Goal: Task Accomplishment & Management: Manage account settings

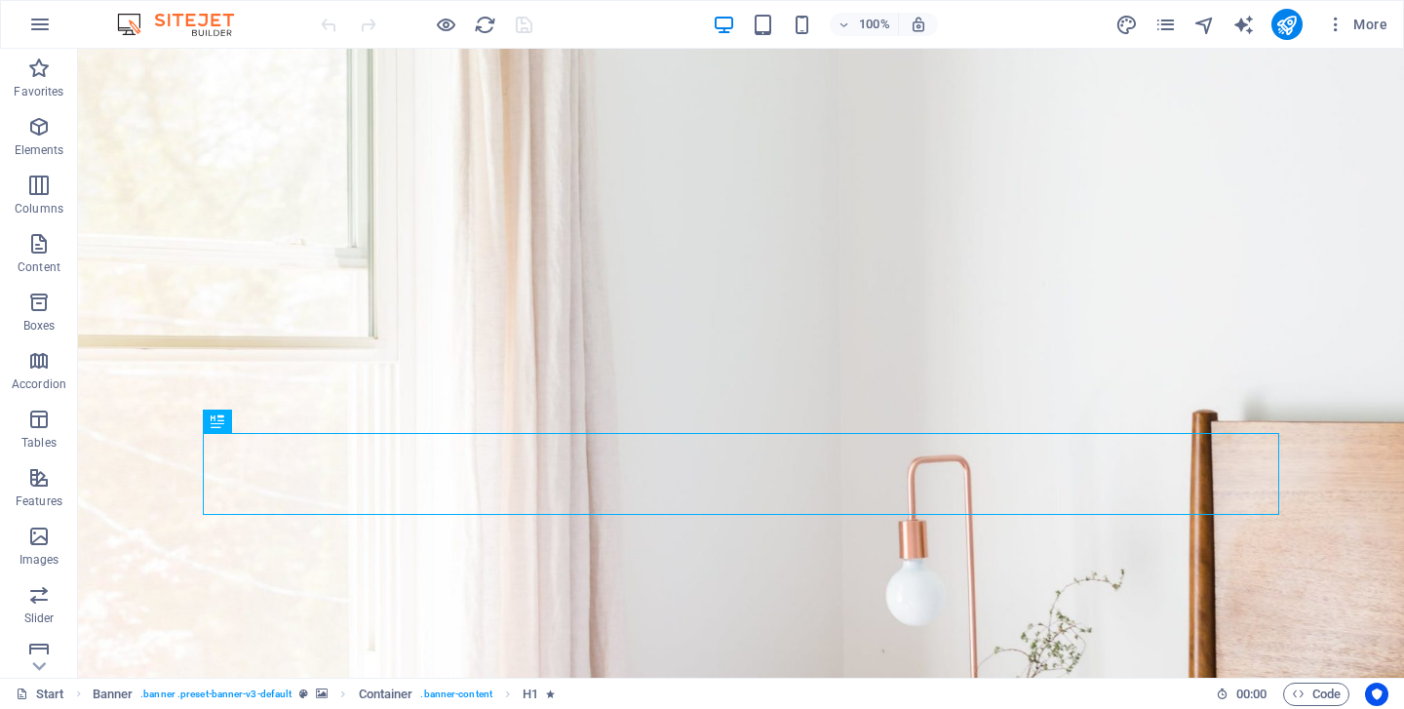
scroll to position [45, 0]
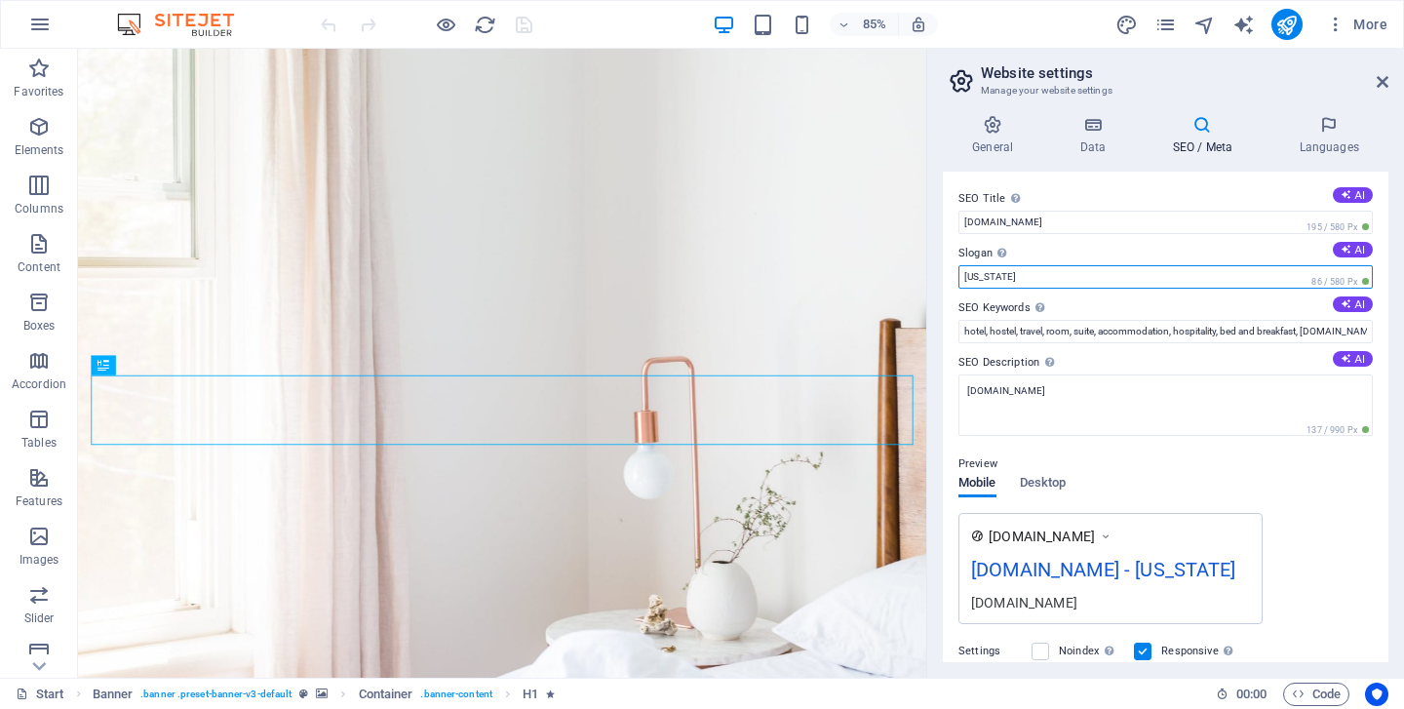
type input "Aegina"
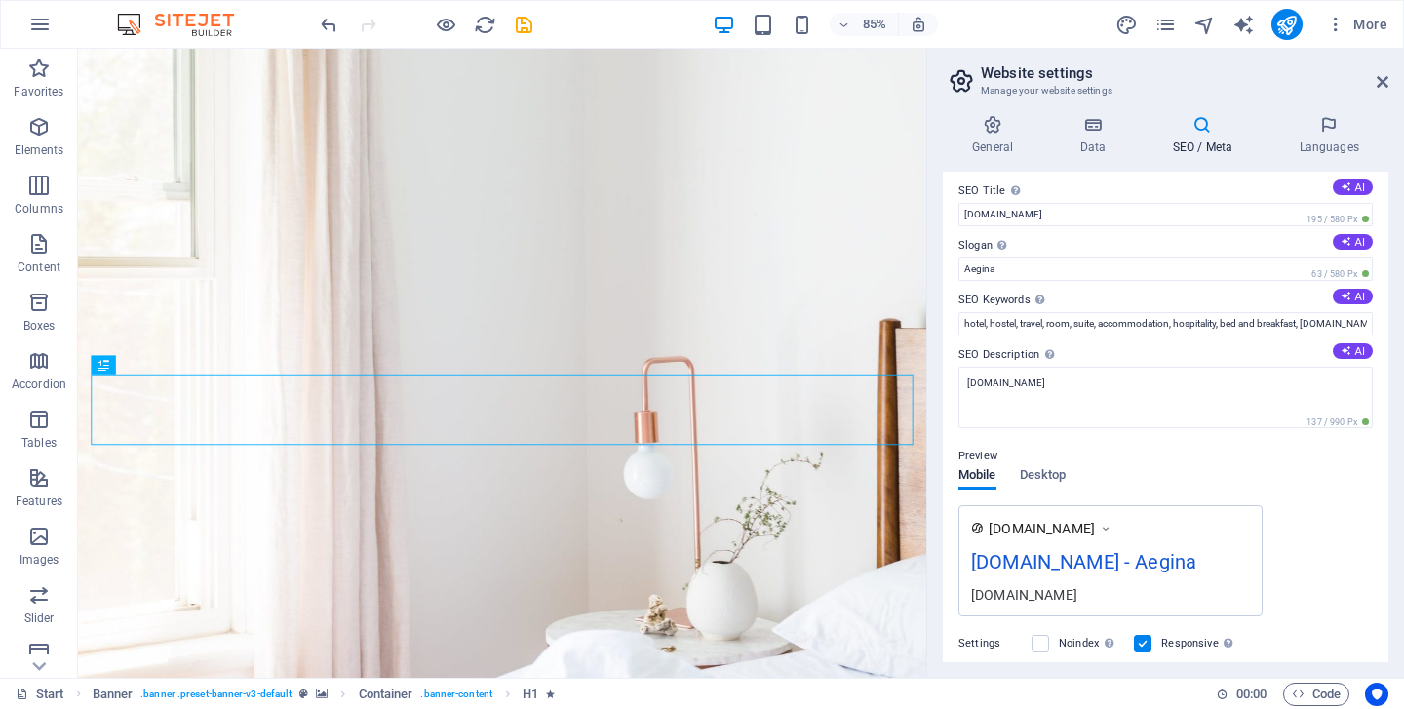
scroll to position [0, 0]
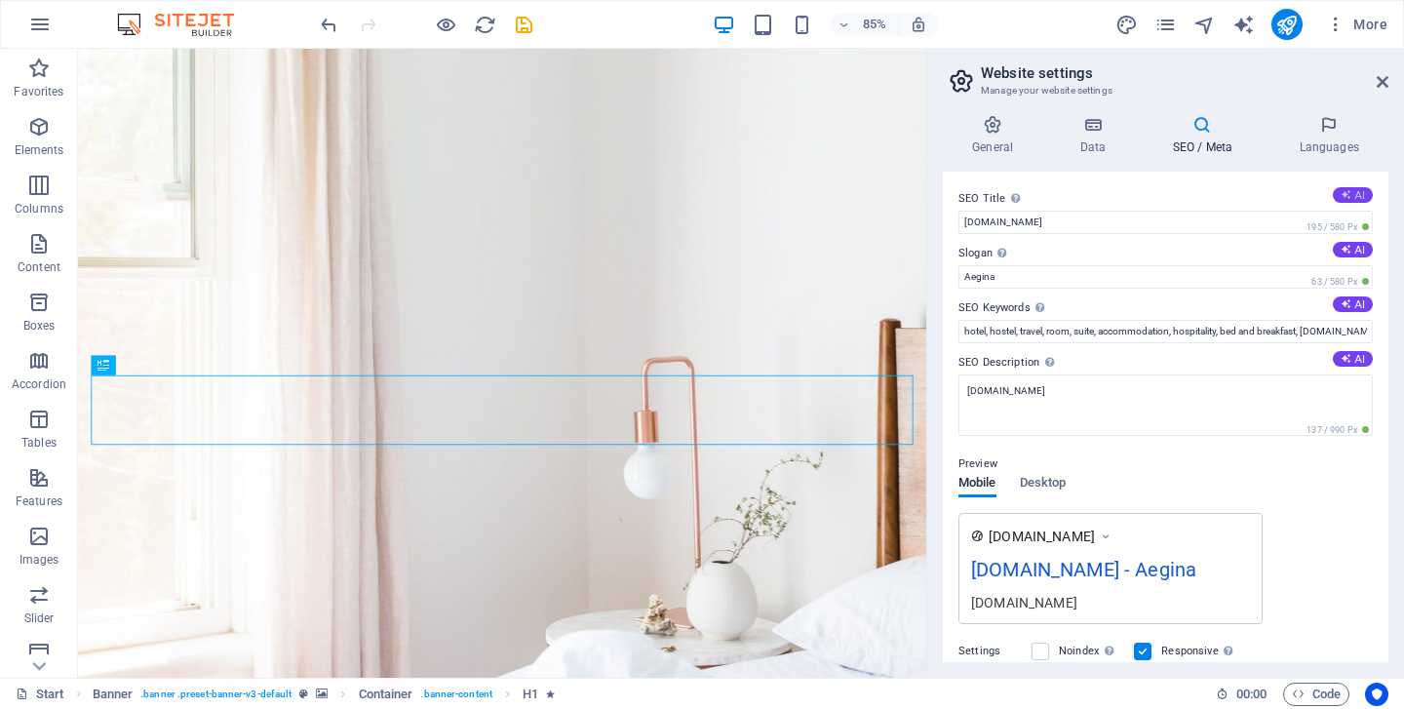
type input "Affordable Rooms from $29!"
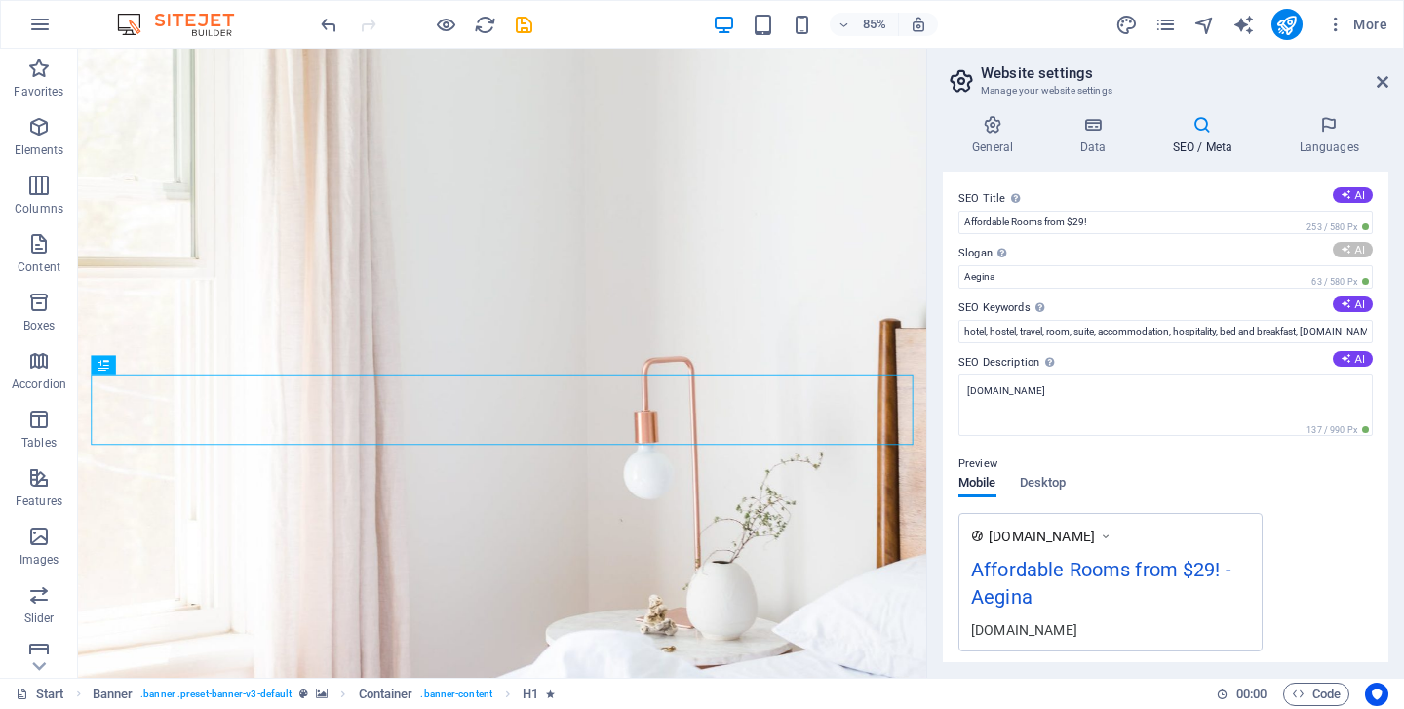
type input "Affordable Comfort: Your Cozy Getaway Awaits!"
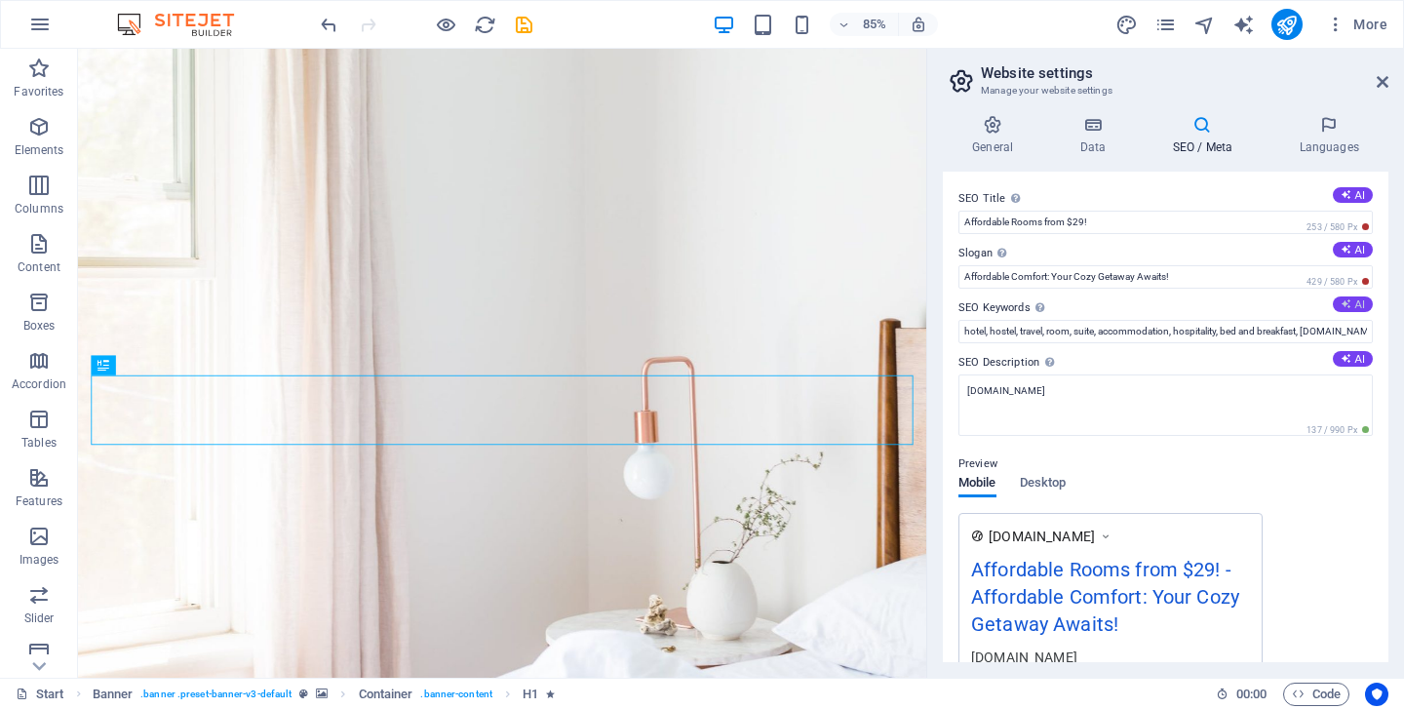
type input "affordable hotel rooms, free WiFi accommodation, budget-friendly stays, [US_STA…"
type textarea "Experience comfort at incredible rates starting at $29/night! Enjoy free WiFi, …"
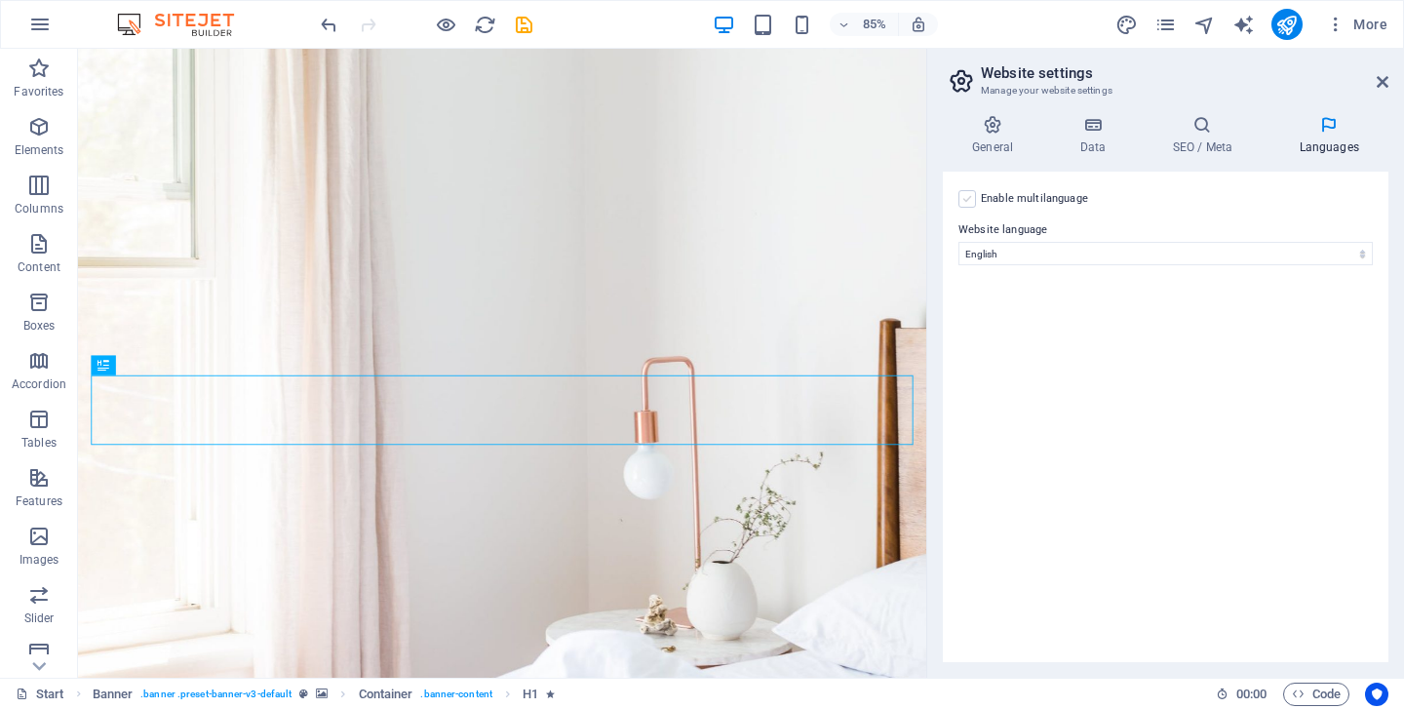
click at [0, 0] on input "Enable multilanguage To disable multilanguage delete all languages until only o…" at bounding box center [0, 0] width 0 height 0
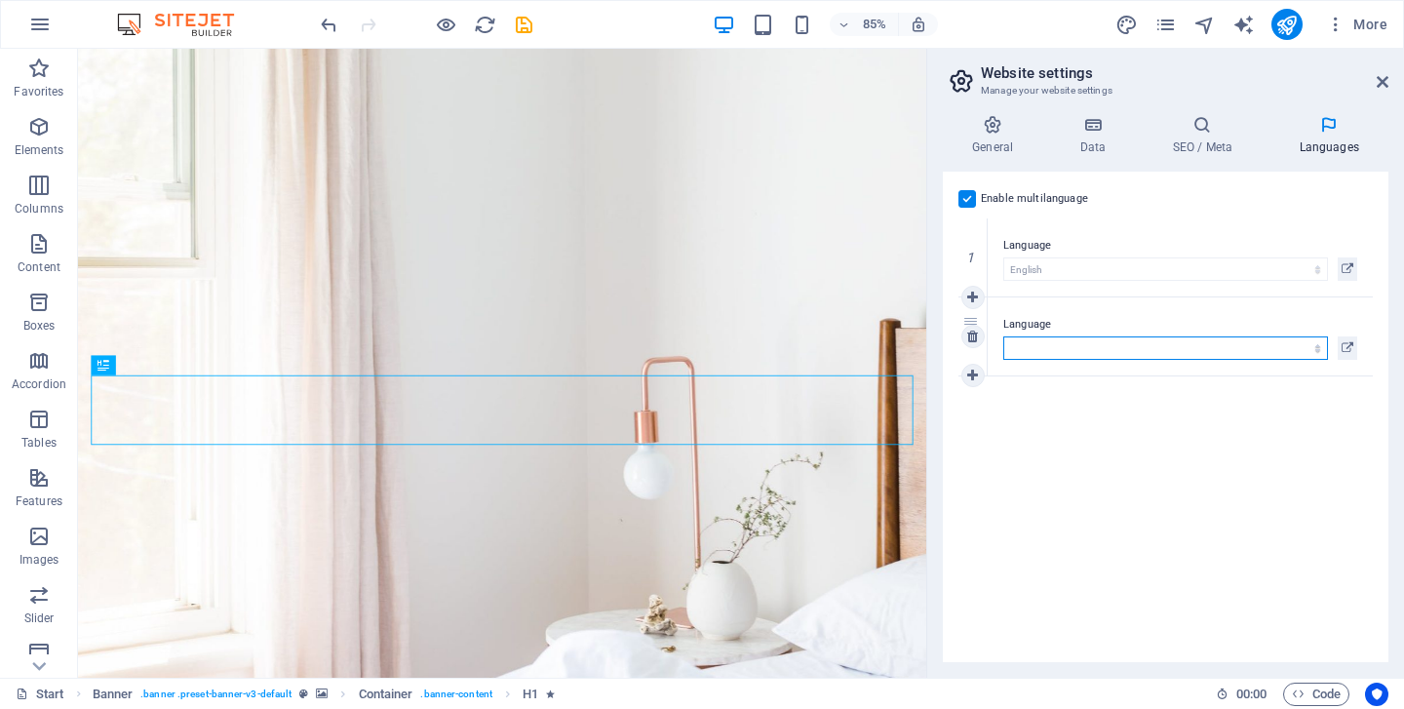
click at [1099, 339] on select "Abkhazian Afar Afrikaans Akan Albanian Amharic Arabic Aragonese Armenian Assame…" at bounding box center [1165, 347] width 325 height 23
select select "56"
click at [1003, 336] on select "Abkhazian Afar Afrikaans Akan Albanian Amharic Arabic Aragonese Armenian Assame…" at bounding box center [1165, 347] width 325 height 23
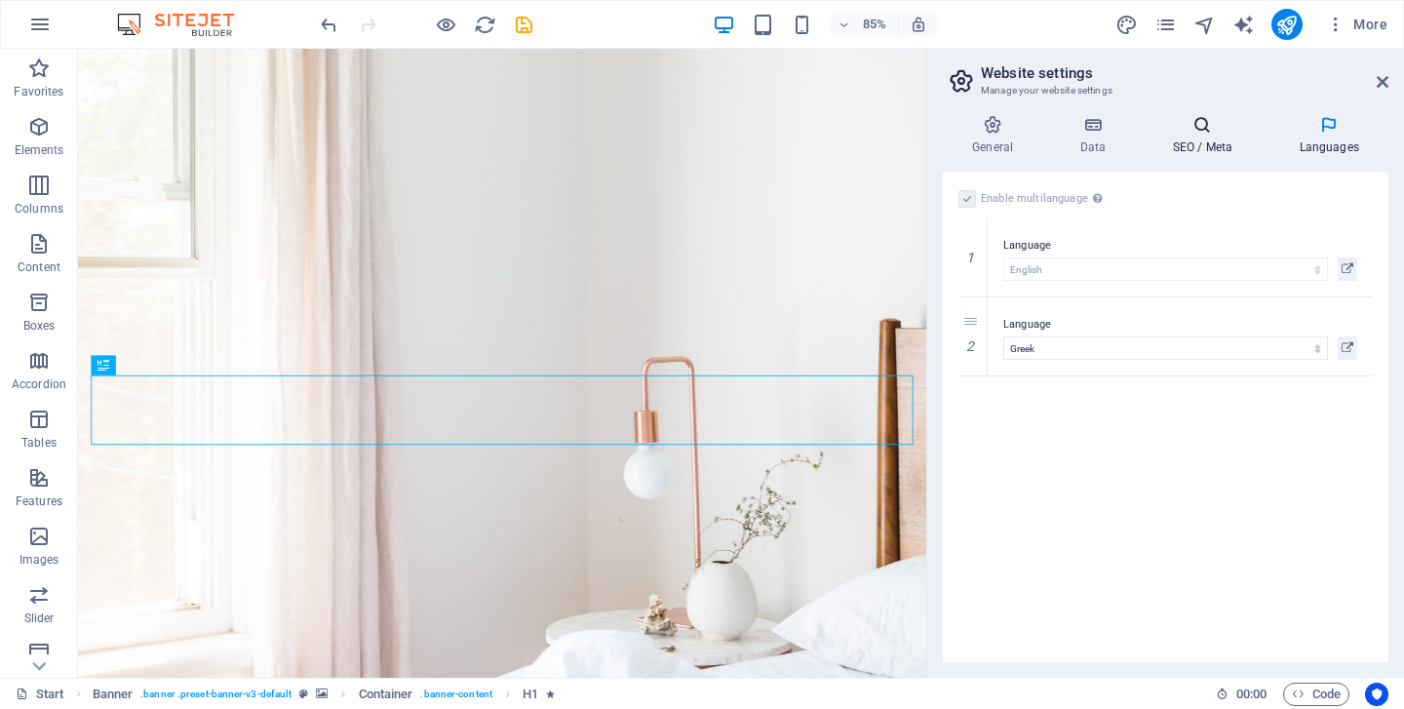
click at [0, 0] on icon at bounding box center [0, 0] width 0 height 0
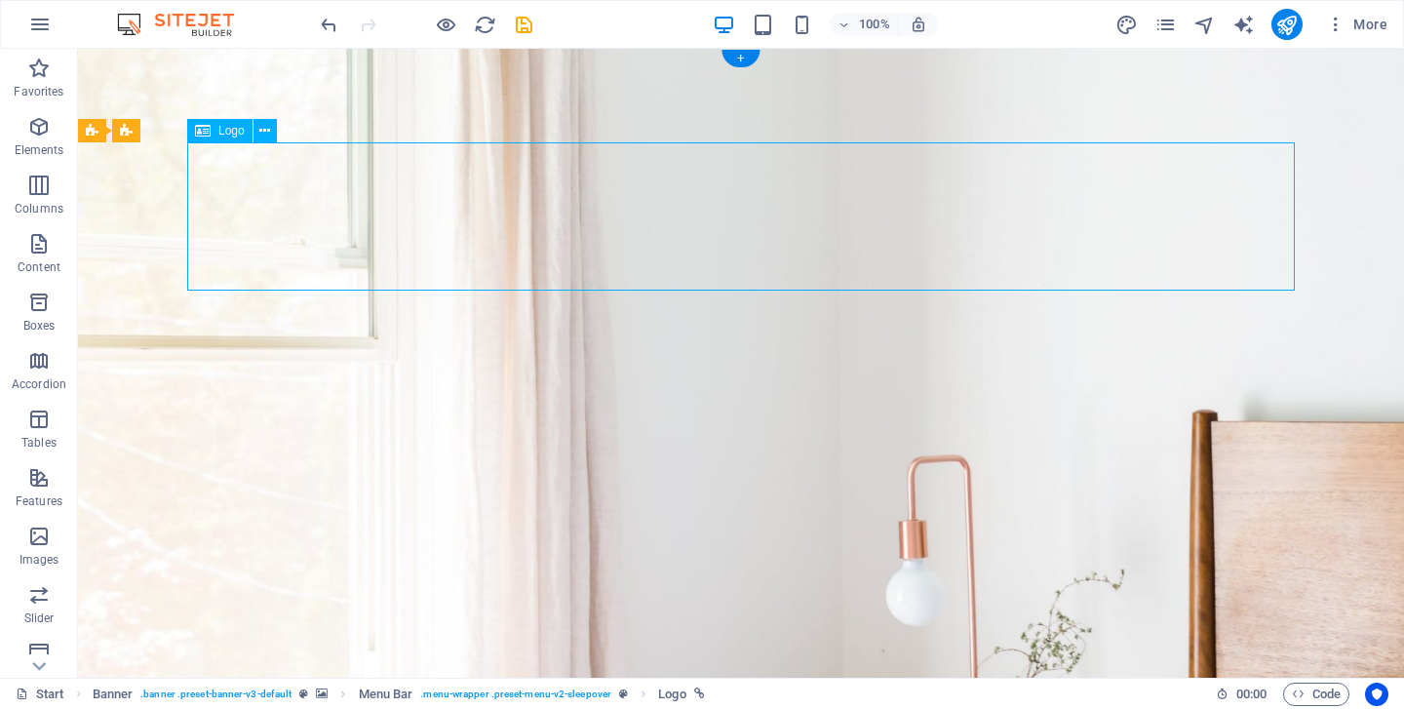
select select "px"
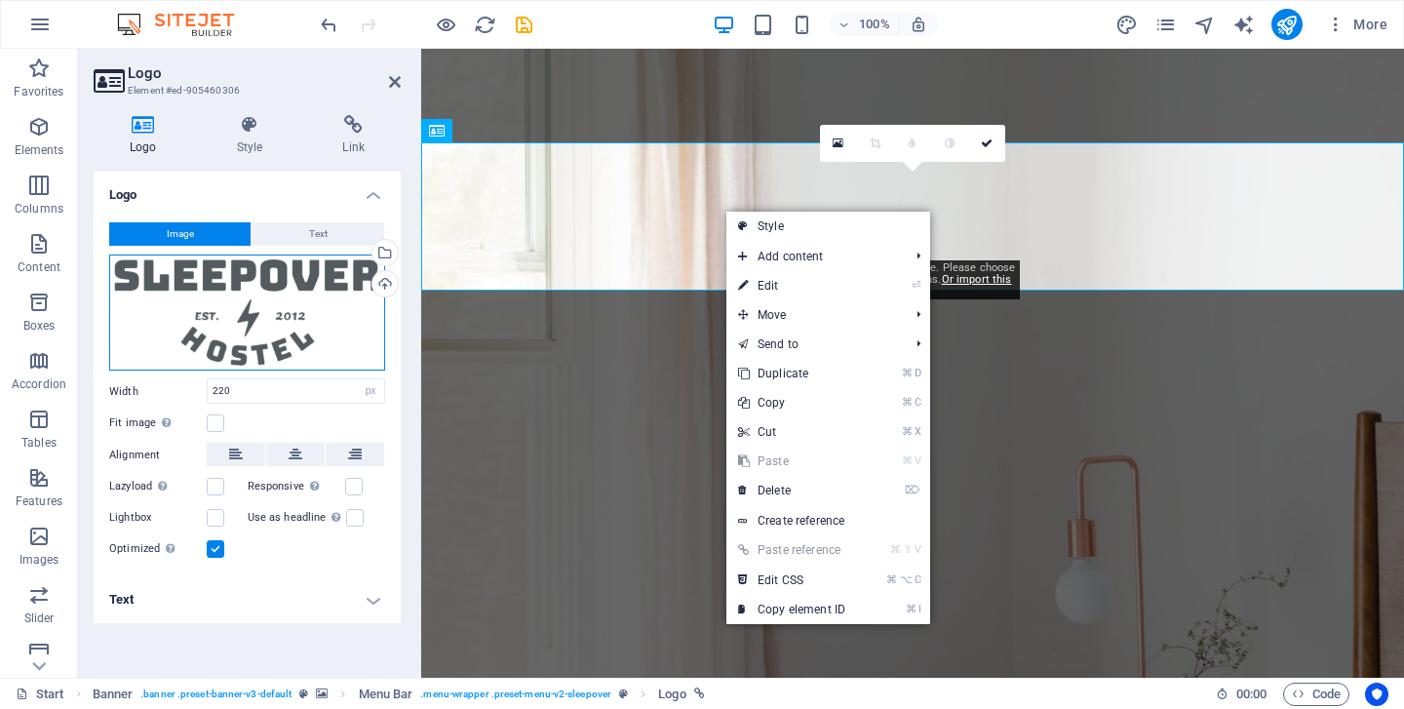
click at [213, 335] on div "Drag files here, click to choose files or select files from Files or our free s…" at bounding box center [247, 312] width 276 height 116
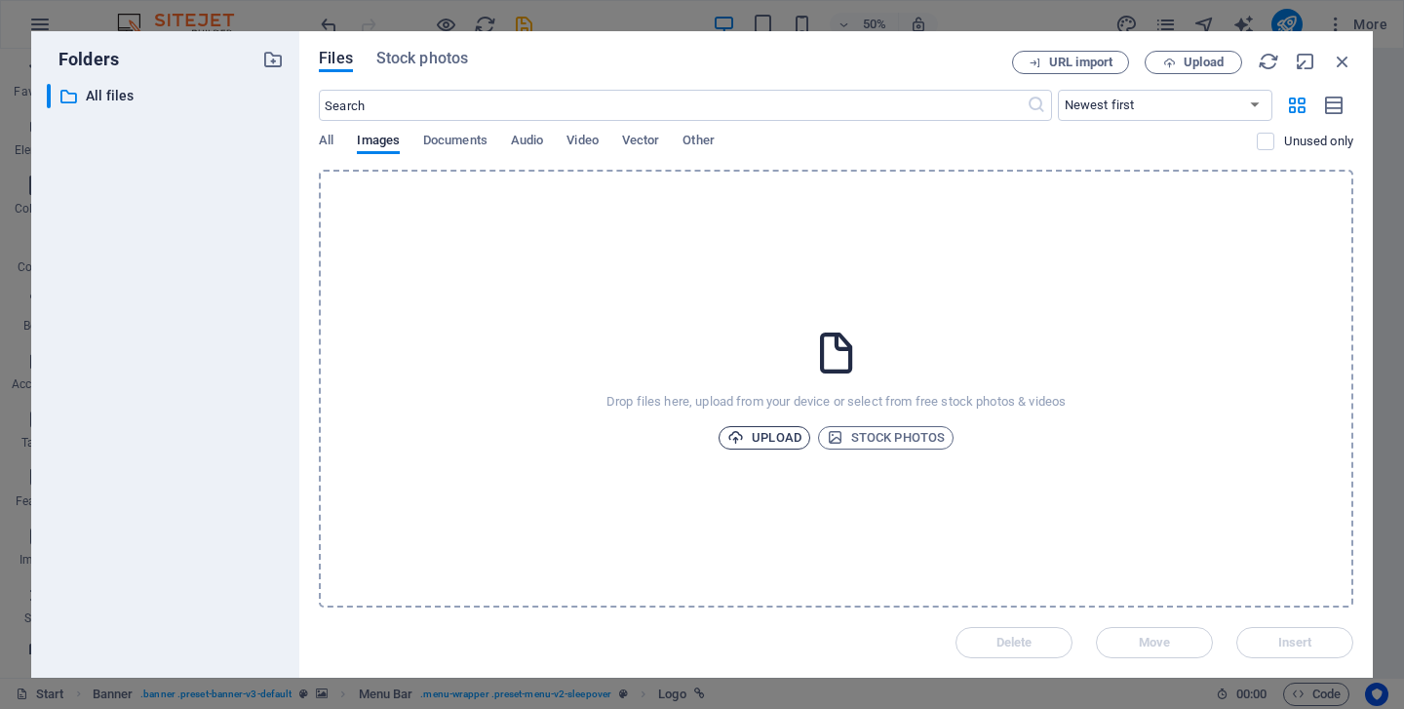
click at [768, 435] on span "Upload" at bounding box center [764, 437] width 74 height 23
click at [1345, 66] on icon "button" at bounding box center [1342, 61] width 21 height 21
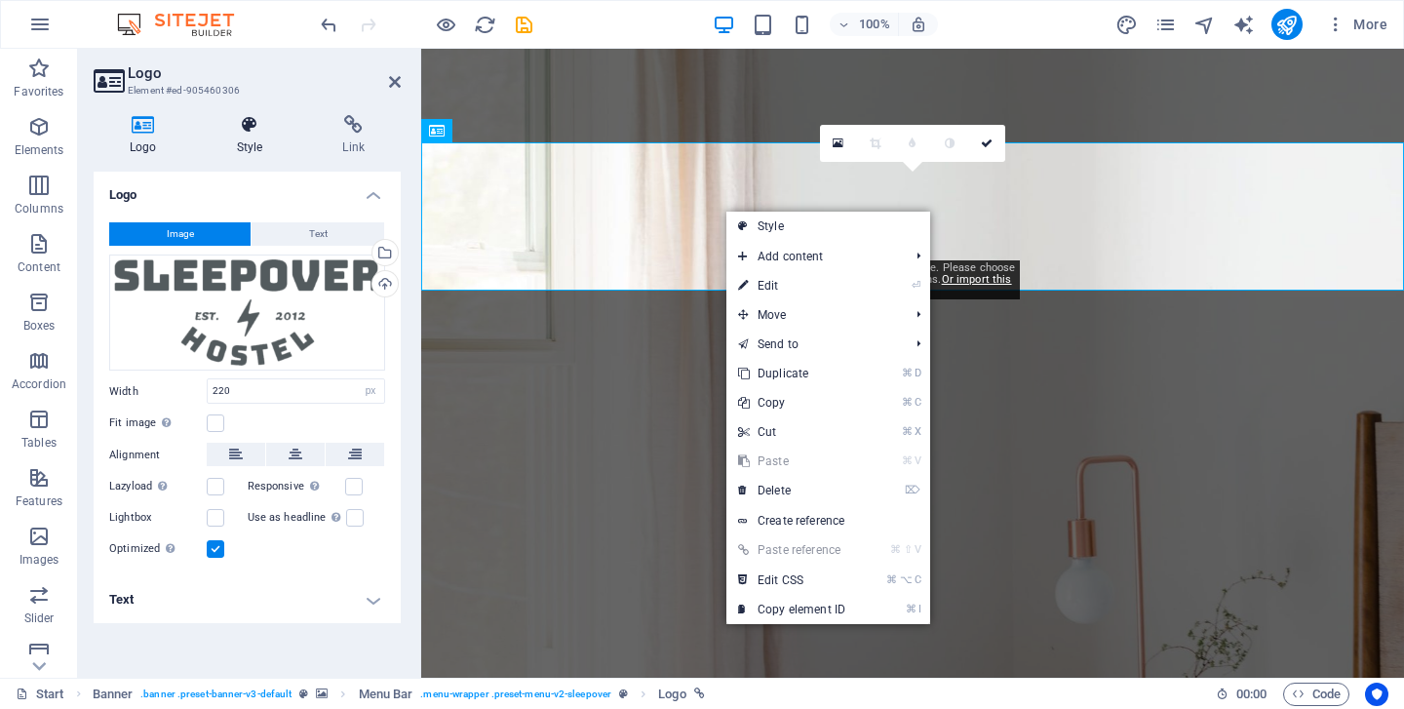
click at [256, 133] on icon at bounding box center [250, 124] width 98 height 19
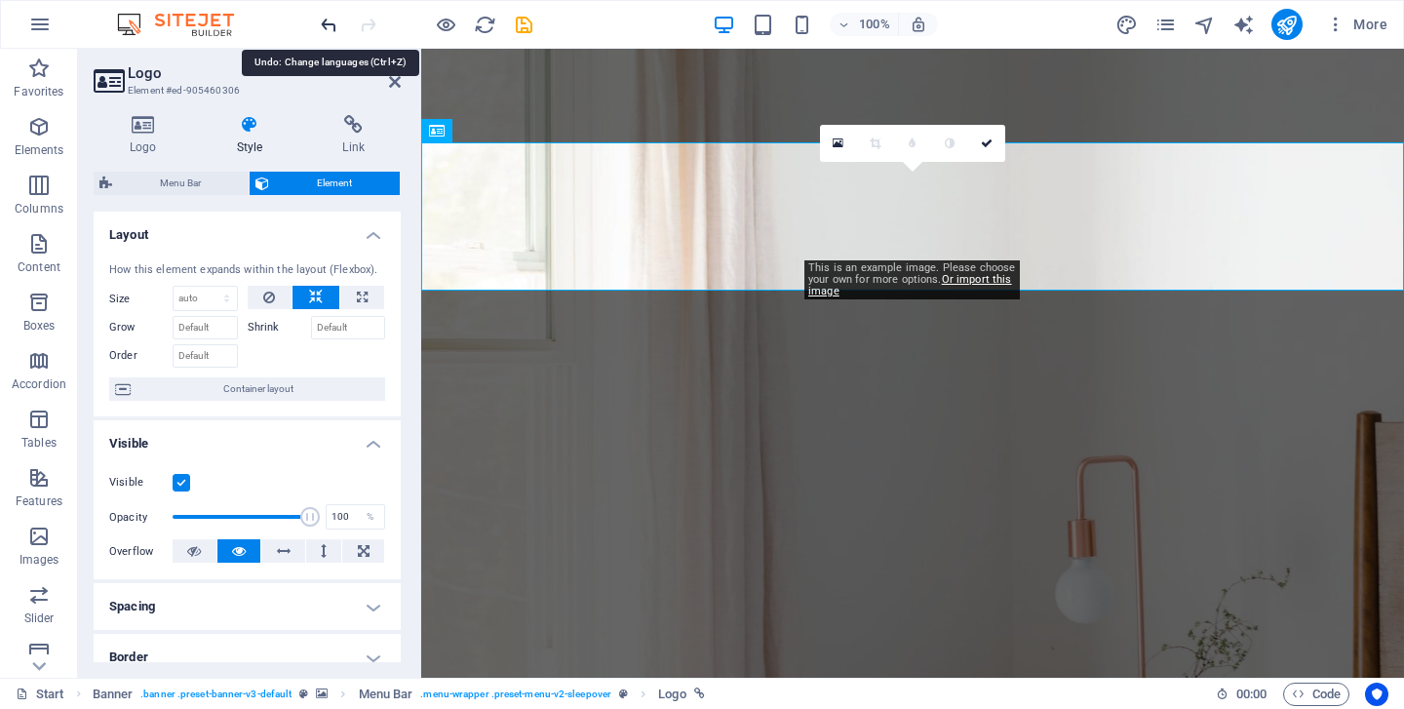
click at [331, 21] on icon "undo" at bounding box center [329, 25] width 22 height 22
click at [329, 21] on icon "undo" at bounding box center [329, 25] width 22 height 22
click at [325, 21] on icon "undo" at bounding box center [329, 25] width 22 height 22
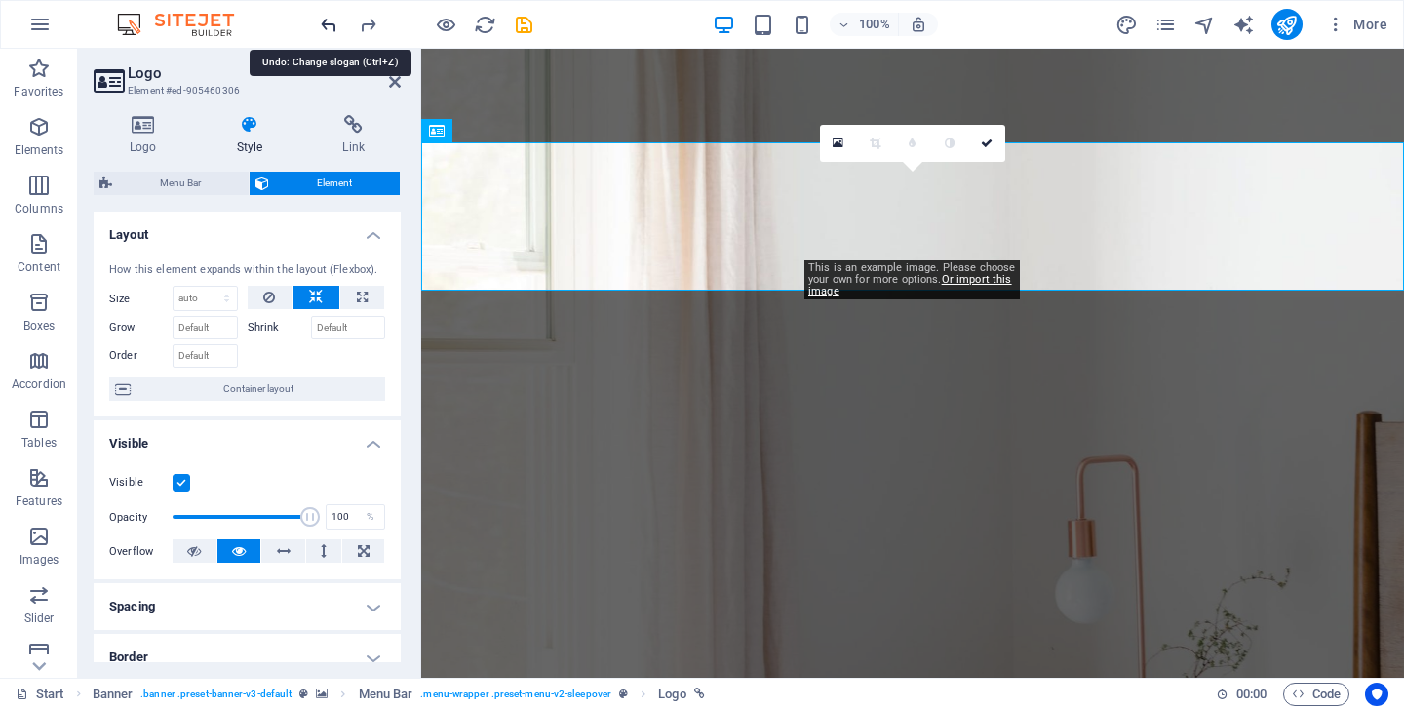
click at [325, 21] on icon "undo" at bounding box center [329, 25] width 22 height 22
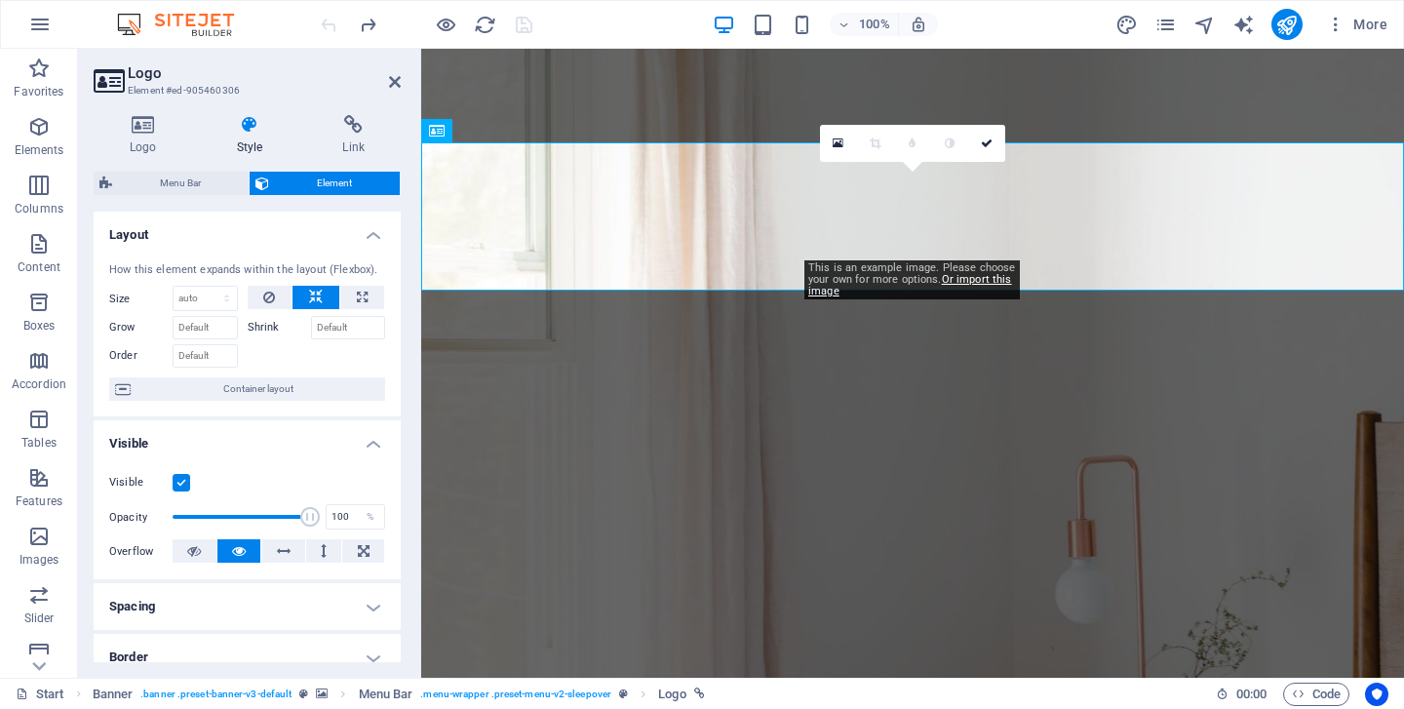
click at [489, 28] on icon "reload" at bounding box center [485, 25] width 22 height 22
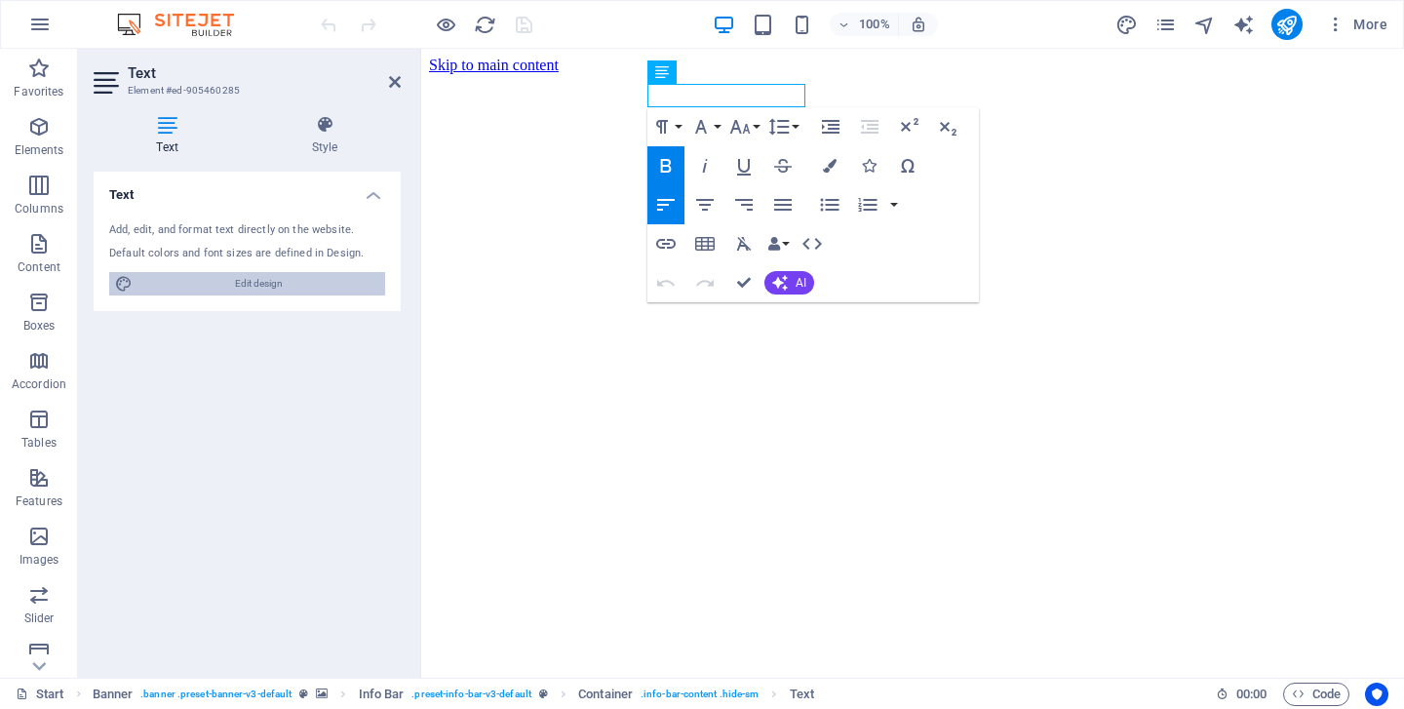
click at [286, 276] on span "Edit design" at bounding box center [258, 283] width 241 height 23
select select "px"
select select "300"
select select "px"
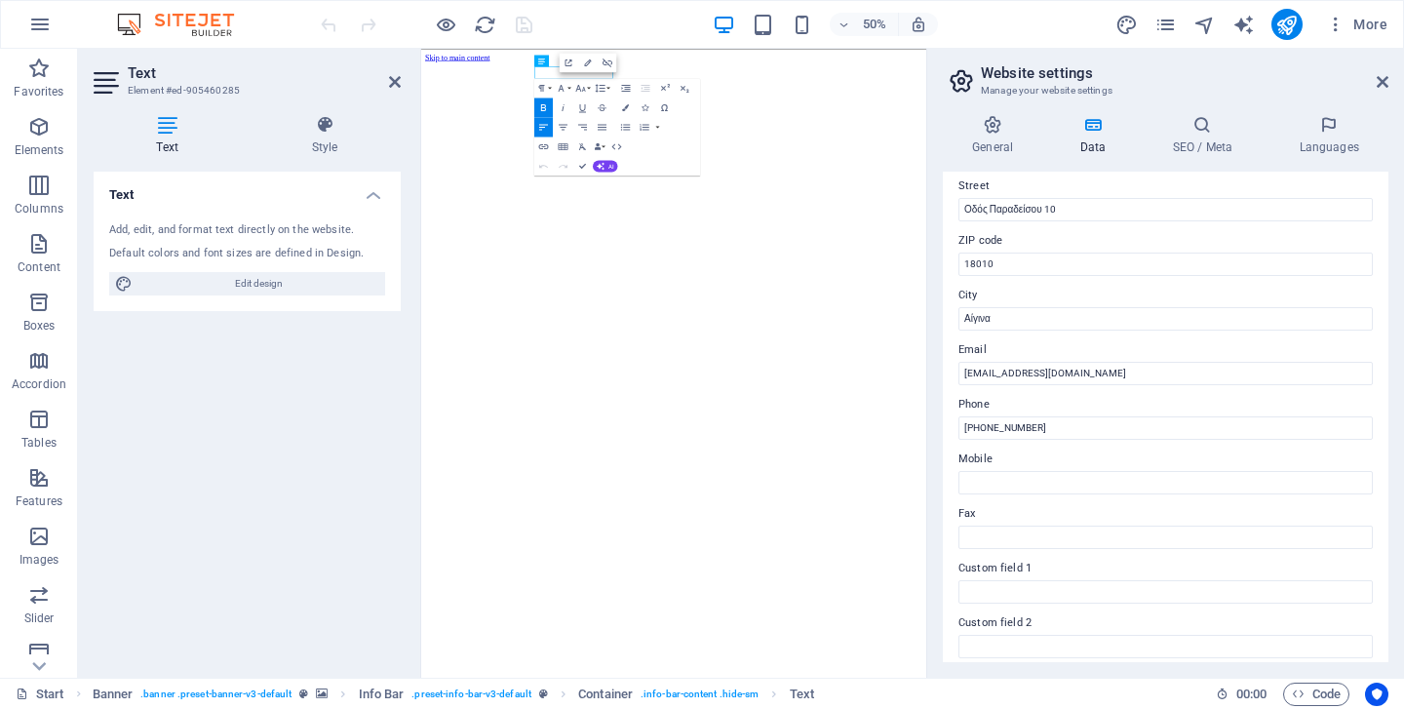
scroll to position [241, 0]
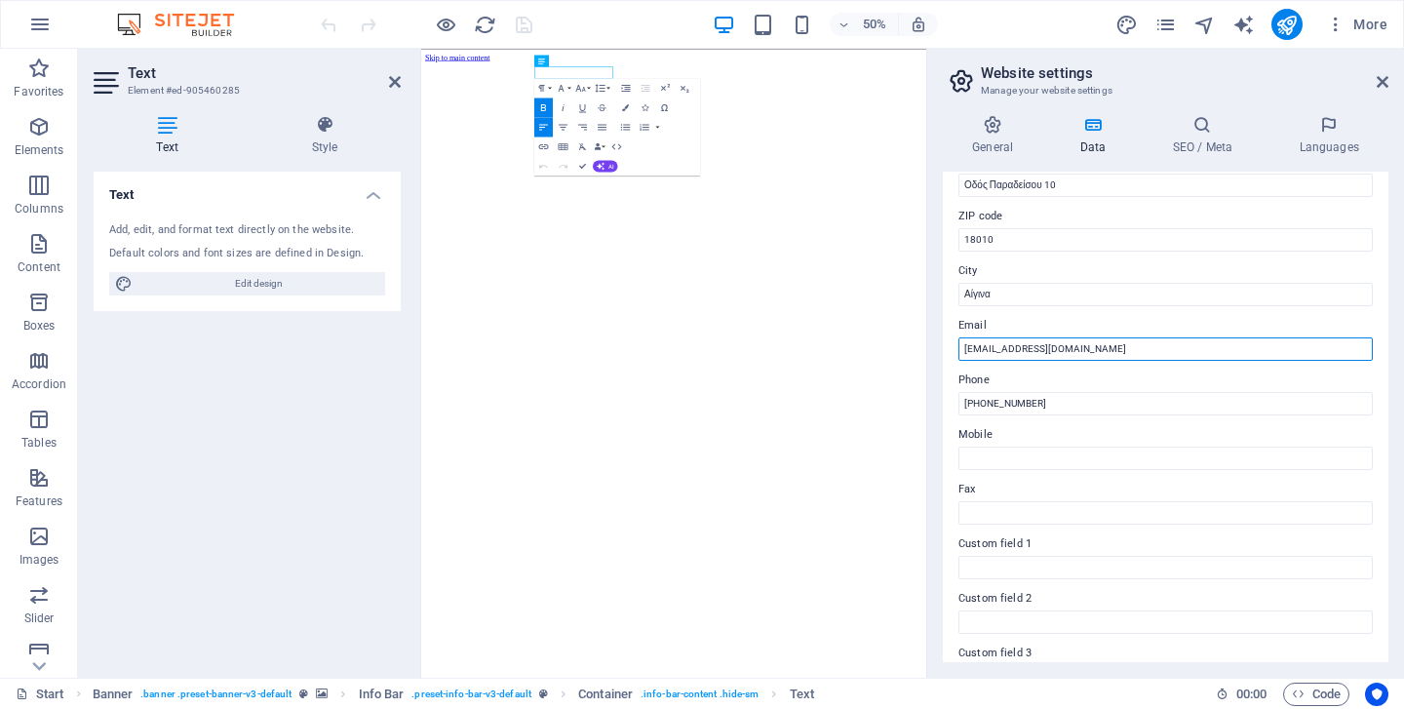
click at [1092, 350] on input "[EMAIL_ADDRESS][DOMAIN_NAME]" at bounding box center [1165, 348] width 414 height 23
type input "[EMAIL_ADDRESS][DOMAIN_NAME]"
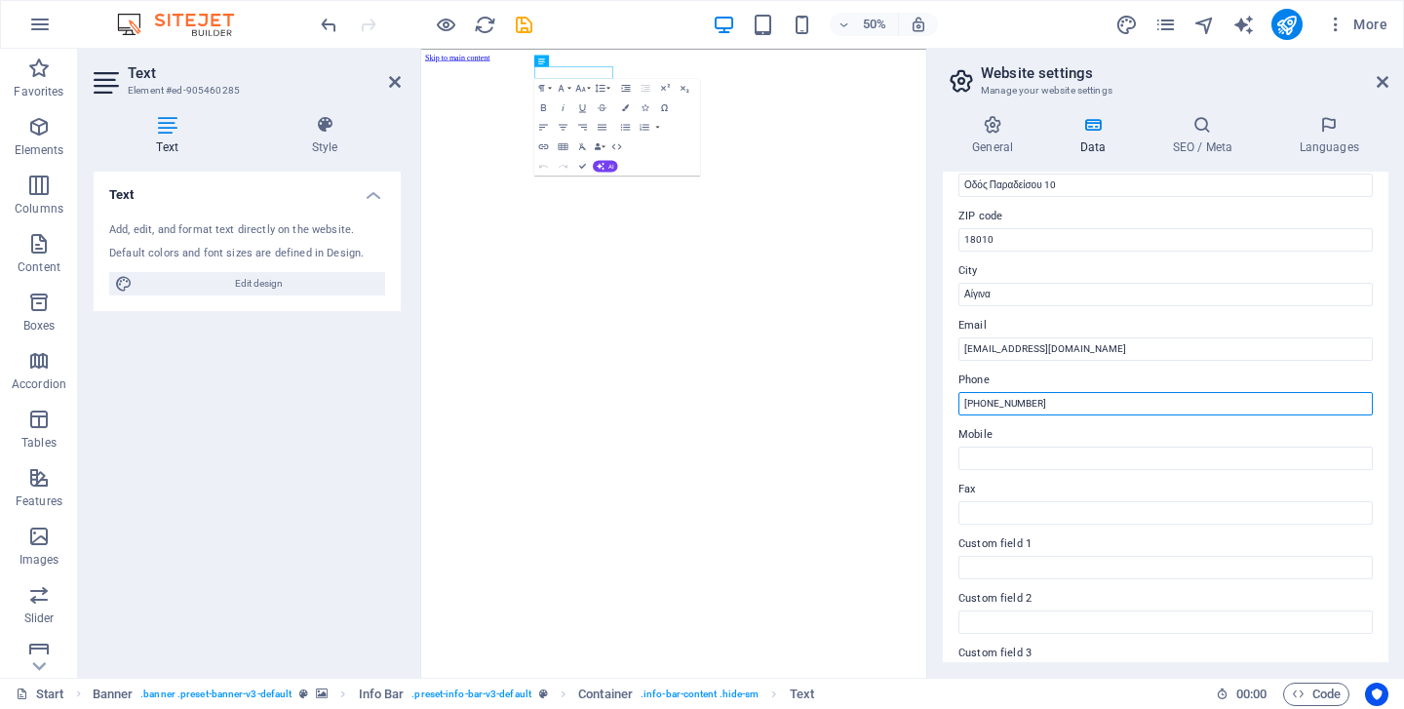
click at [1064, 405] on input "[PHONE_NUMBER]" at bounding box center [1165, 403] width 414 height 23
type input "[PHONE_NUMBER]"
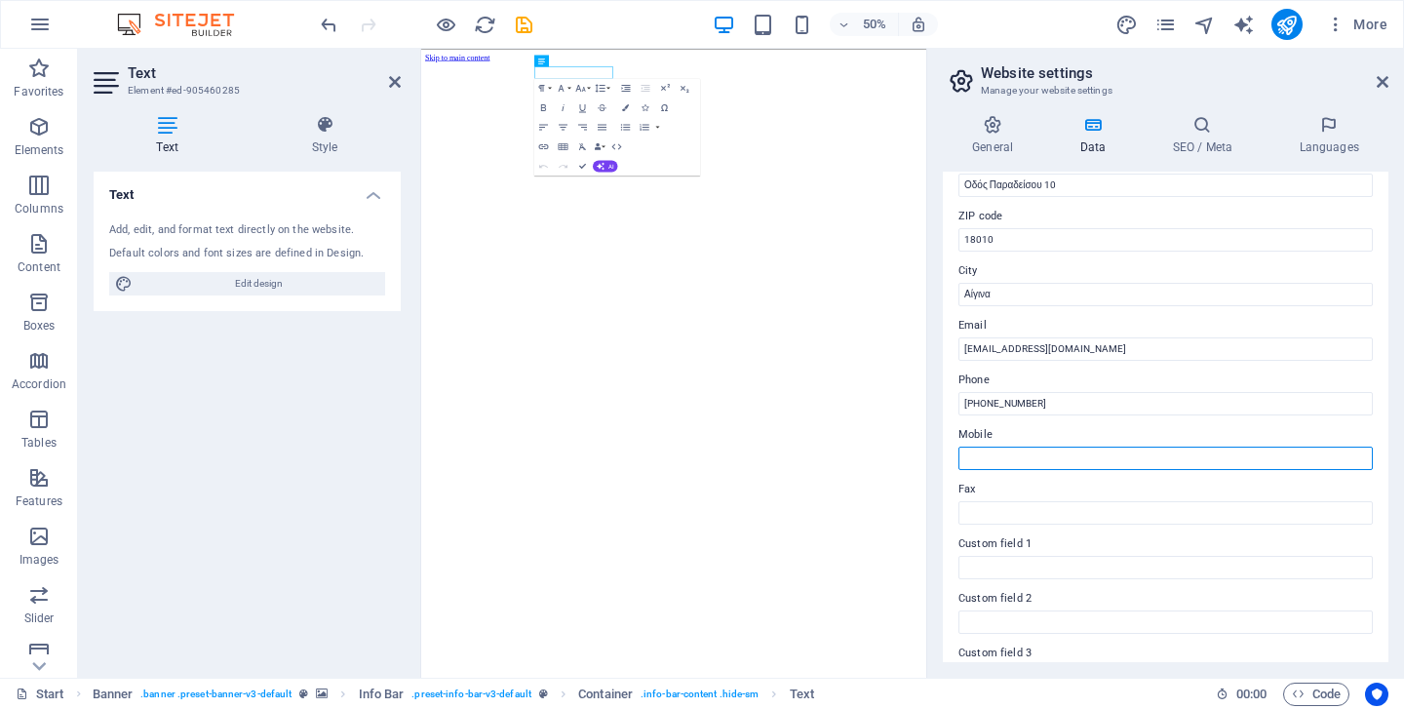
click at [1029, 463] on input "Mobile" at bounding box center [1165, 457] width 414 height 23
type input "6979502322"
type input "Μάριος"
type input "Κολιούλης"
click at [967, 466] on input "6979502322" at bounding box center [1165, 457] width 414 height 23
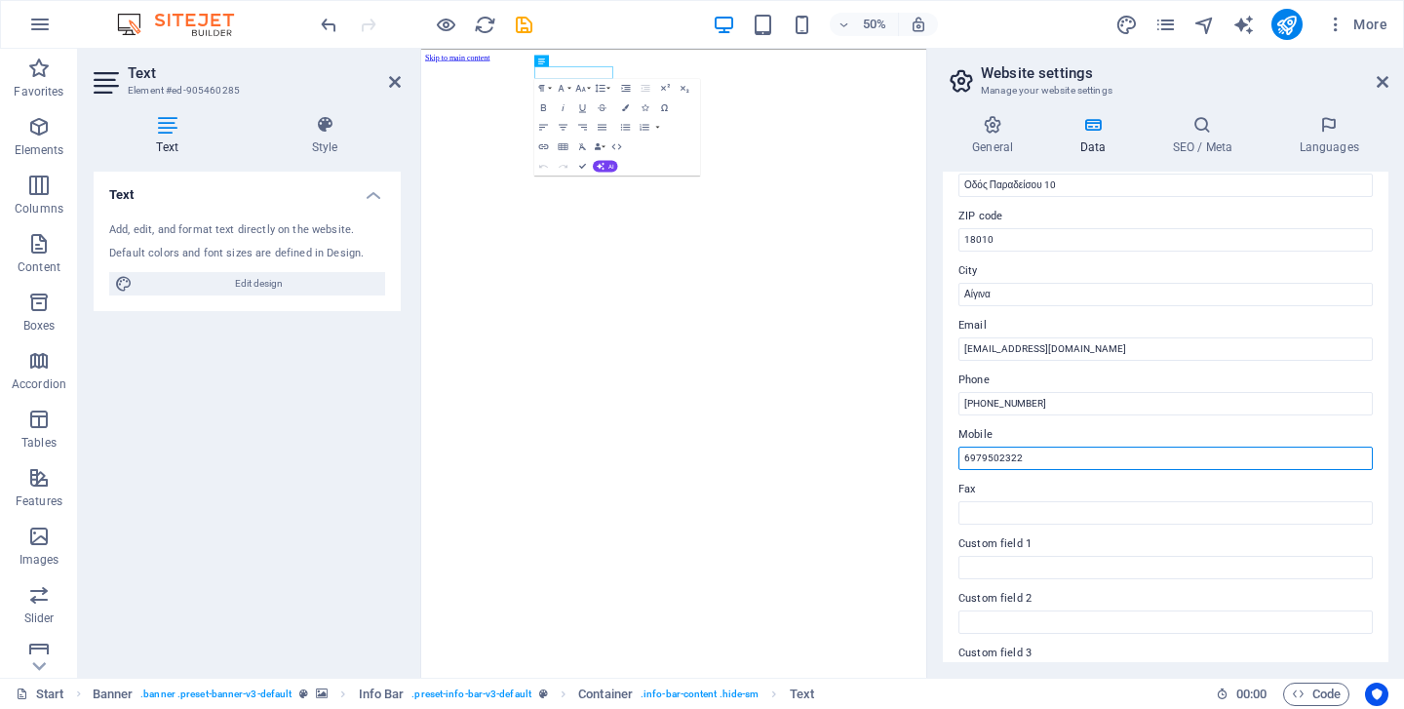
click at [965, 461] on input "6979502322" at bounding box center [1165, 457] width 414 height 23
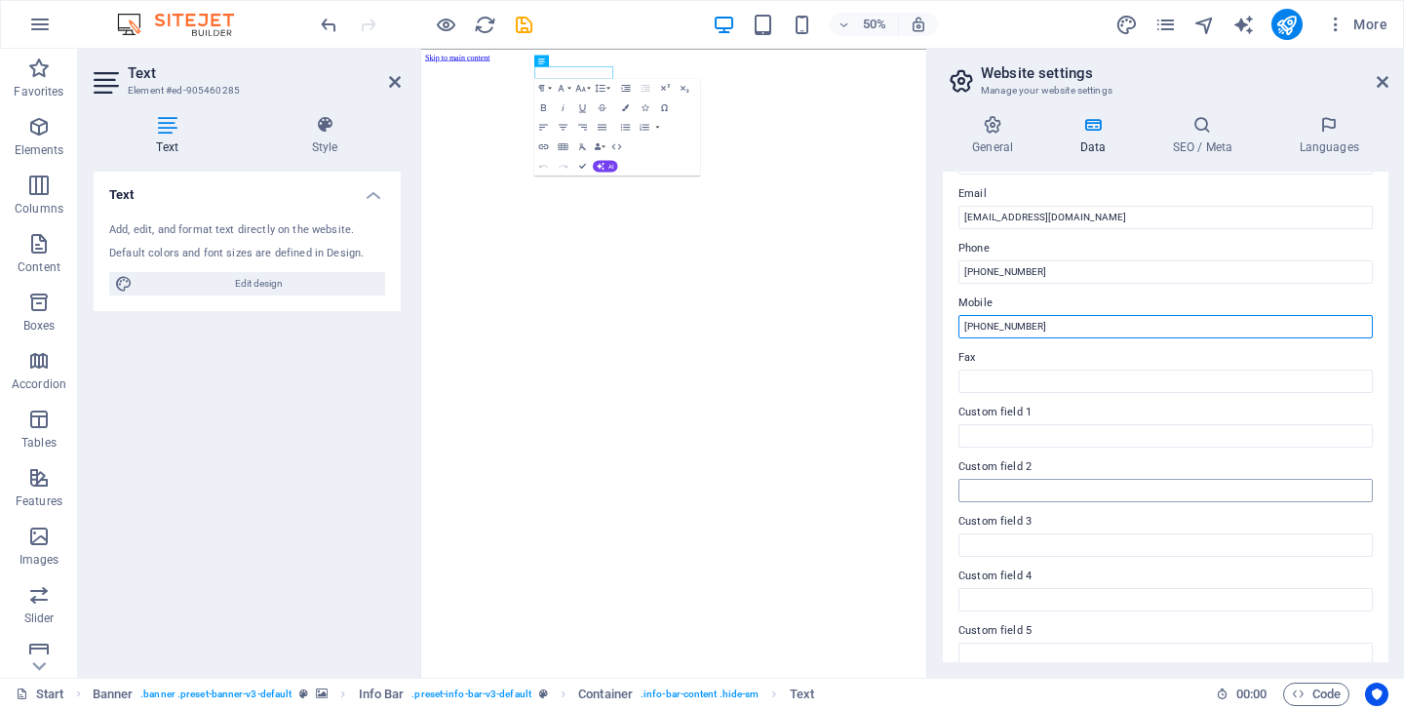
scroll to position [445, 0]
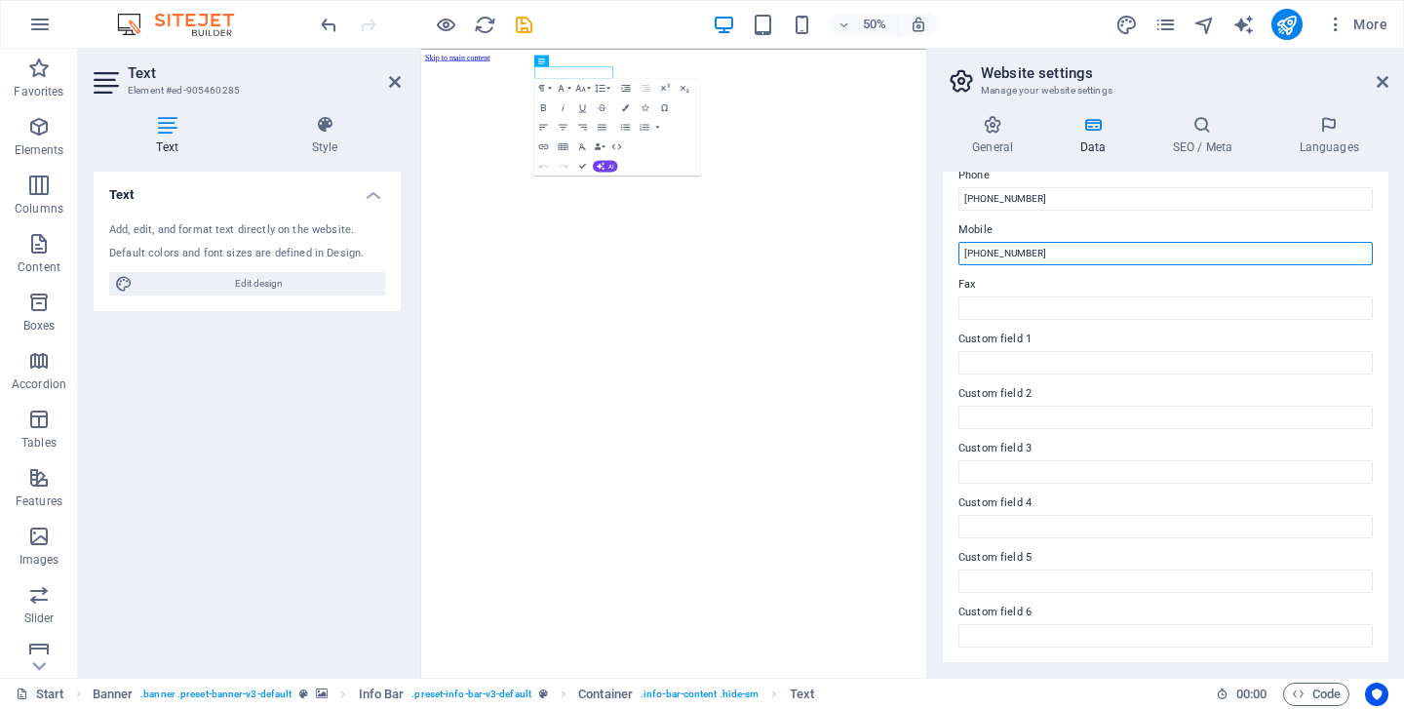
type input "[PHONE_NUMBER]"
click at [1119, 333] on label "Custom field 1" at bounding box center [1165, 339] width 414 height 23
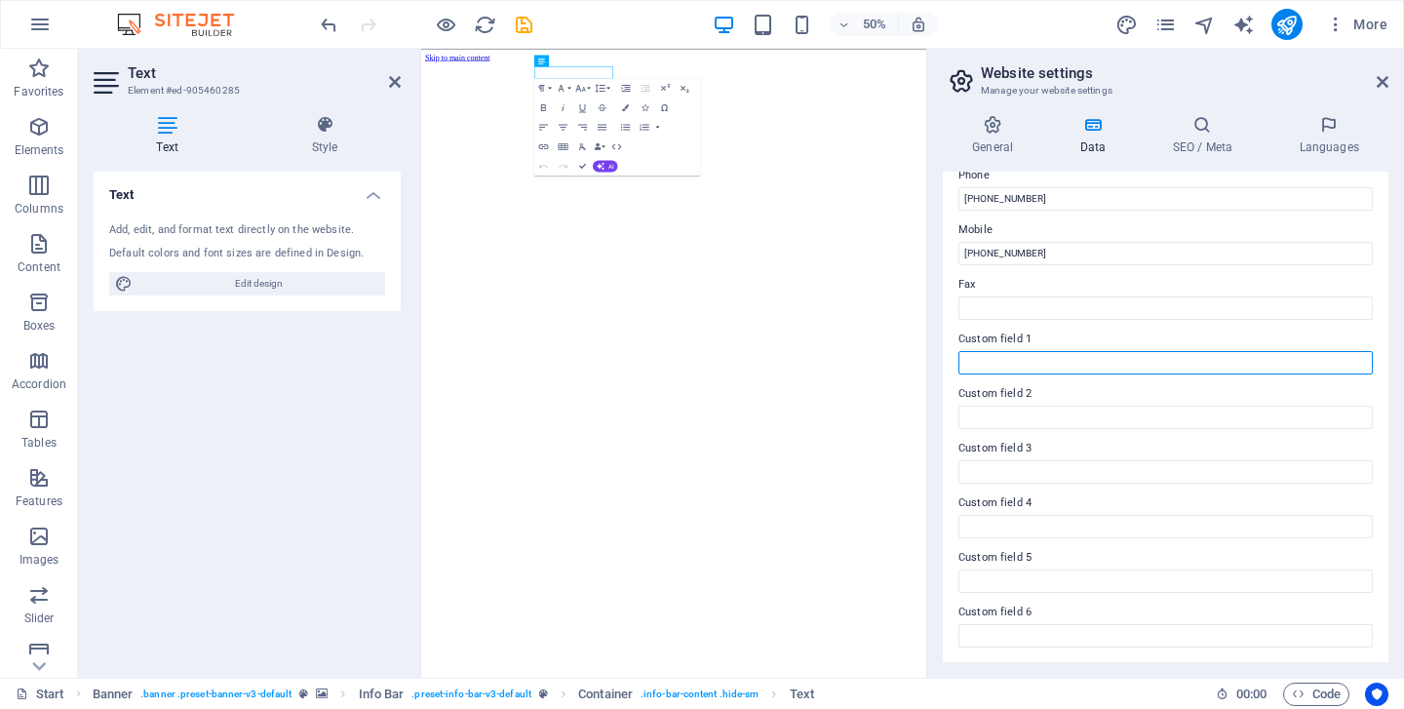
click at [1119, 351] on input "Custom field 1" at bounding box center [1165, 362] width 414 height 23
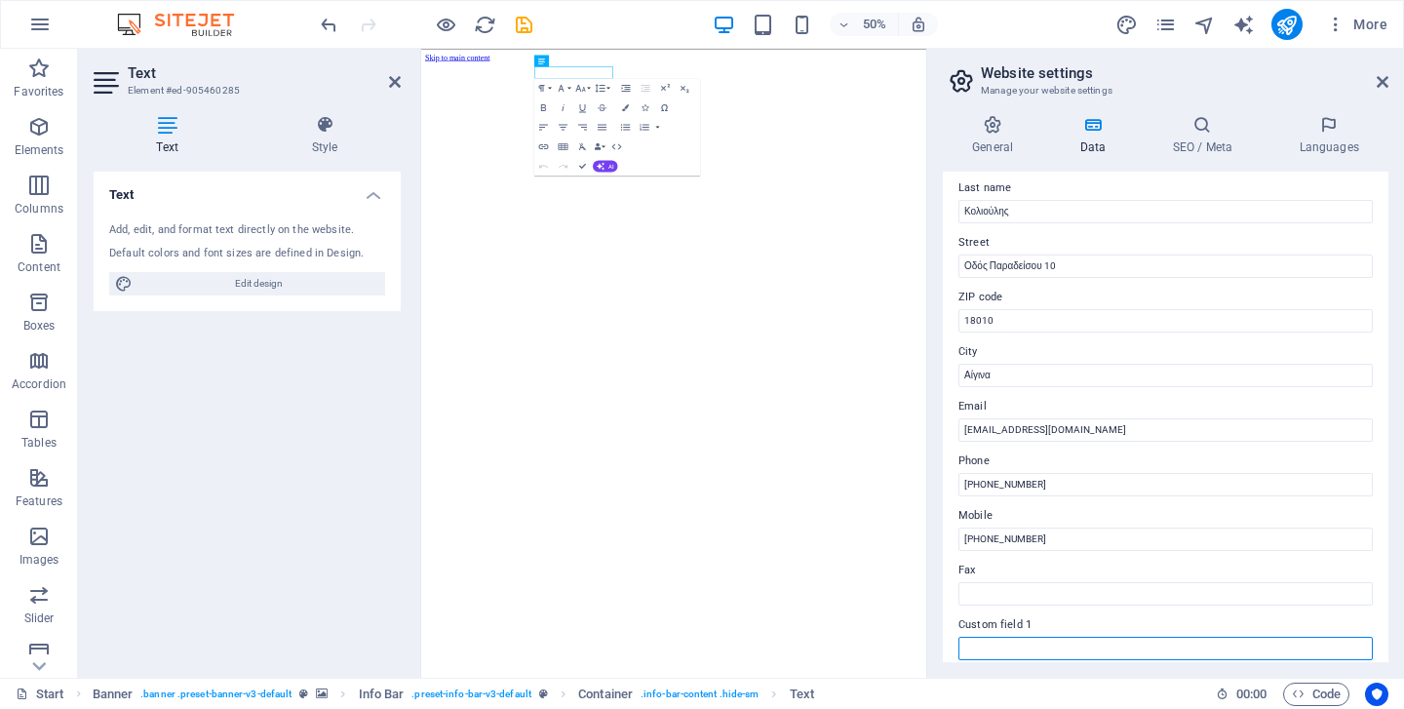
scroll to position [0, 0]
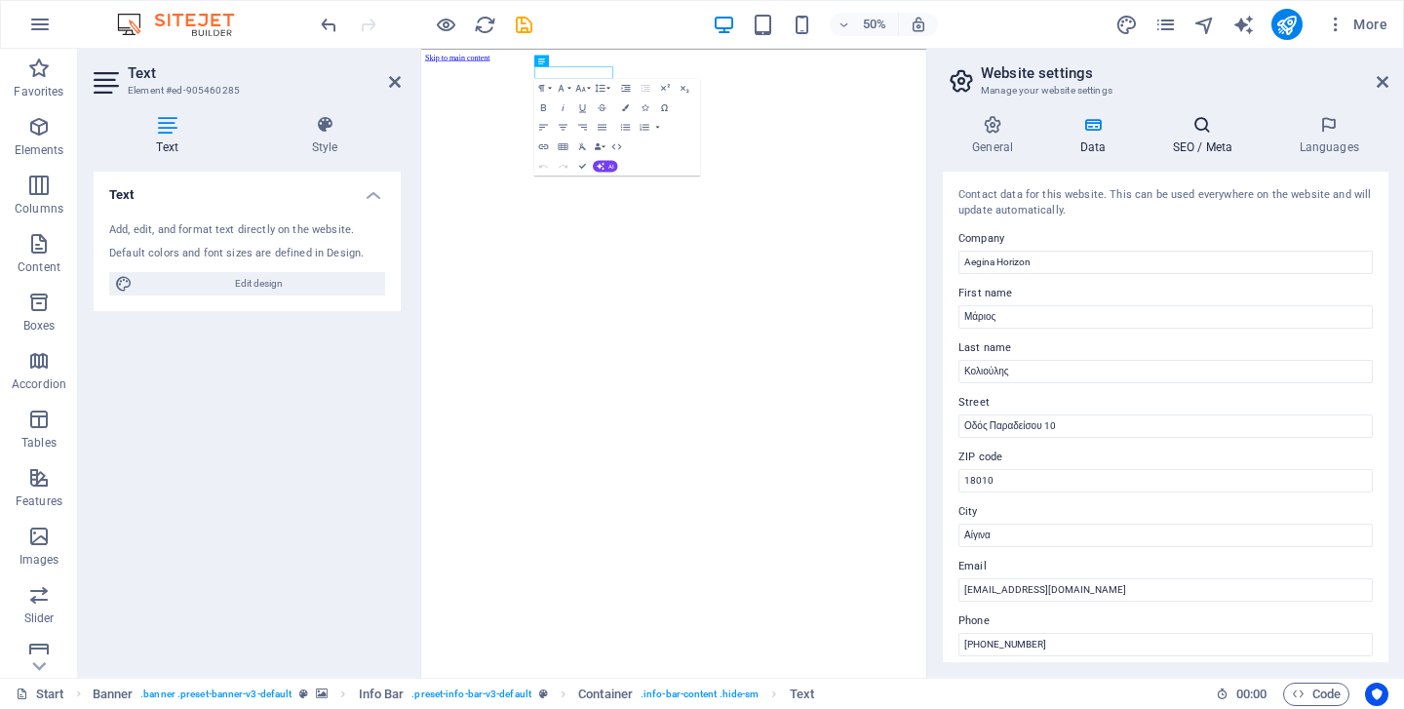
click at [1203, 134] on icon at bounding box center [1201, 124] width 119 height 19
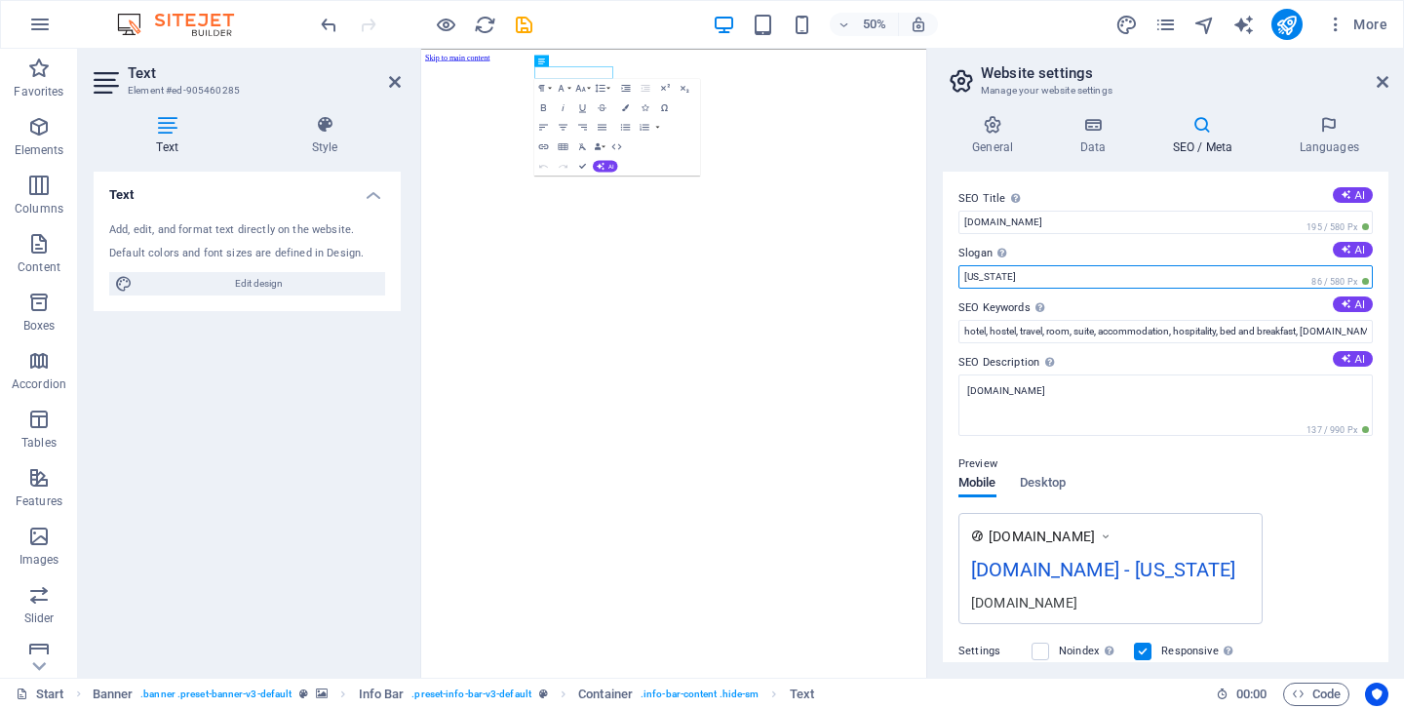
click at [1000, 280] on input "[US_STATE]" at bounding box center [1165, 276] width 414 height 23
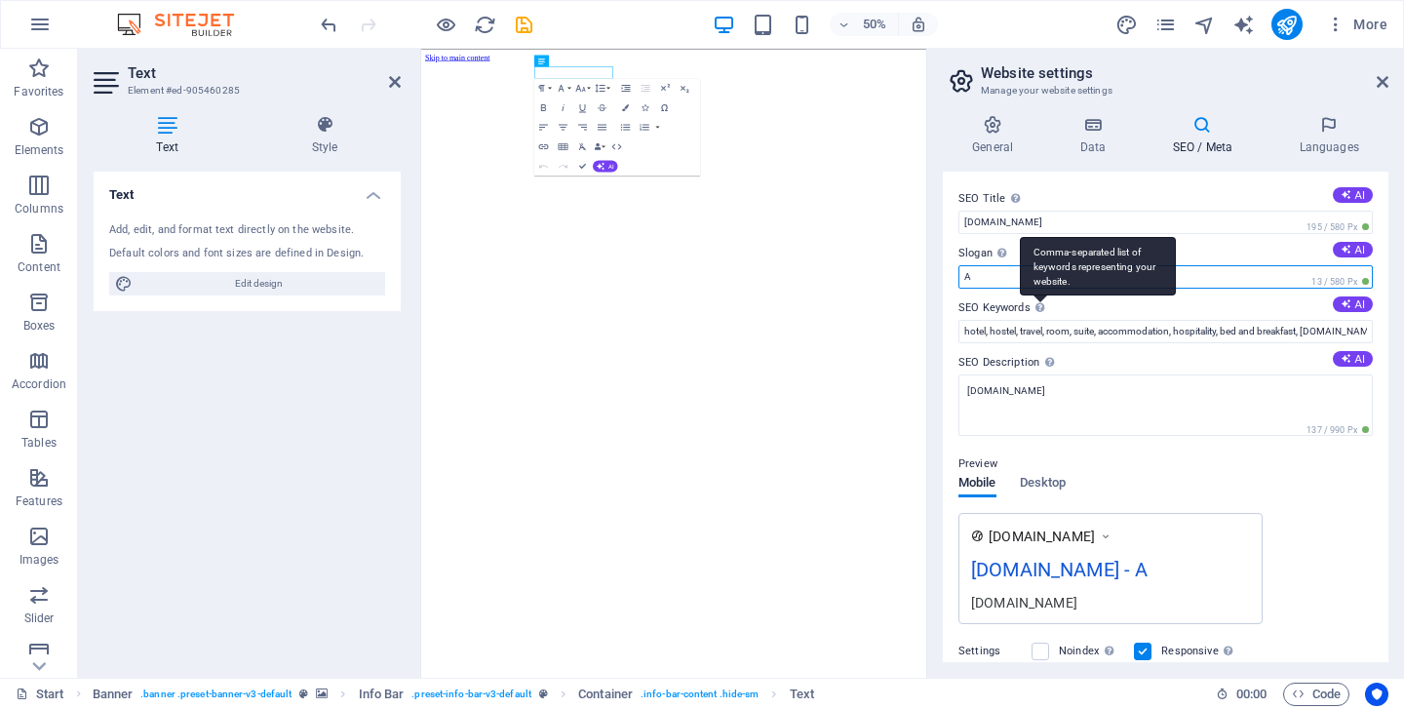
type input "Aegina"
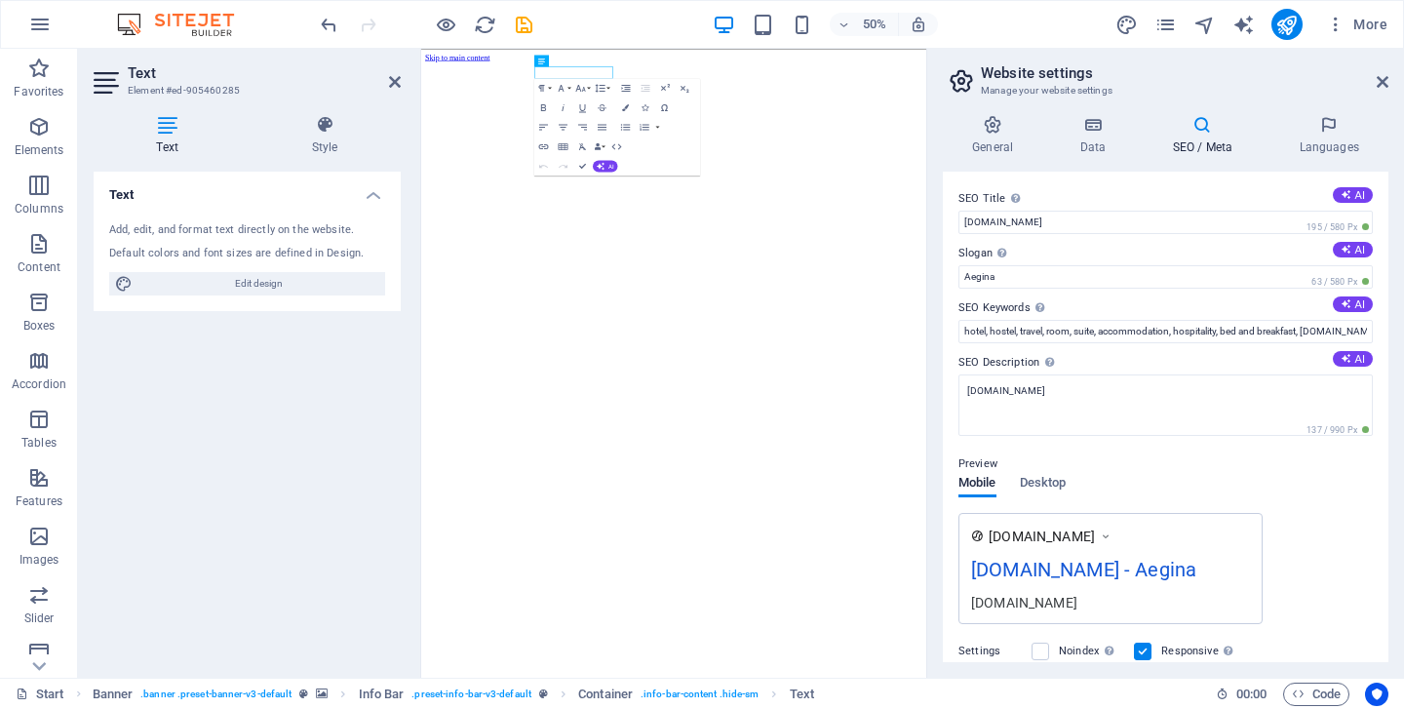
click at [1326, 486] on div "Preview Mobile Desktop [DOMAIN_NAME] [DOMAIN_NAME] - Aegina [DOMAIN_NAME]" at bounding box center [1165, 530] width 414 height 187
click at [1248, 488] on div "Preview Mobile Desktop [DOMAIN_NAME] [DOMAIN_NAME] - Aegina [DOMAIN_NAME]" at bounding box center [1165, 530] width 414 height 187
click at [986, 651] on label "Settings" at bounding box center [989, 650] width 63 height 23
click at [1314, 505] on div "Preview Mobile Desktop [DOMAIN_NAME] [DOMAIN_NAME] - Aegina [DOMAIN_NAME]" at bounding box center [1165, 530] width 414 height 187
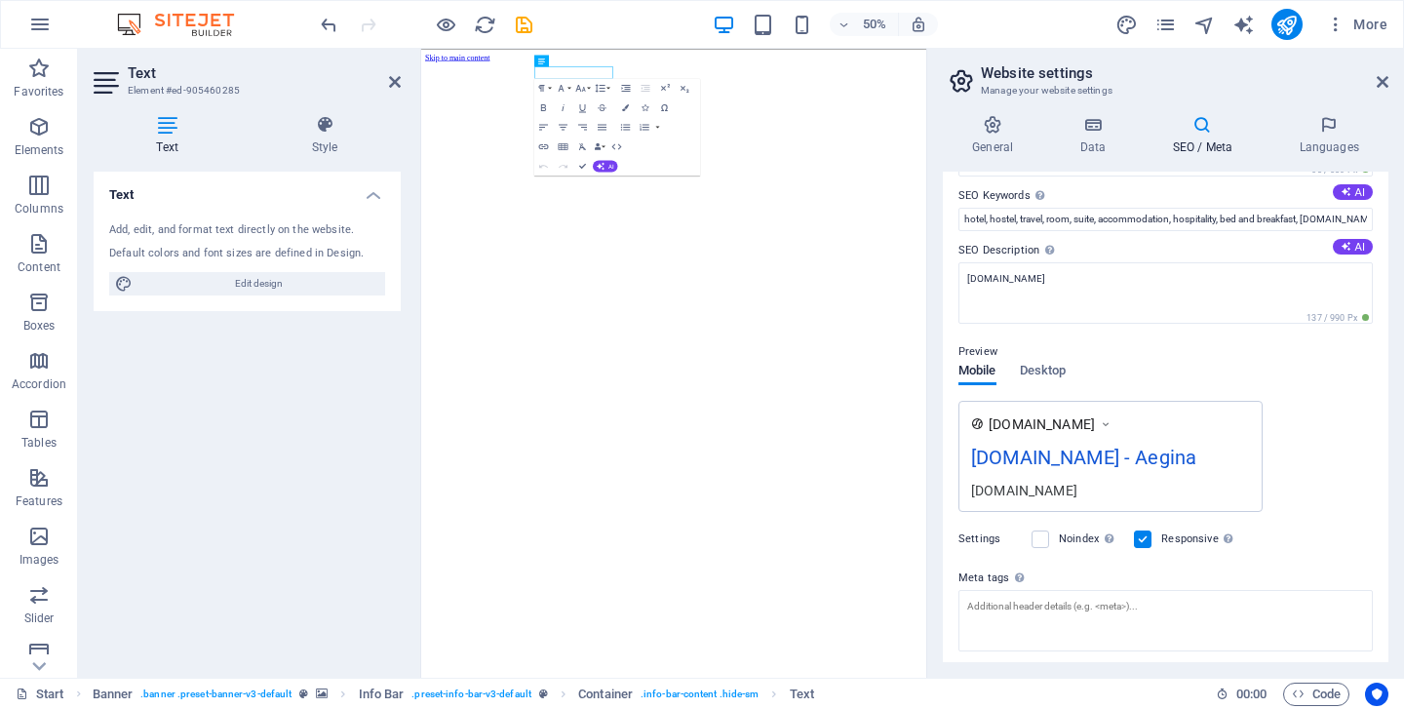
scroll to position [226, 0]
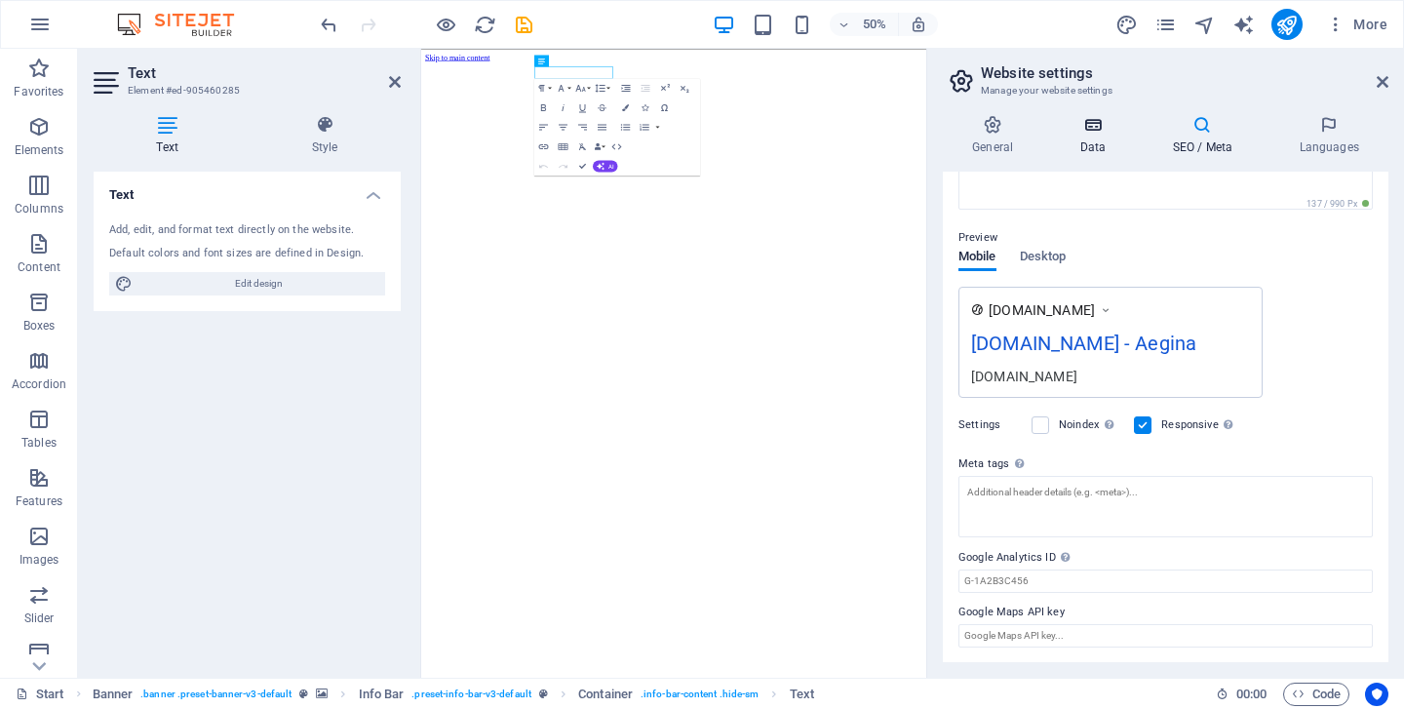
click at [1089, 142] on h4 "Data" at bounding box center [1096, 135] width 93 height 41
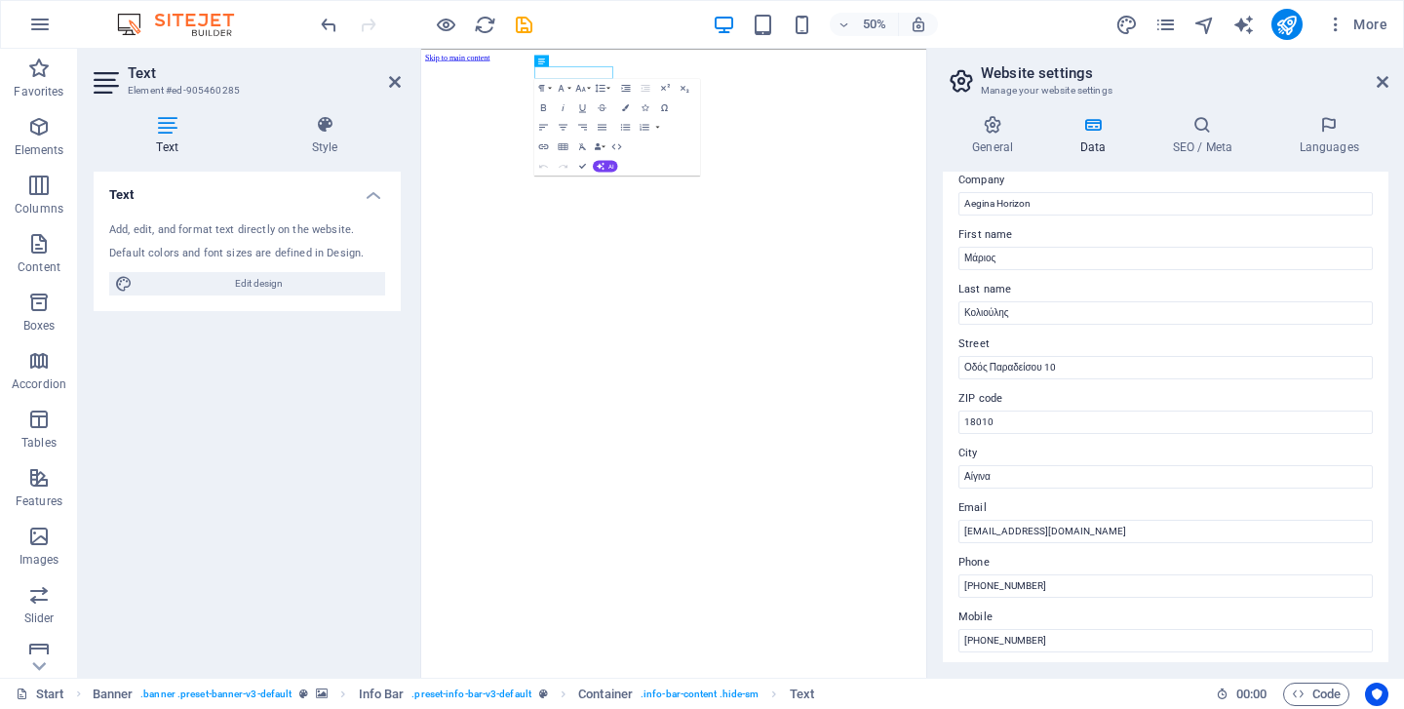
scroll to position [72, 0]
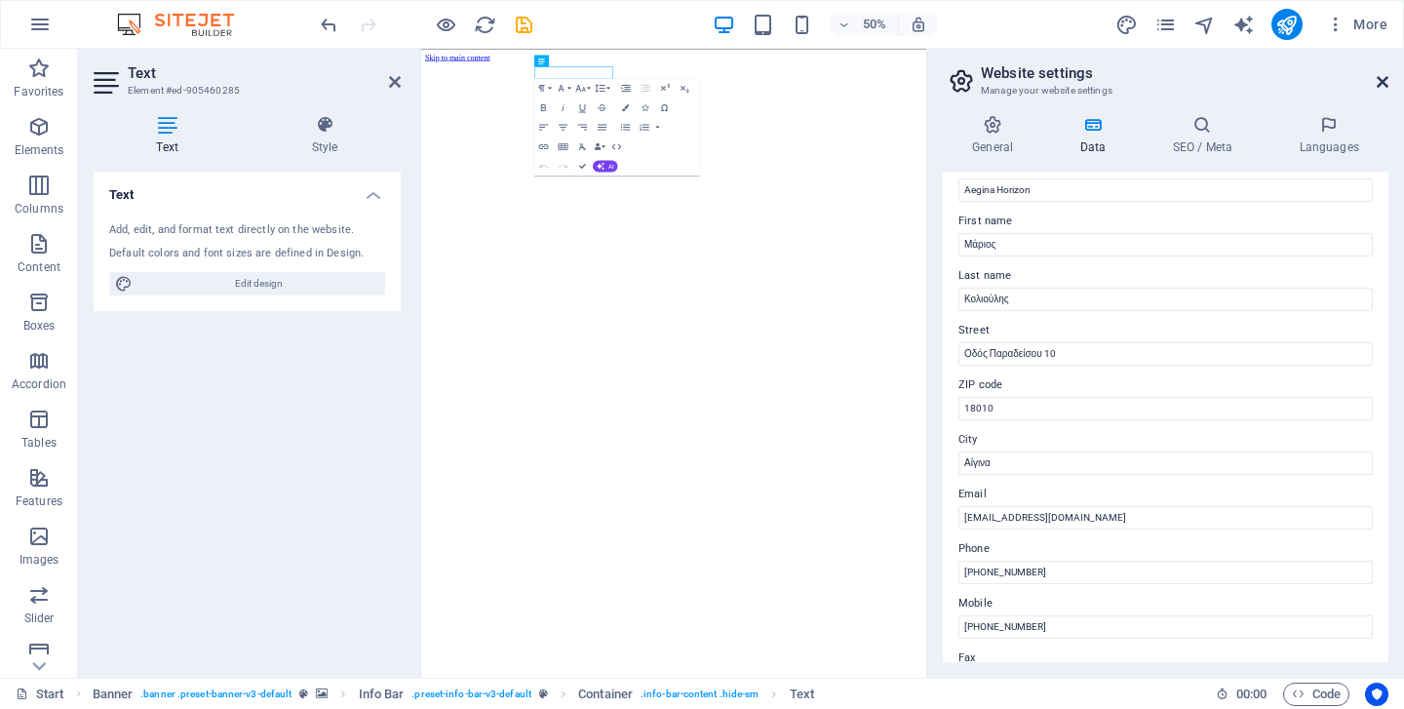
drag, startPoint x: 1378, startPoint y: 84, endPoint x: 957, endPoint y: 34, distance: 424.1
click at [1378, 84] on icon at bounding box center [1382, 82] width 12 height 16
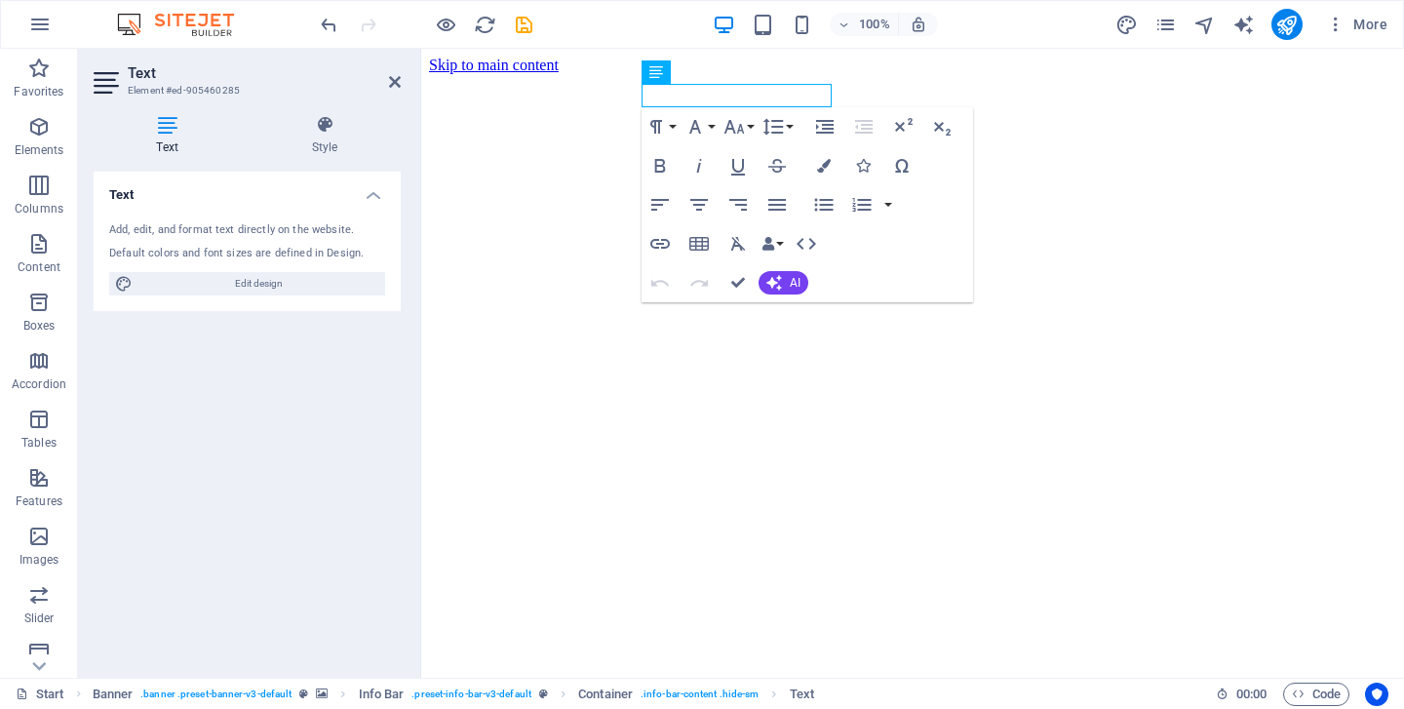
click at [174, 130] on icon at bounding box center [167, 124] width 147 height 19
click at [784, 289] on button "AI" at bounding box center [783, 282] width 50 height 23
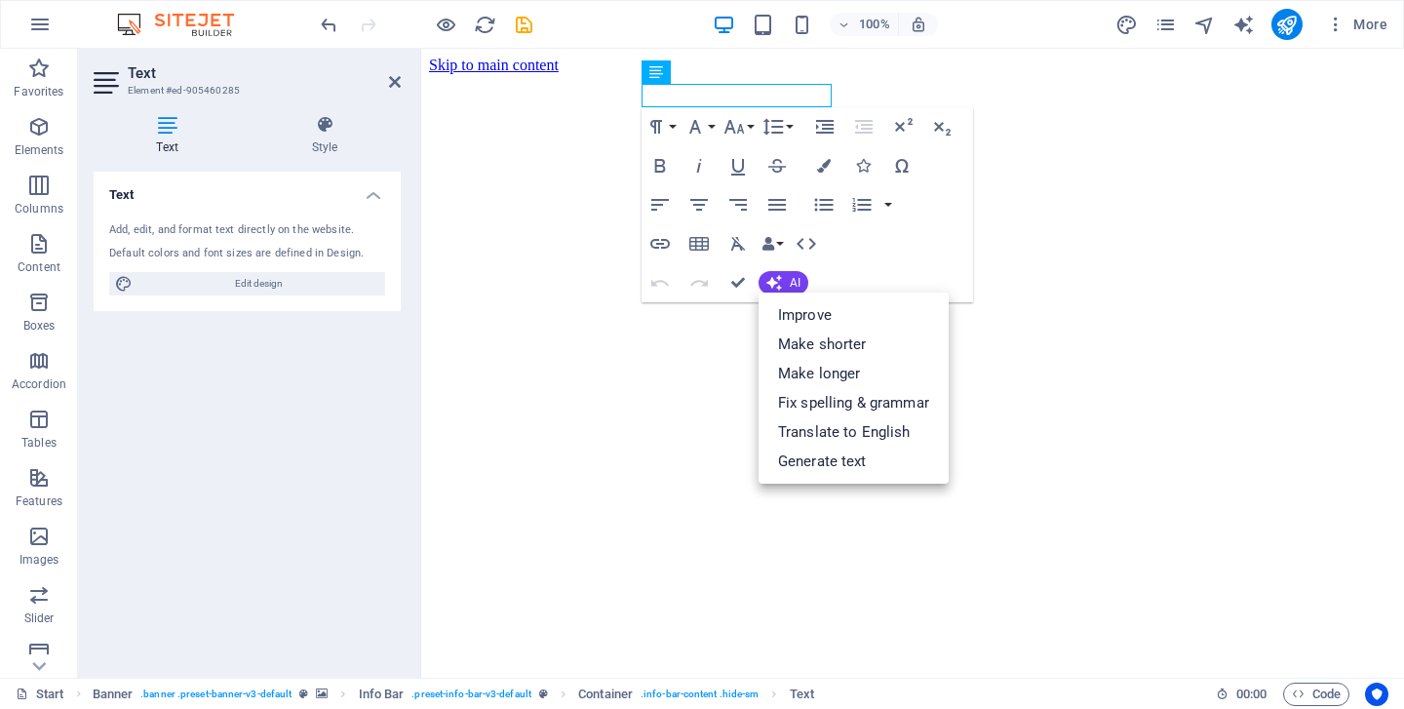
click at [940, 219] on div "Paragraph Format Normal Heading 1 Heading 2 Heading 3 Heading 4 Heading 5 Headi…" at bounding box center [806, 204] width 331 height 195
click at [904, 164] on icon "button" at bounding box center [901, 165] width 23 height 23
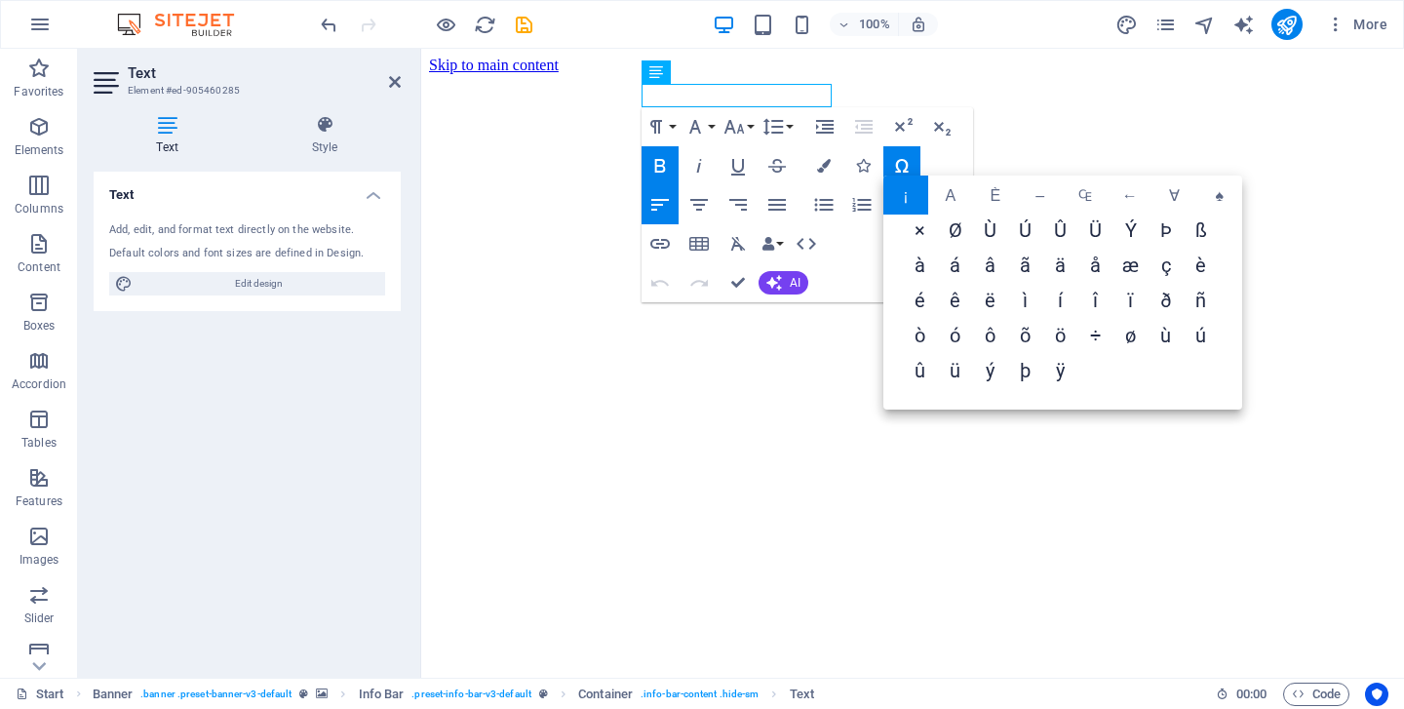
scroll to position [0, 0]
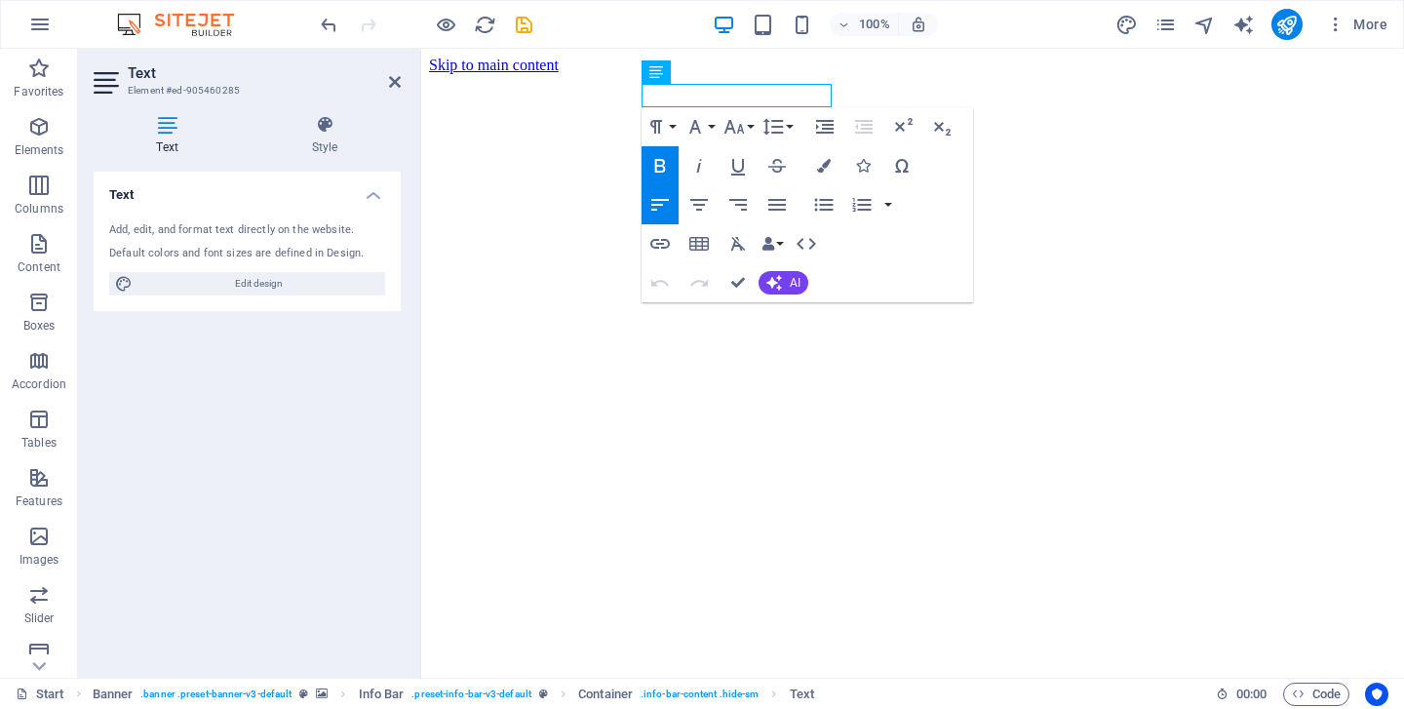
click at [403, 77] on aside "Text Element #ed-905460285 Text Style Text Add, edit, and format text directly …" at bounding box center [249, 363] width 343 height 629
click at [397, 83] on icon at bounding box center [395, 82] width 12 height 16
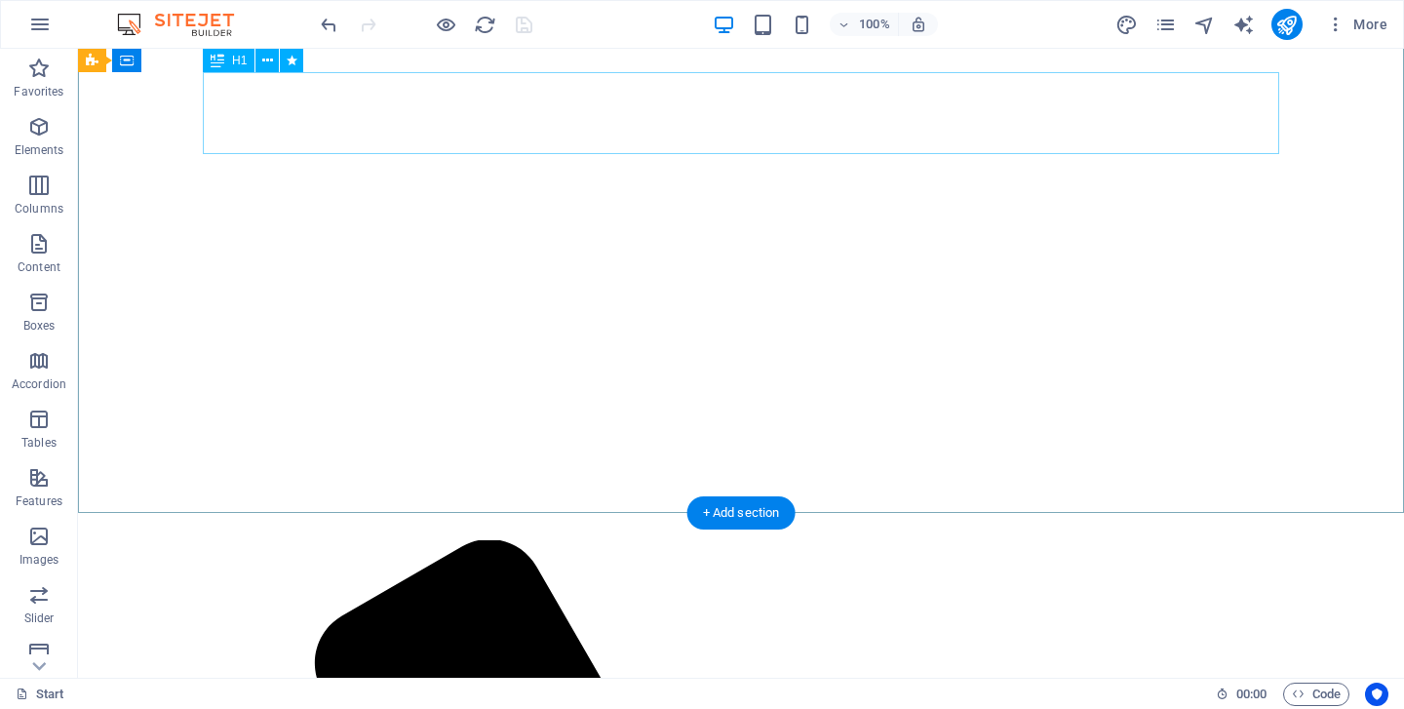
scroll to position [406, 0]
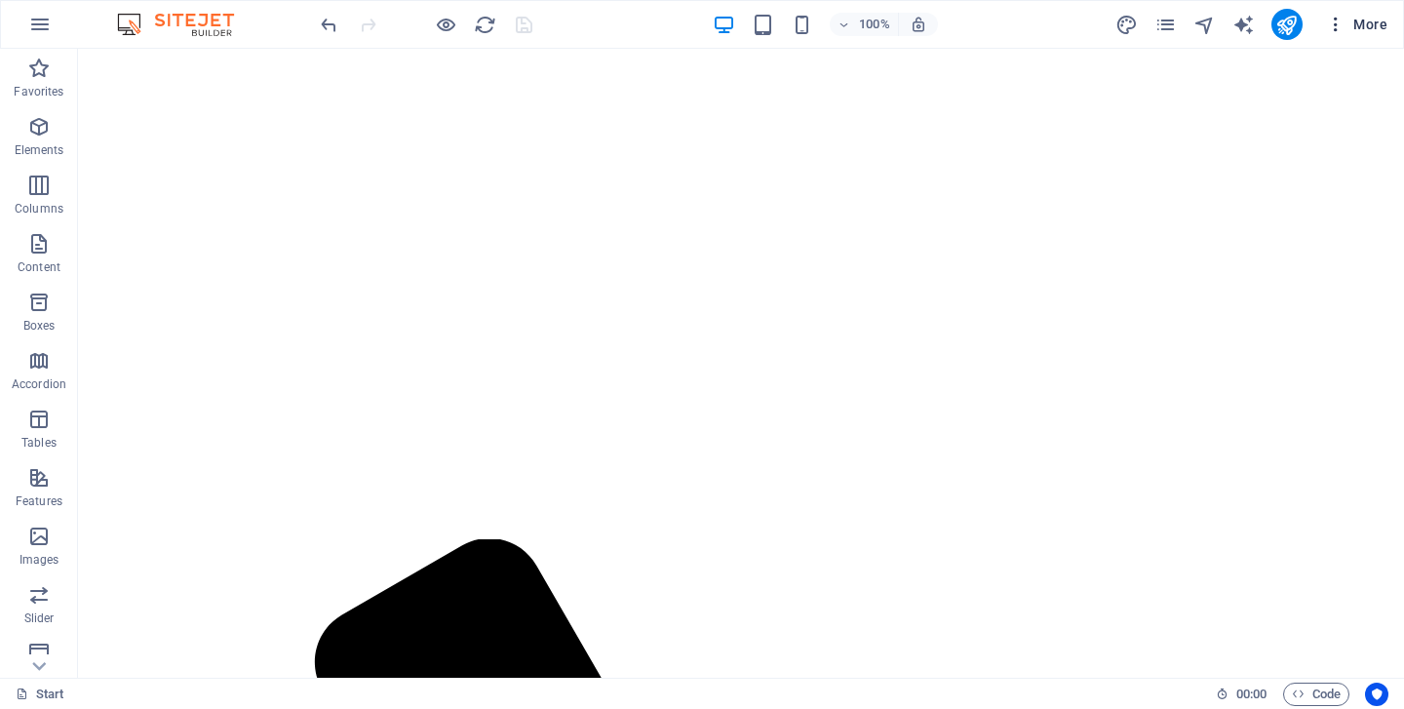
click at [0, 0] on span "More" at bounding box center [0, 0] width 0 height 0
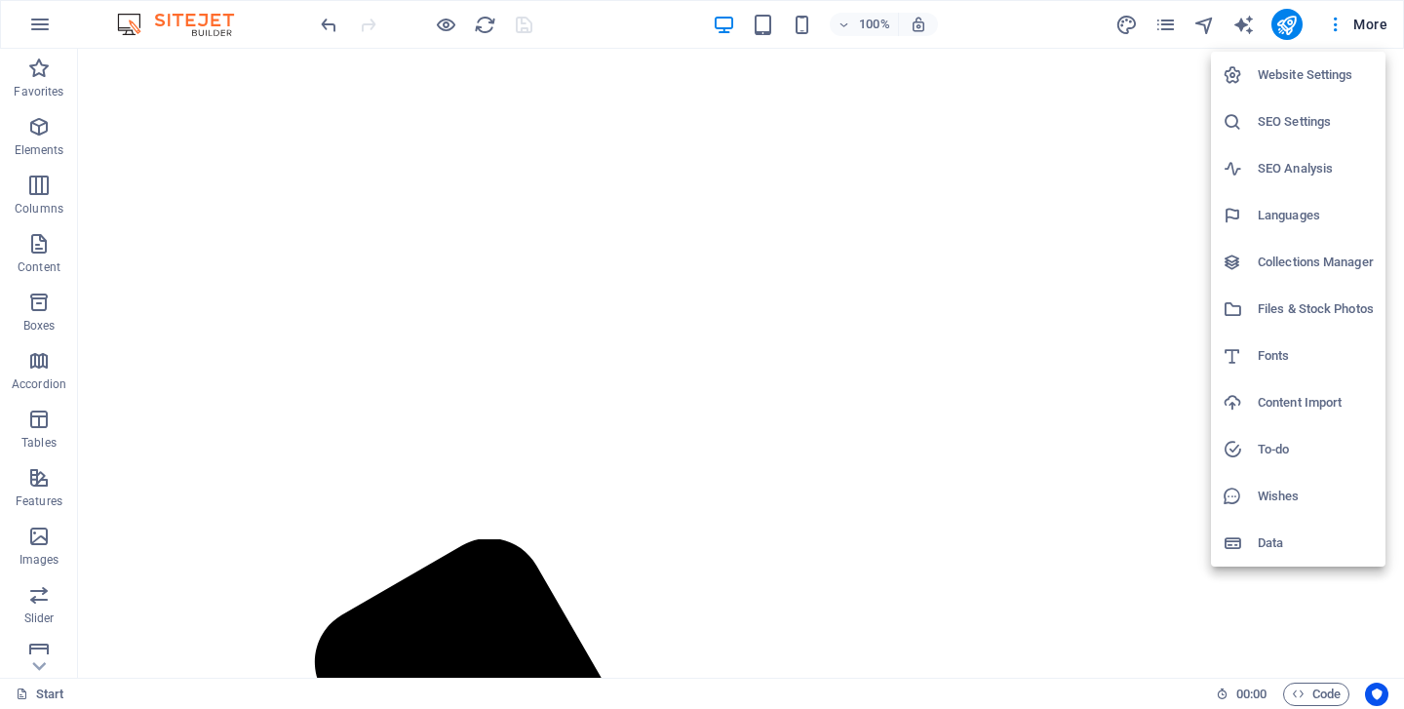
click at [1297, 212] on h6 "Languages" at bounding box center [1316, 215] width 116 height 23
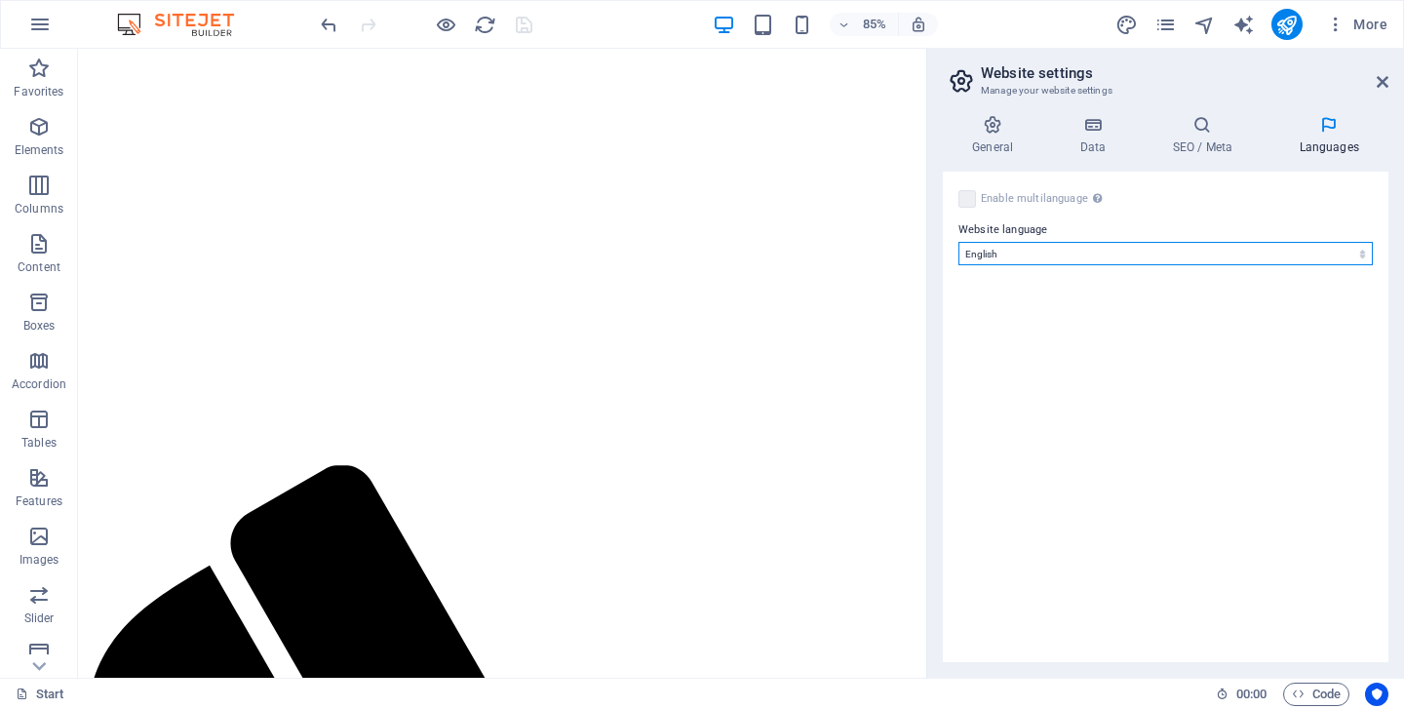
click at [1289, 245] on select "Abkhazian Afar Afrikaans Akan Albanian Amharic Arabic Aragonese Armenian Assame…" at bounding box center [1165, 253] width 414 height 23
select select "56"
click at [958, 242] on select "Abkhazian Afar Afrikaans Akan Albanian Amharic Arabic Aragonese Armenian Assame…" at bounding box center [1165, 253] width 414 height 23
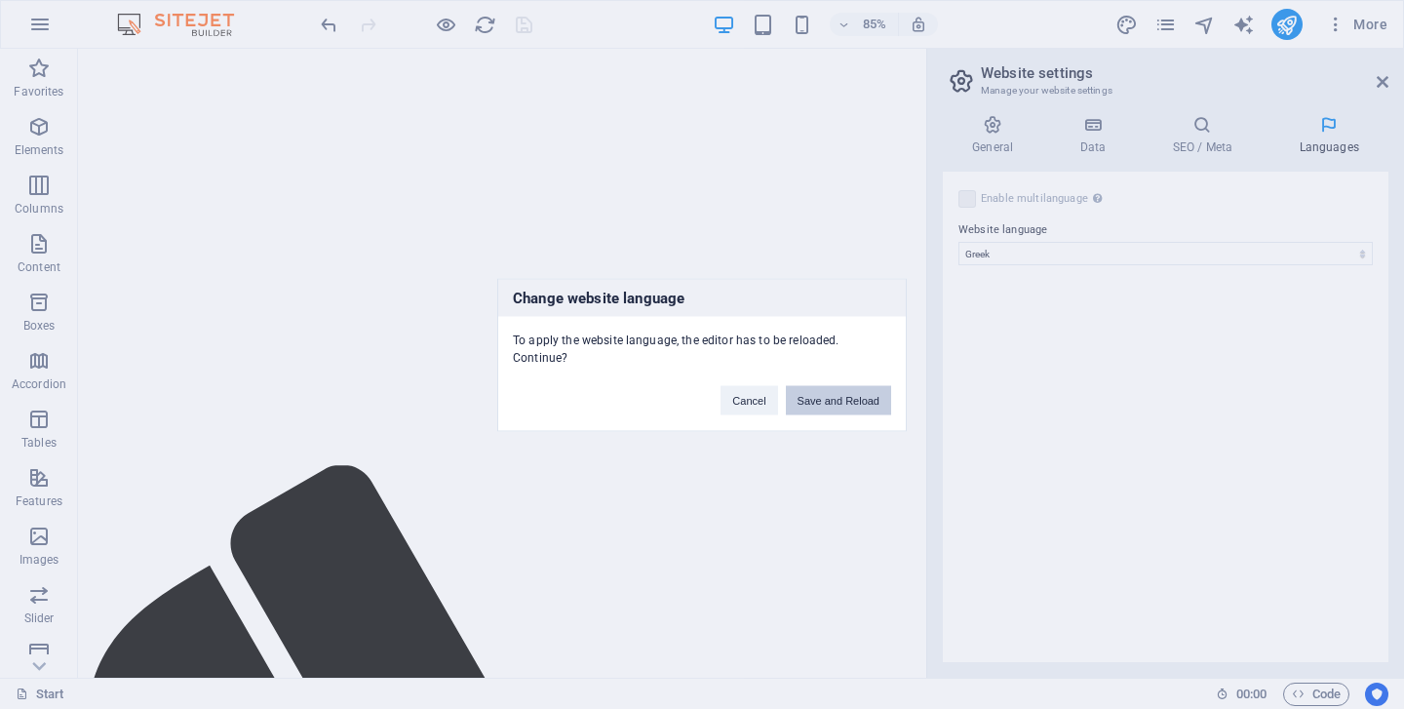
click at [839, 399] on button "Save and Reload" at bounding box center [838, 399] width 105 height 29
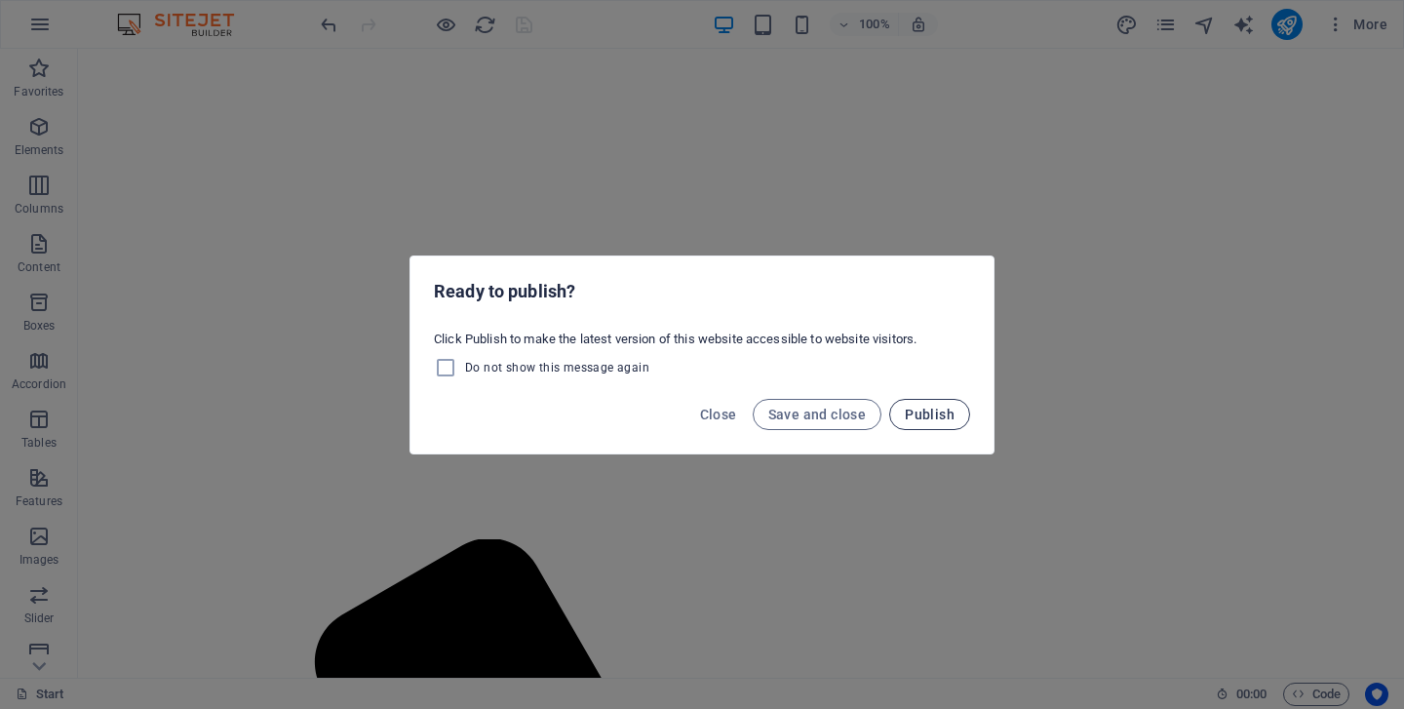
click at [933, 418] on span "Publish" at bounding box center [930, 415] width 50 height 16
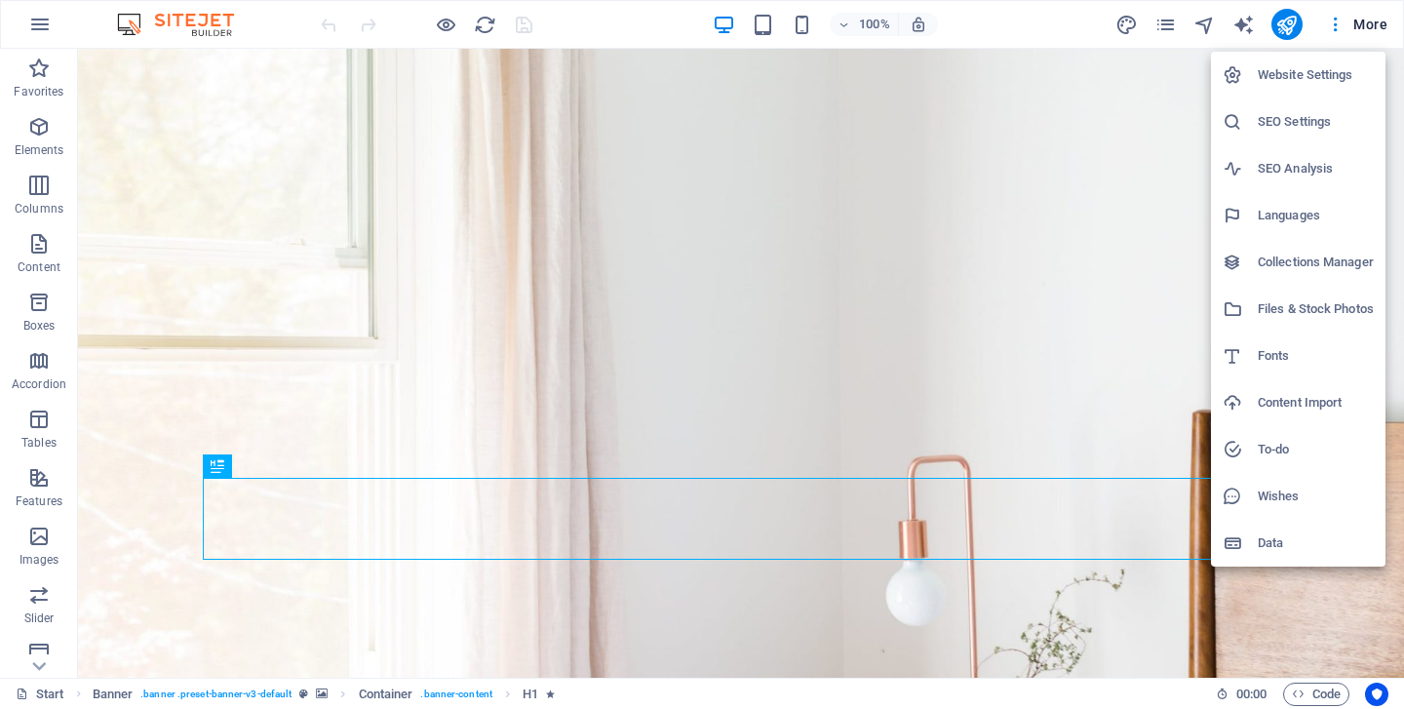
click at [0, 0] on h6 "Languages" at bounding box center [0, 0] width 0 height 0
select select "56"
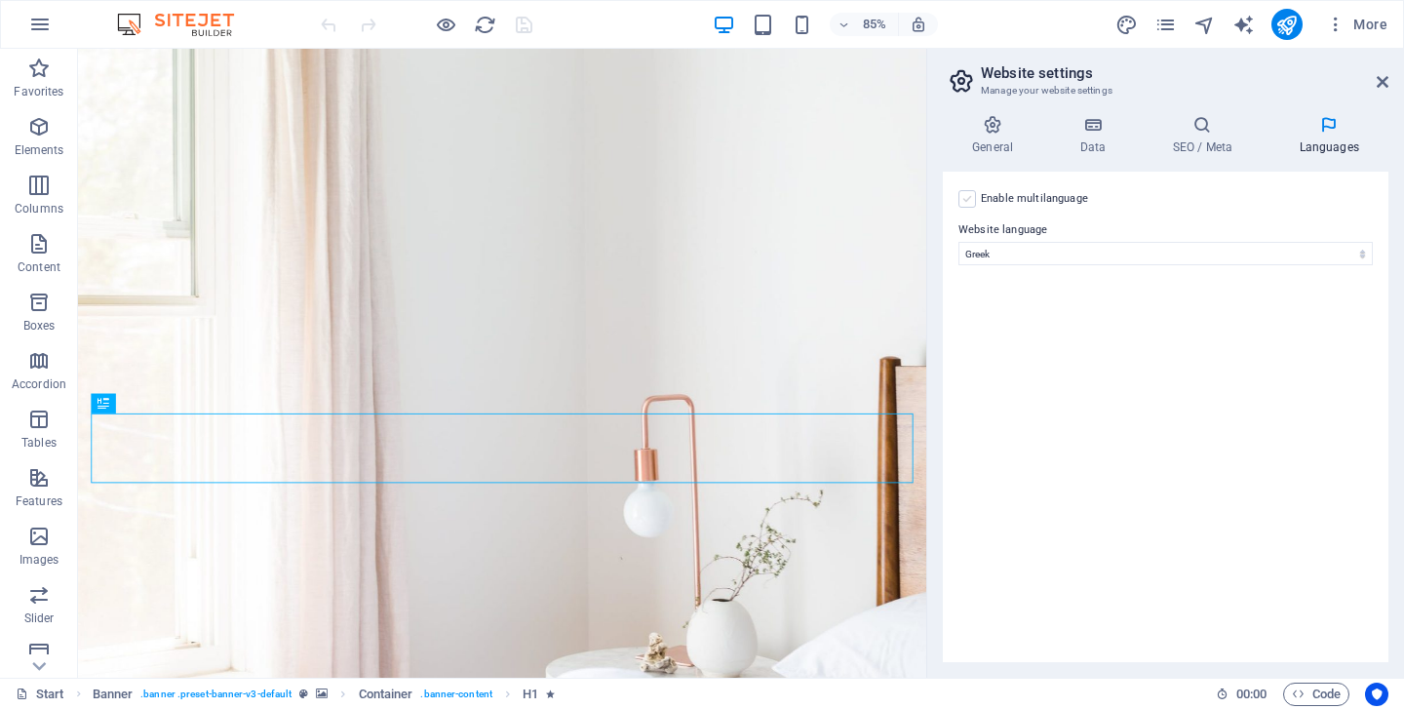
click at [969, 199] on label at bounding box center [967, 199] width 18 height 18
click at [0, 0] on input "Enable multilanguage To disable multilanguage delete all languages until only o…" at bounding box center [0, 0] width 0 height 0
select select
click at [969, 199] on label at bounding box center [967, 199] width 18 height 18
click at [0, 0] on input "Enable multilanguage To disable multilanguage delete all languages until only o…" at bounding box center [0, 0] width 0 height 0
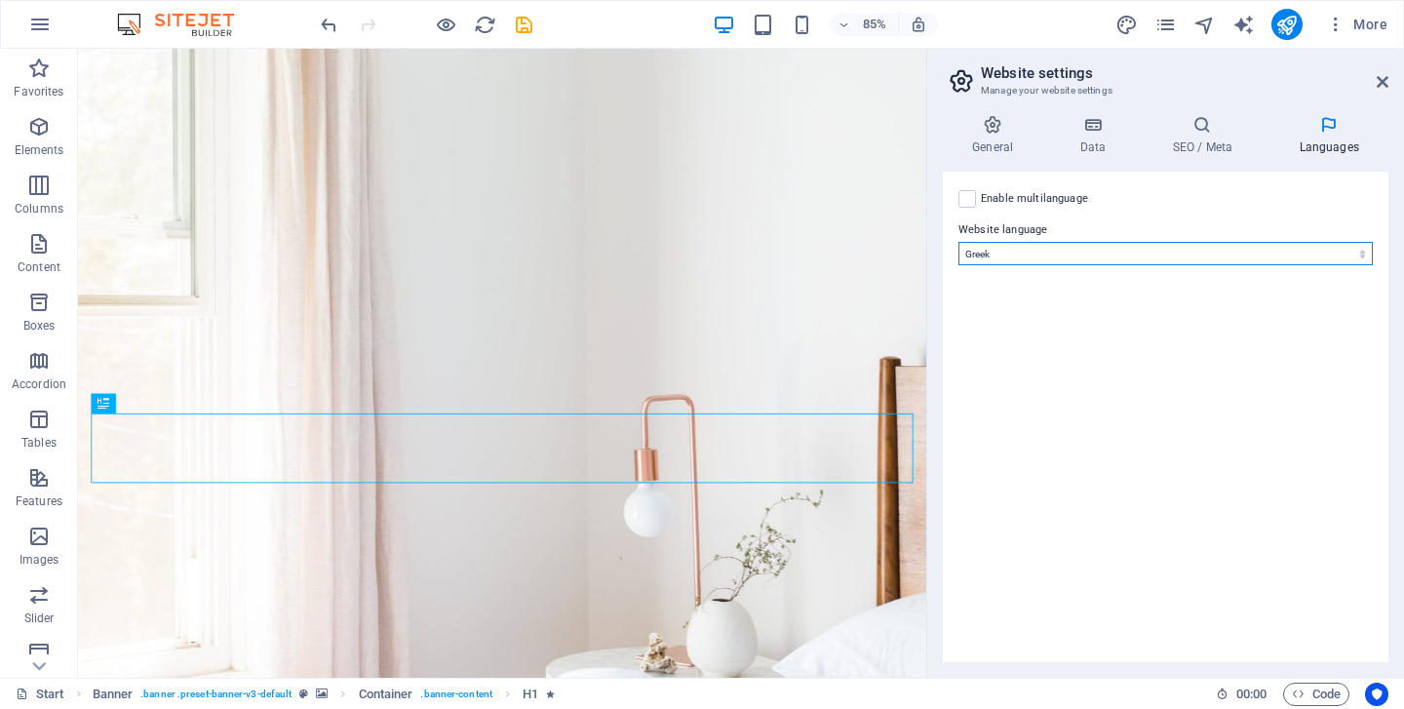
select select "41"
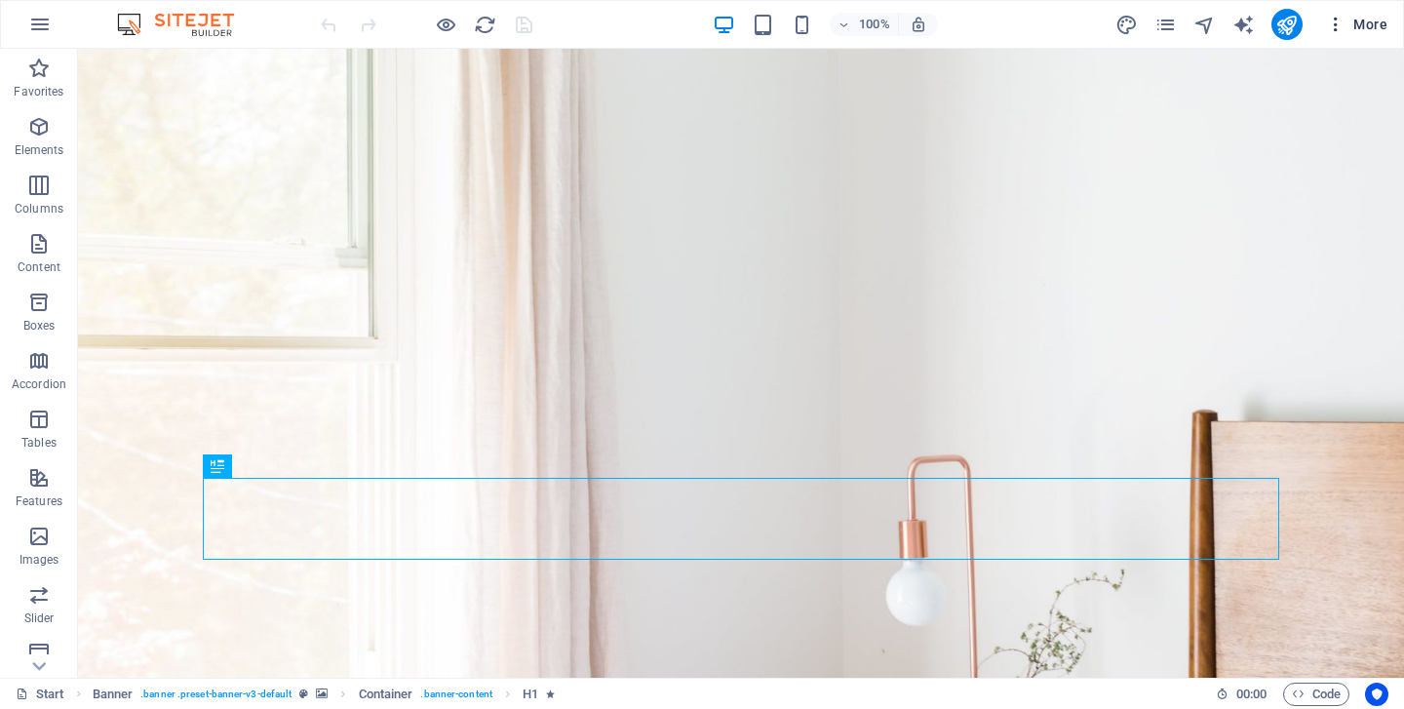
click at [1380, 32] on span "More" at bounding box center [1356, 24] width 61 height 19
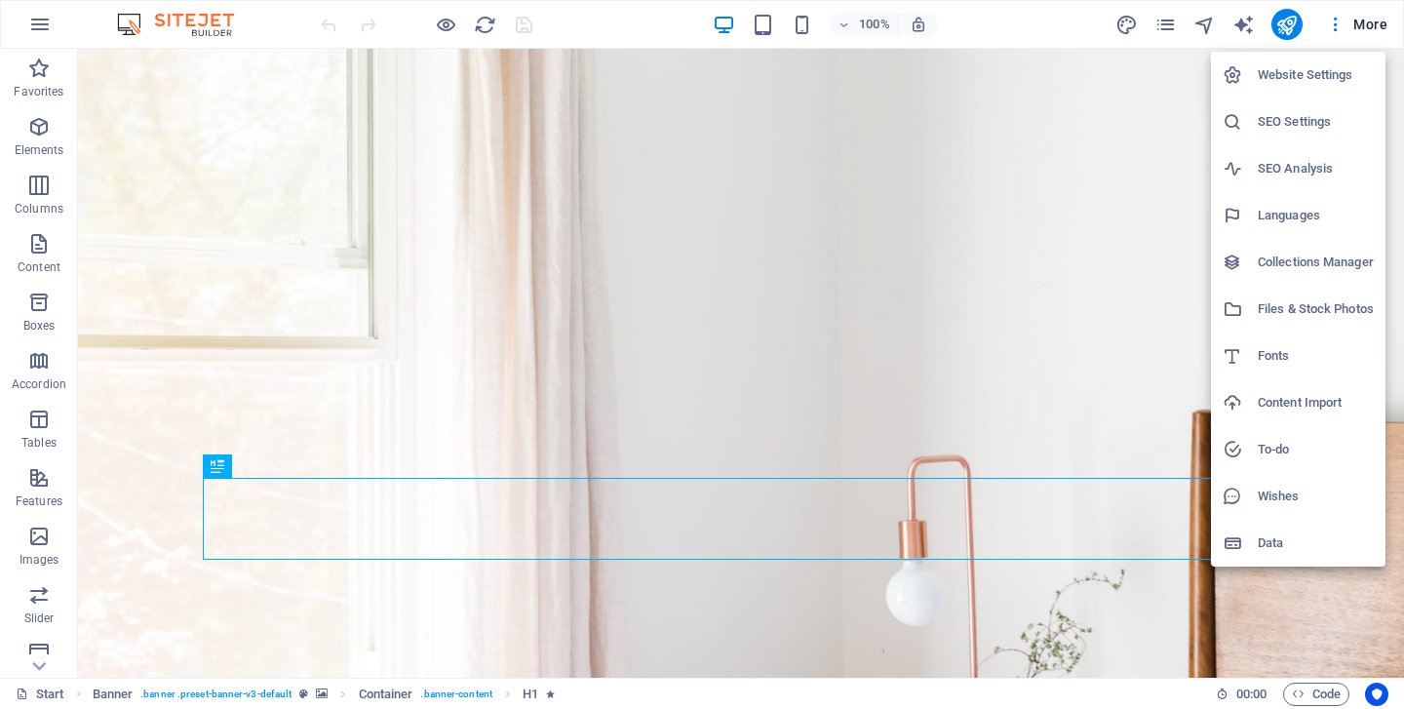
select select "41"
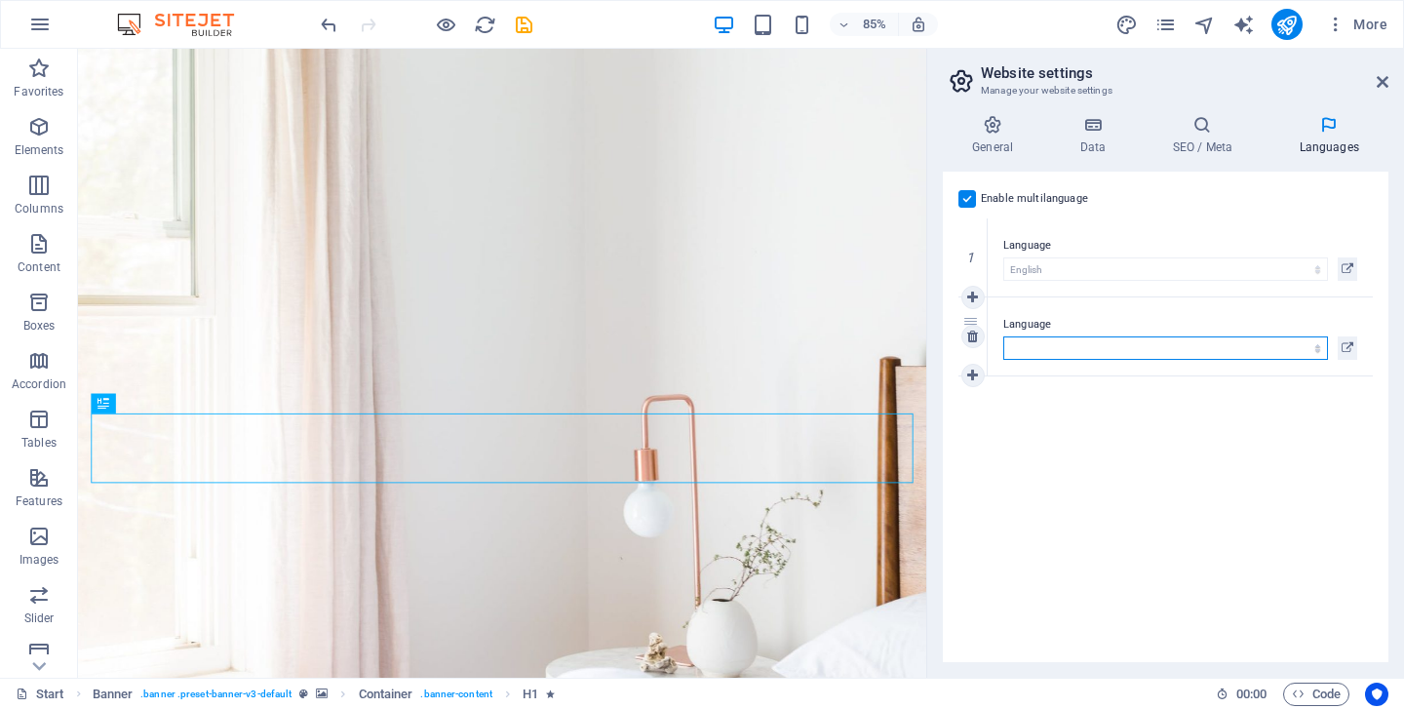
click at [1087, 357] on select "Abkhazian Afar Afrikaans Akan Albanian Amharic Arabic Aragonese Armenian Assame…" at bounding box center [1165, 347] width 325 height 23
select select "56"
click at [1003, 336] on select "Abkhazian Afar Afrikaans Akan Albanian Amharic Arabic Aragonese Armenian Assame…" at bounding box center [1165, 347] width 325 height 23
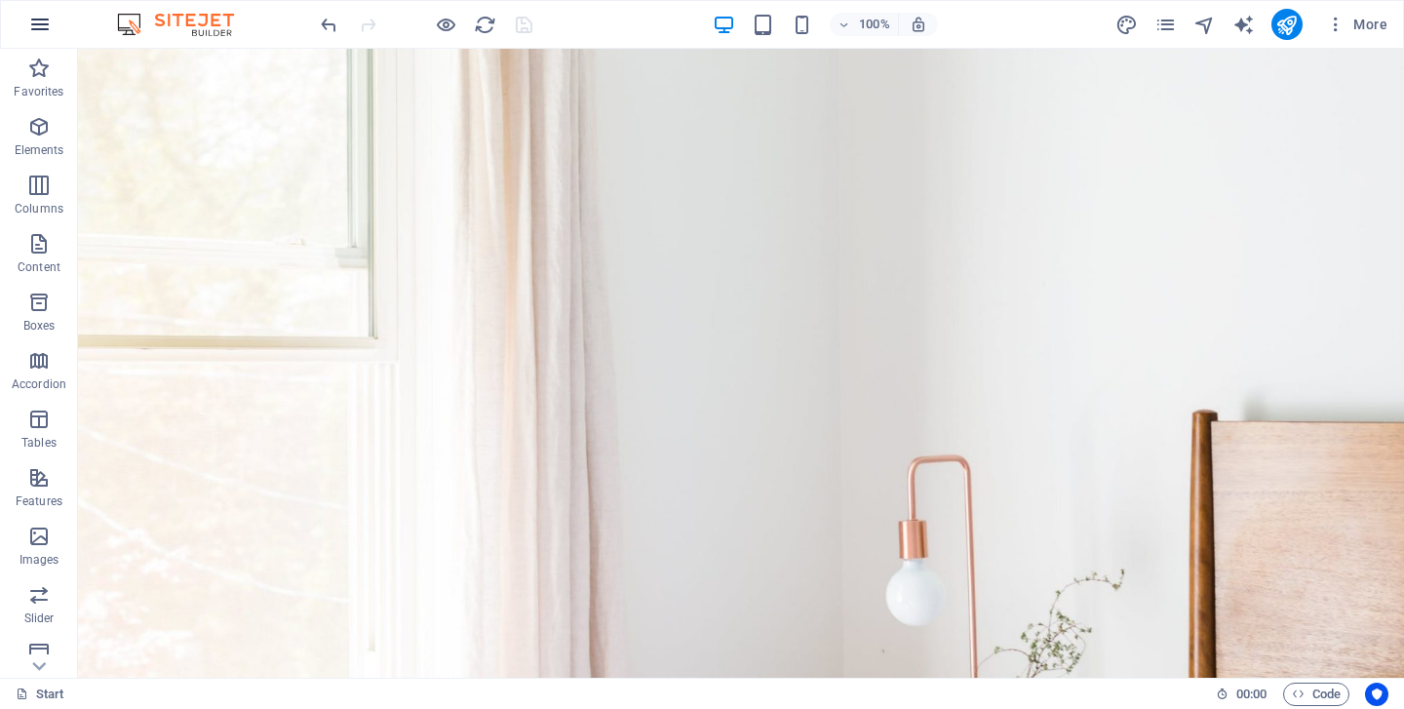
click at [43, 28] on icon "button" at bounding box center [39, 24] width 23 height 23
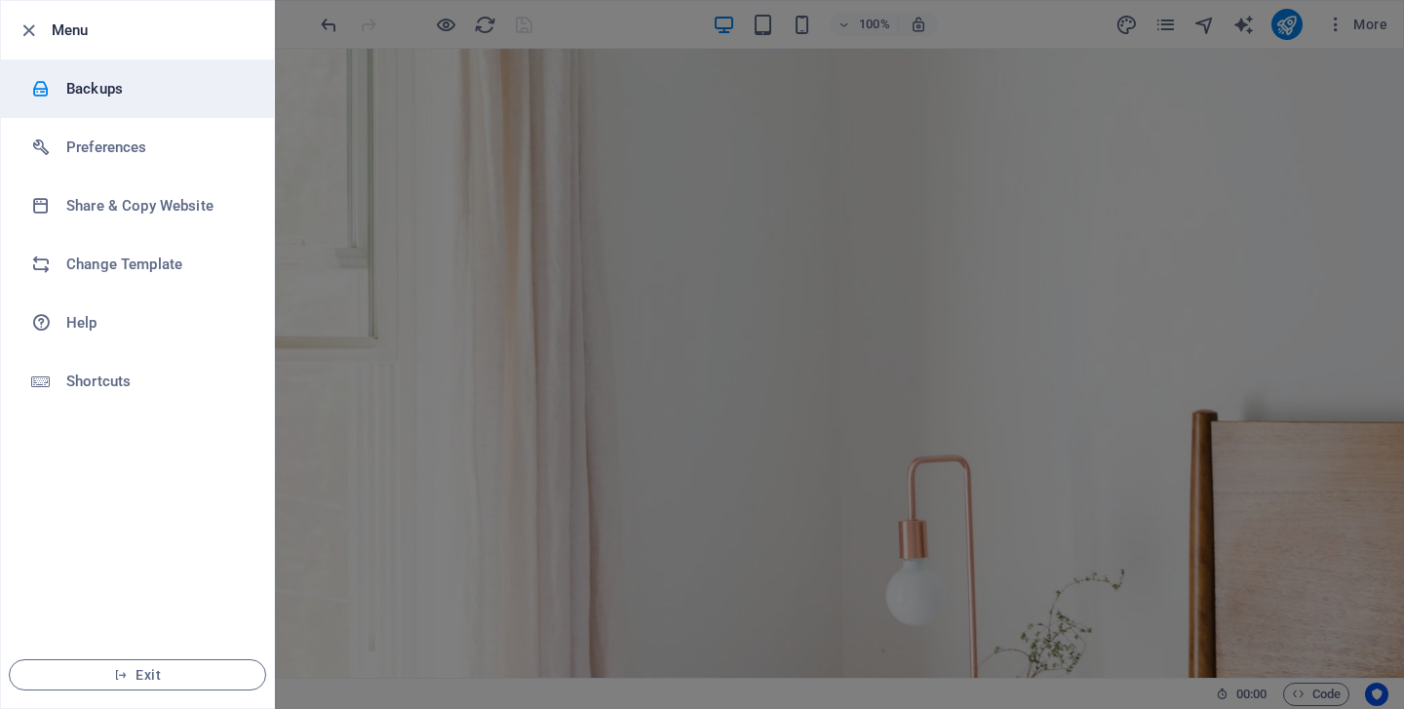
click at [77, 97] on h6 "Backups" at bounding box center [156, 88] width 180 height 23
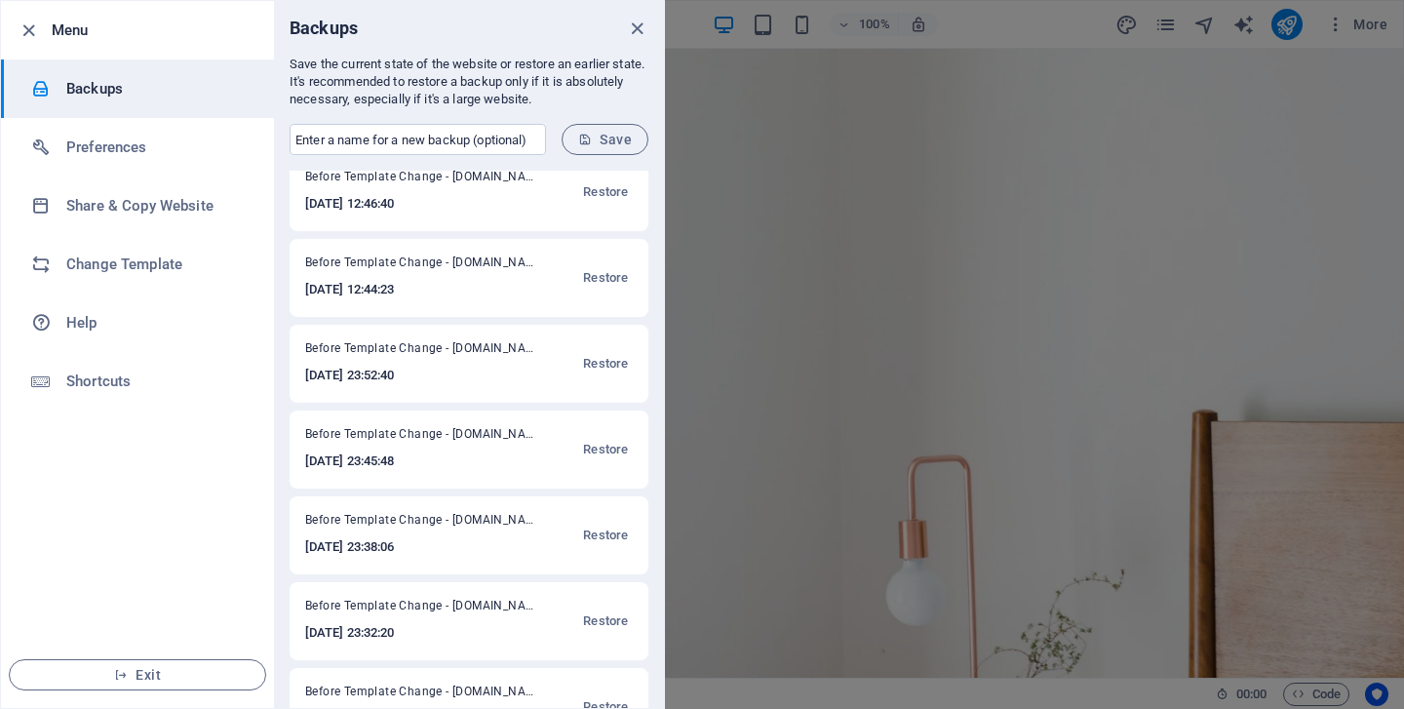
scroll to position [586, 0]
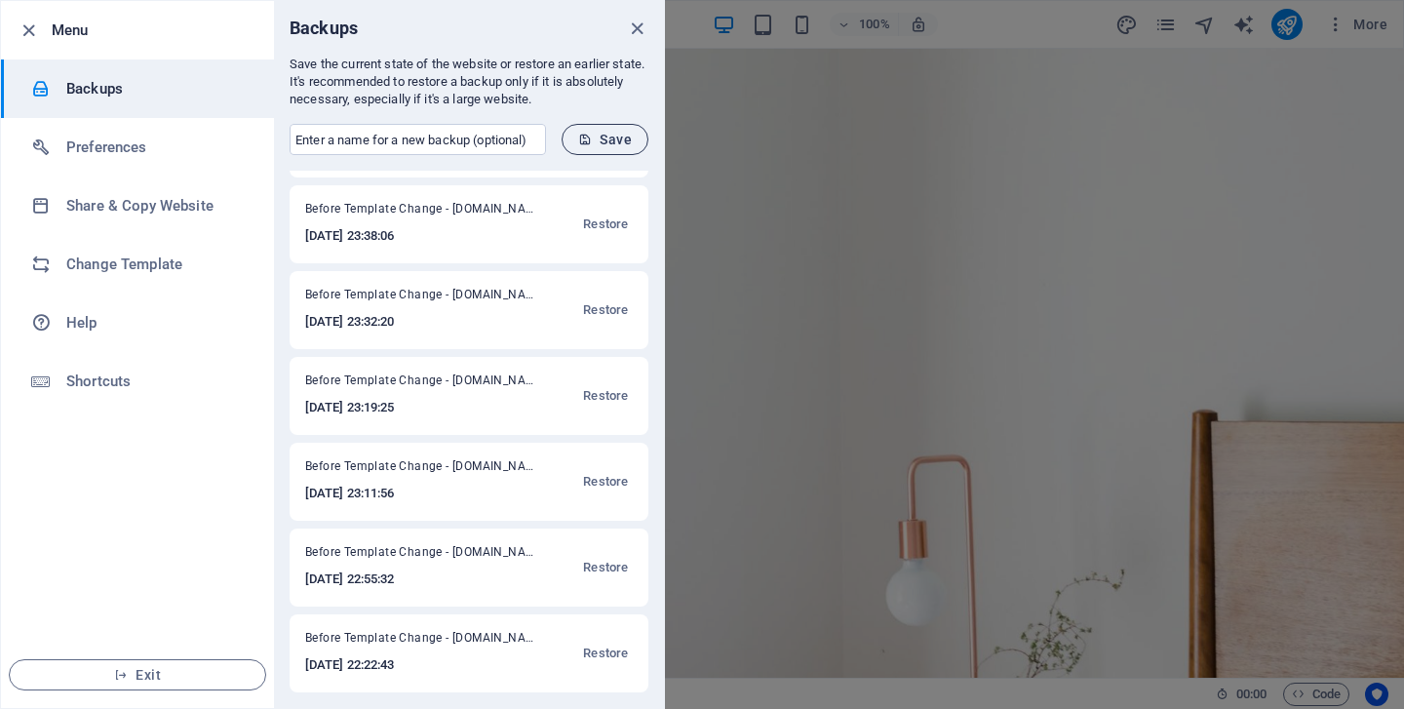
click at [615, 132] on span "Save" at bounding box center [605, 140] width 54 height 16
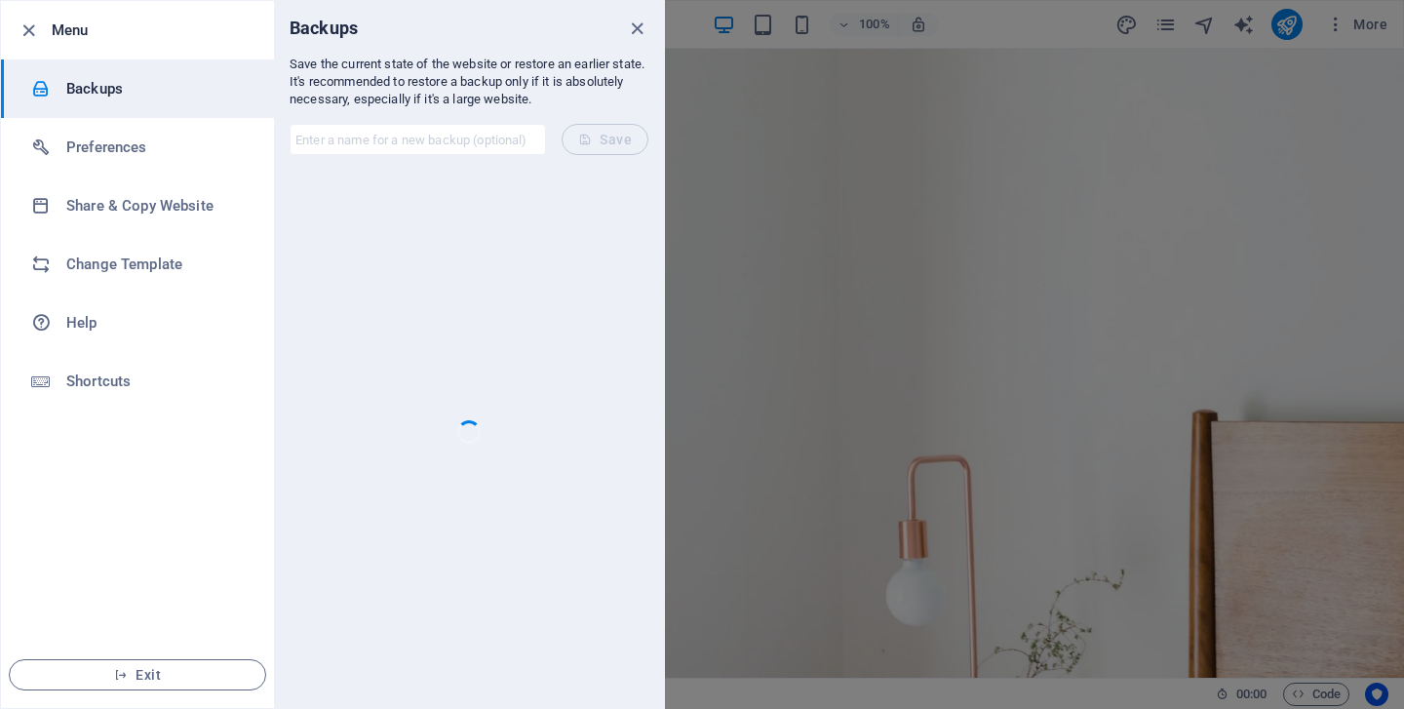
scroll to position [0, 0]
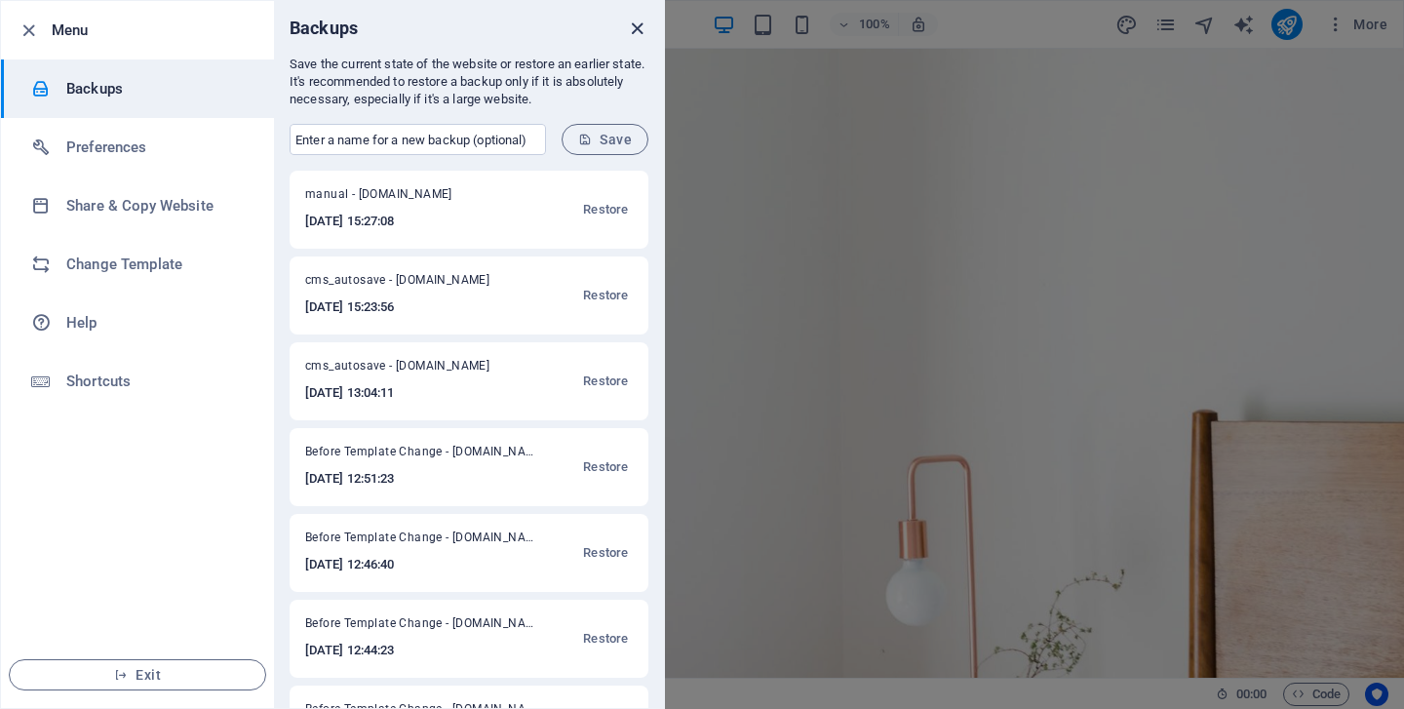
click at [633, 21] on icon "close" at bounding box center [637, 29] width 22 height 22
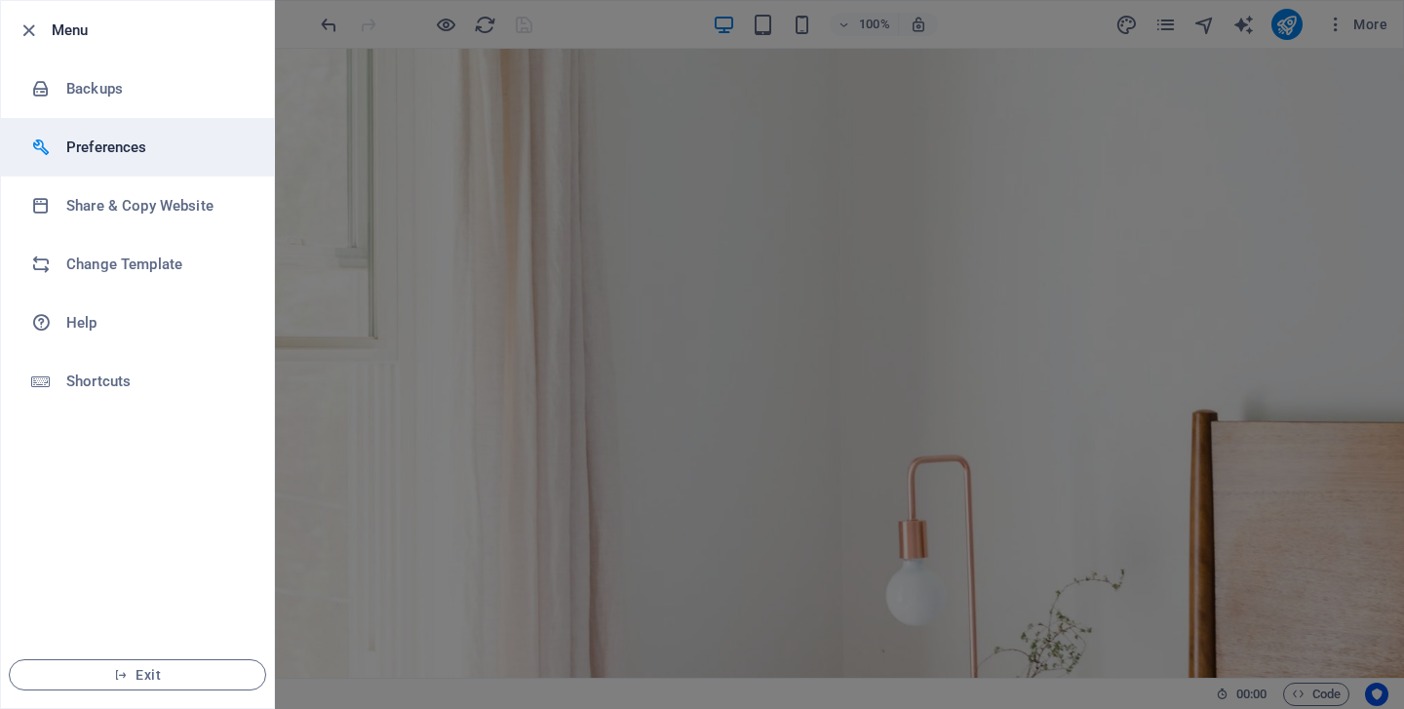
click at [97, 145] on h6 "Preferences" at bounding box center [156, 147] width 180 height 23
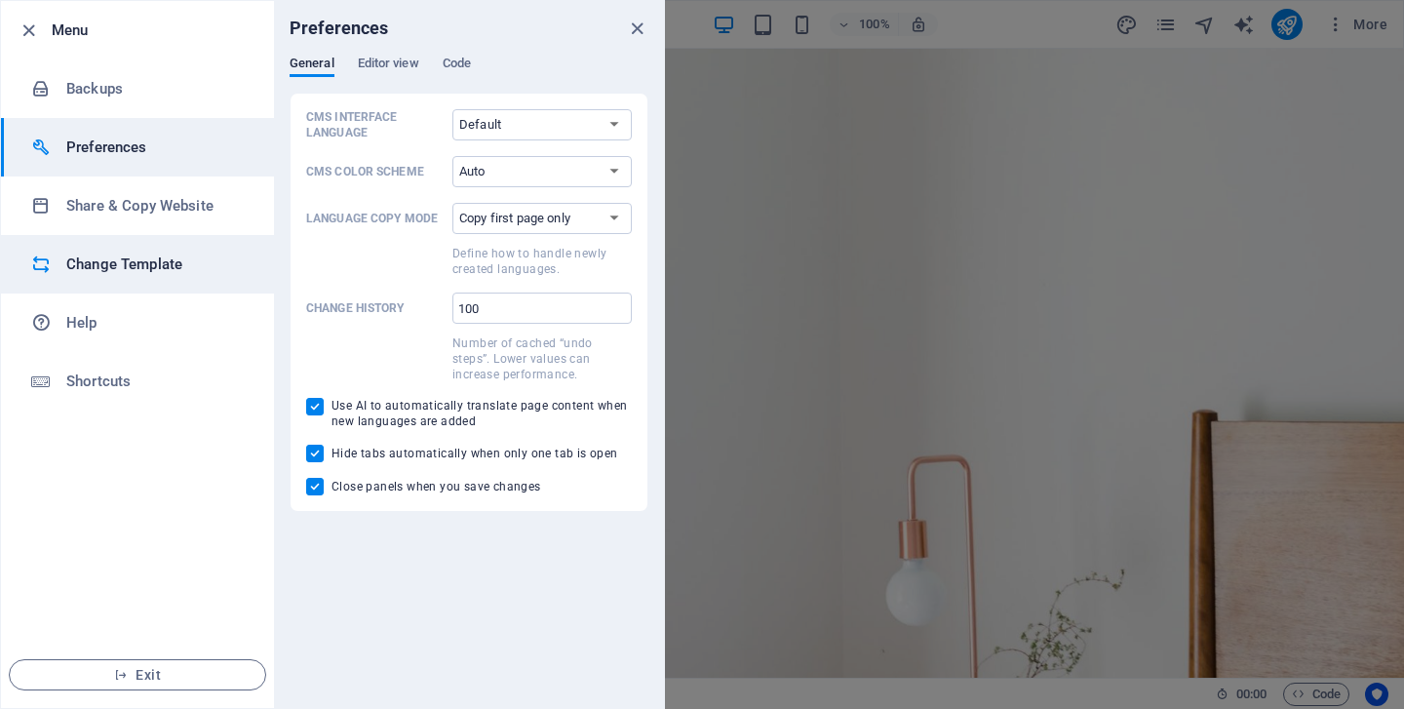
click at [145, 258] on h6 "Change Template" at bounding box center [156, 263] width 180 height 23
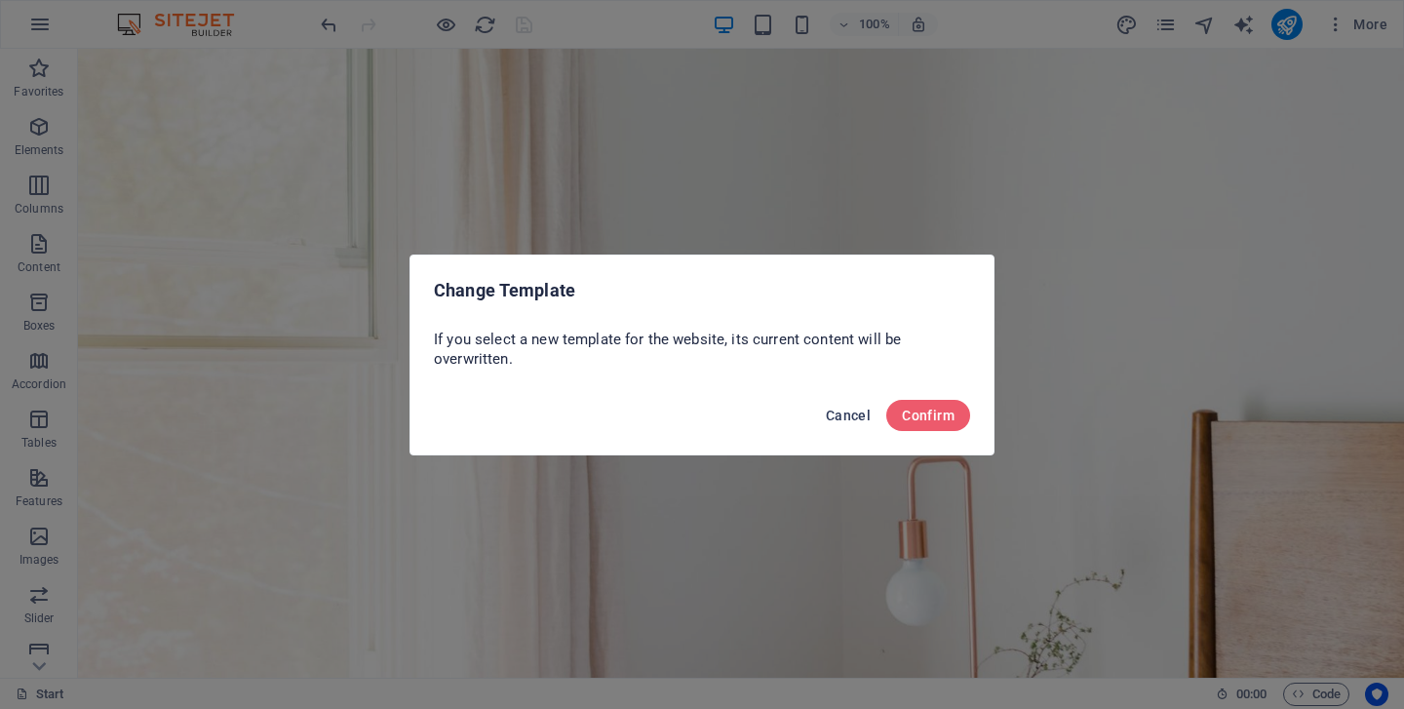
click at [842, 417] on span "Cancel" at bounding box center [848, 415] width 45 height 16
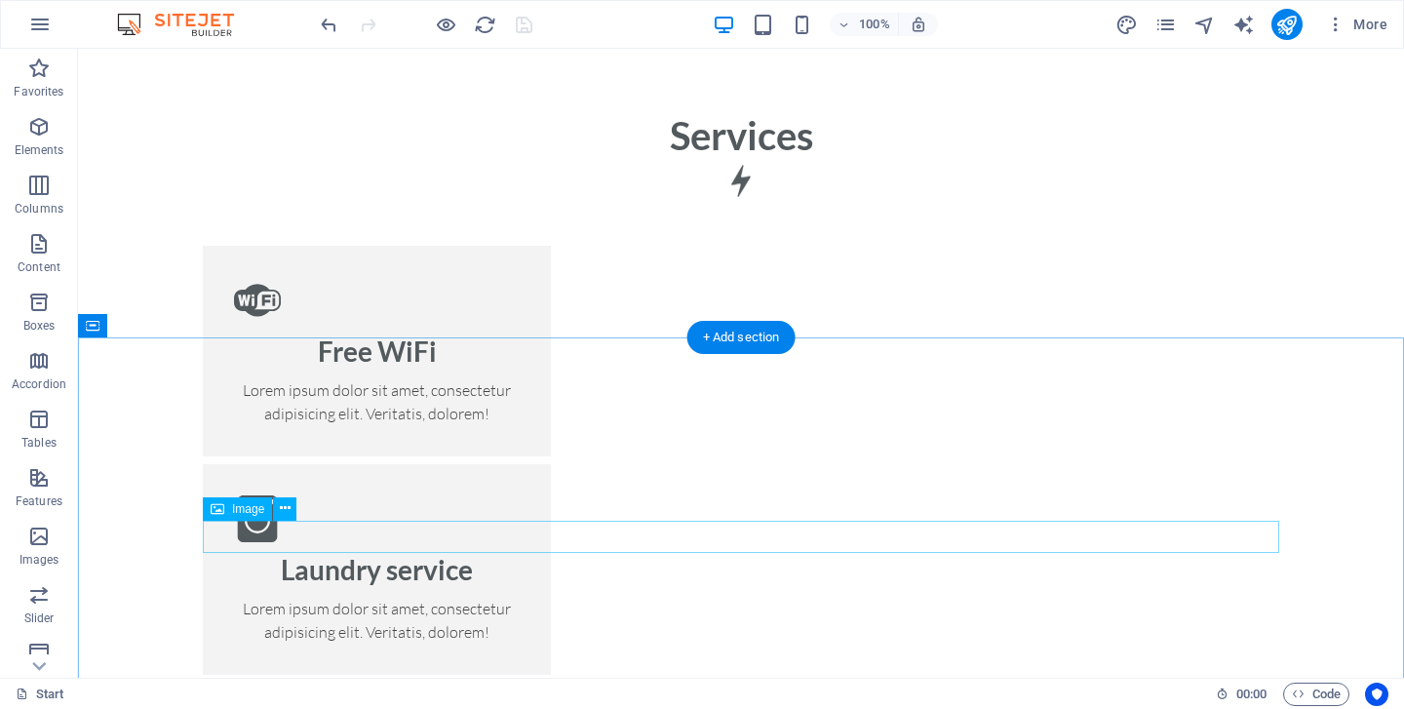
scroll to position [2012, 0]
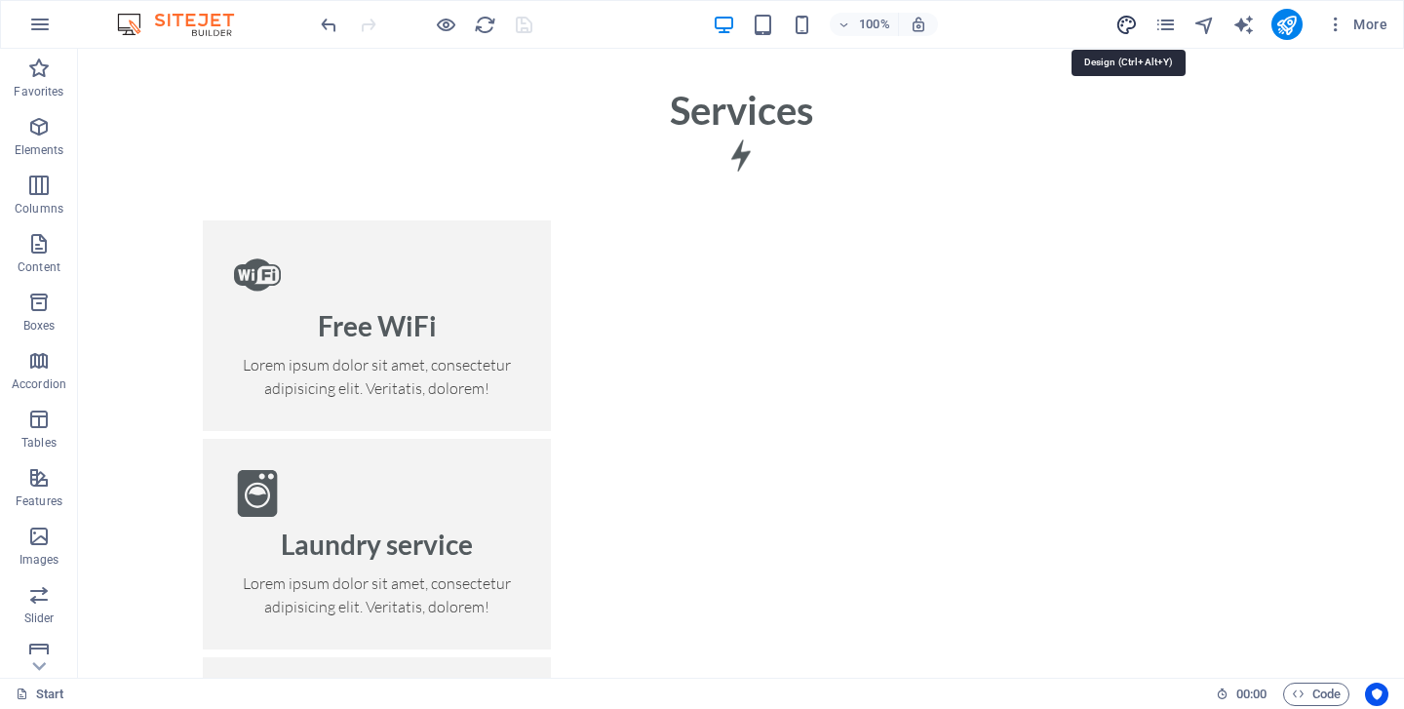
select select "px"
select select "300"
select select "px"
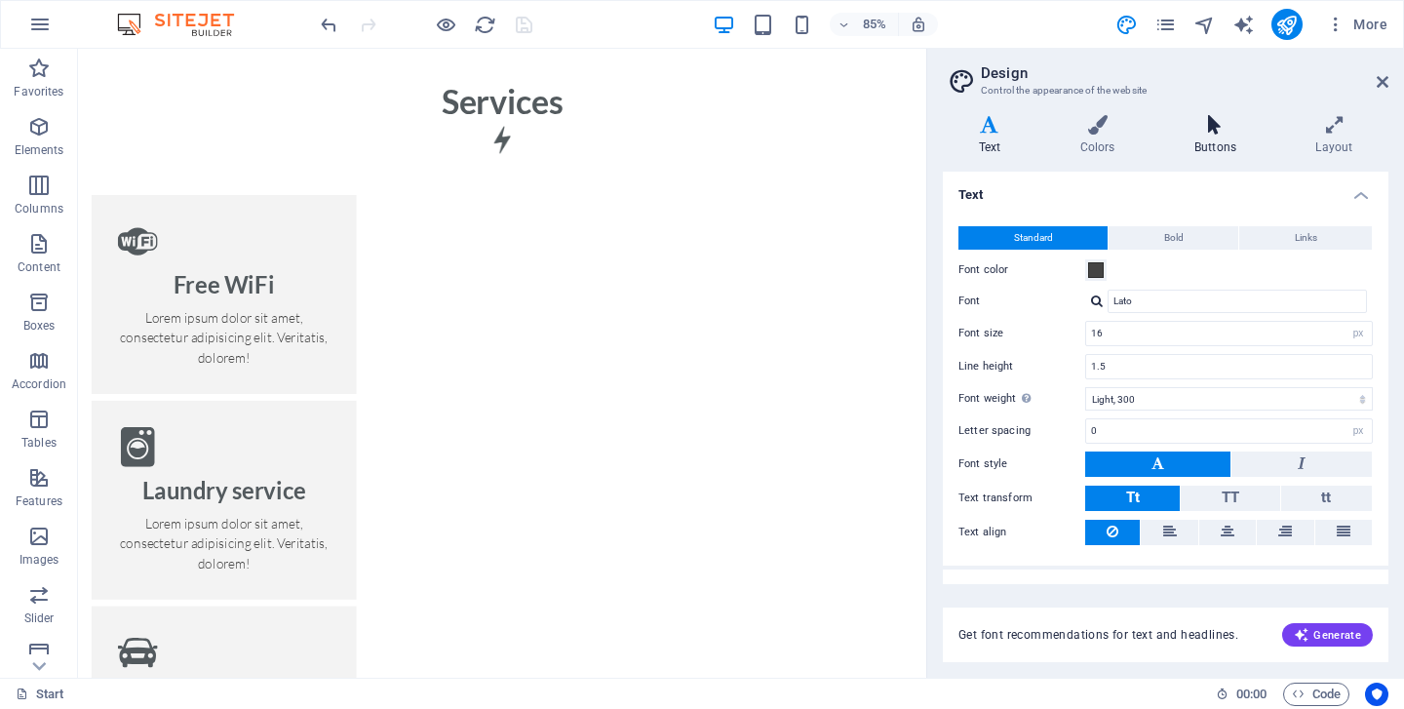
click at [1200, 135] on h4 "Buttons" at bounding box center [1218, 135] width 121 height 41
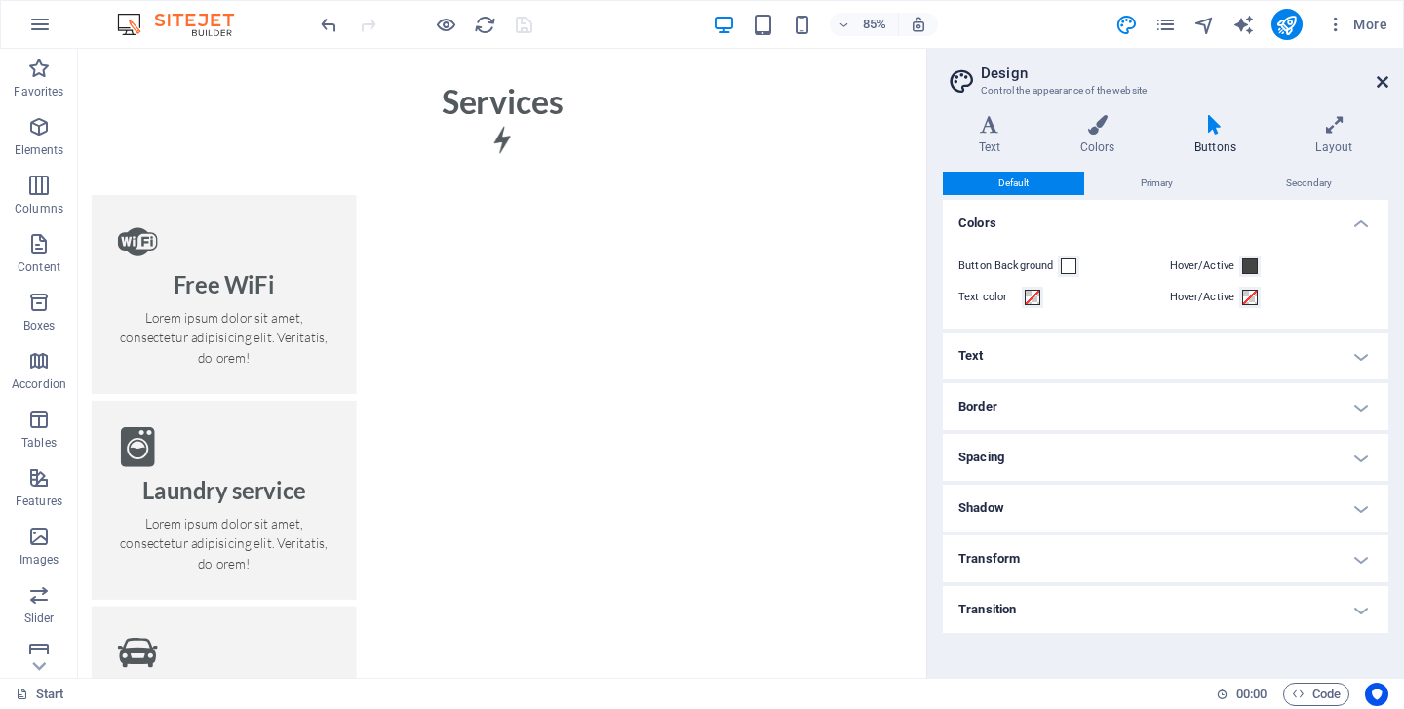
click at [1381, 83] on icon at bounding box center [1382, 82] width 12 height 16
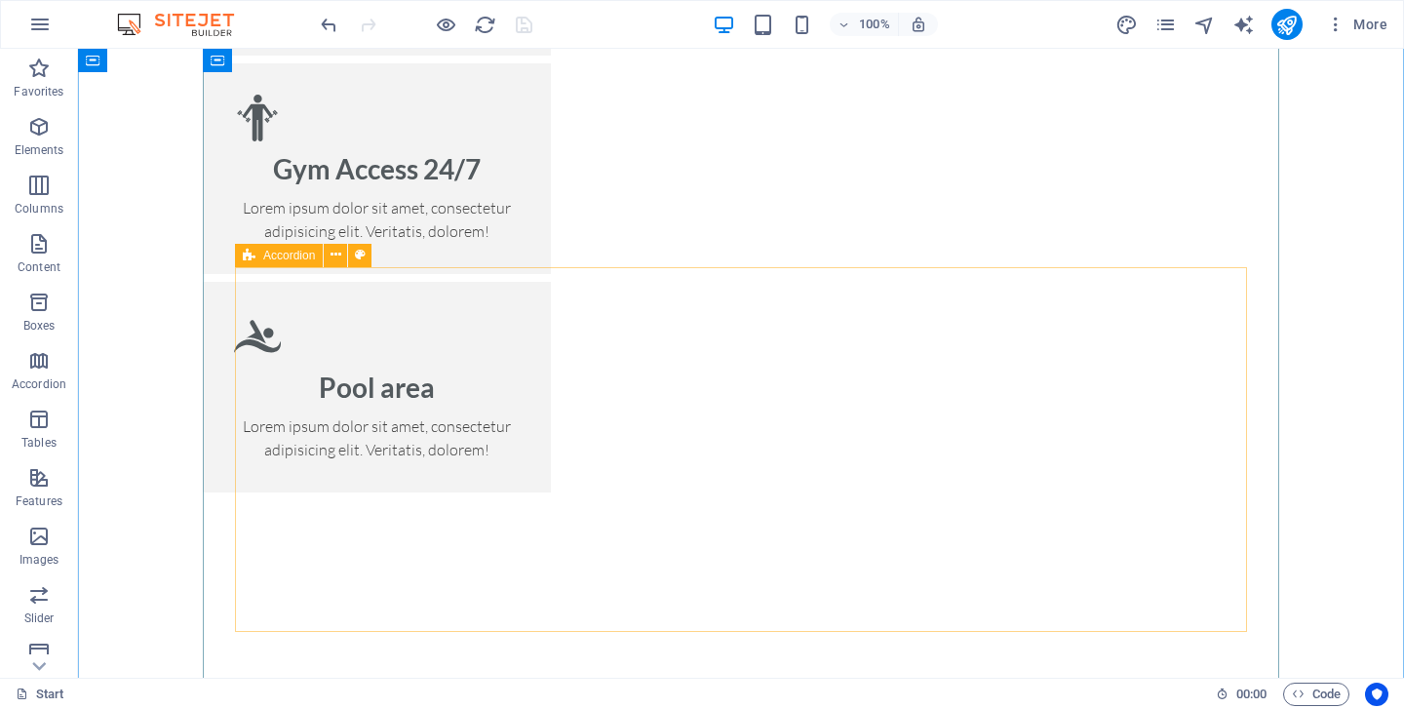
scroll to position [3044, 0]
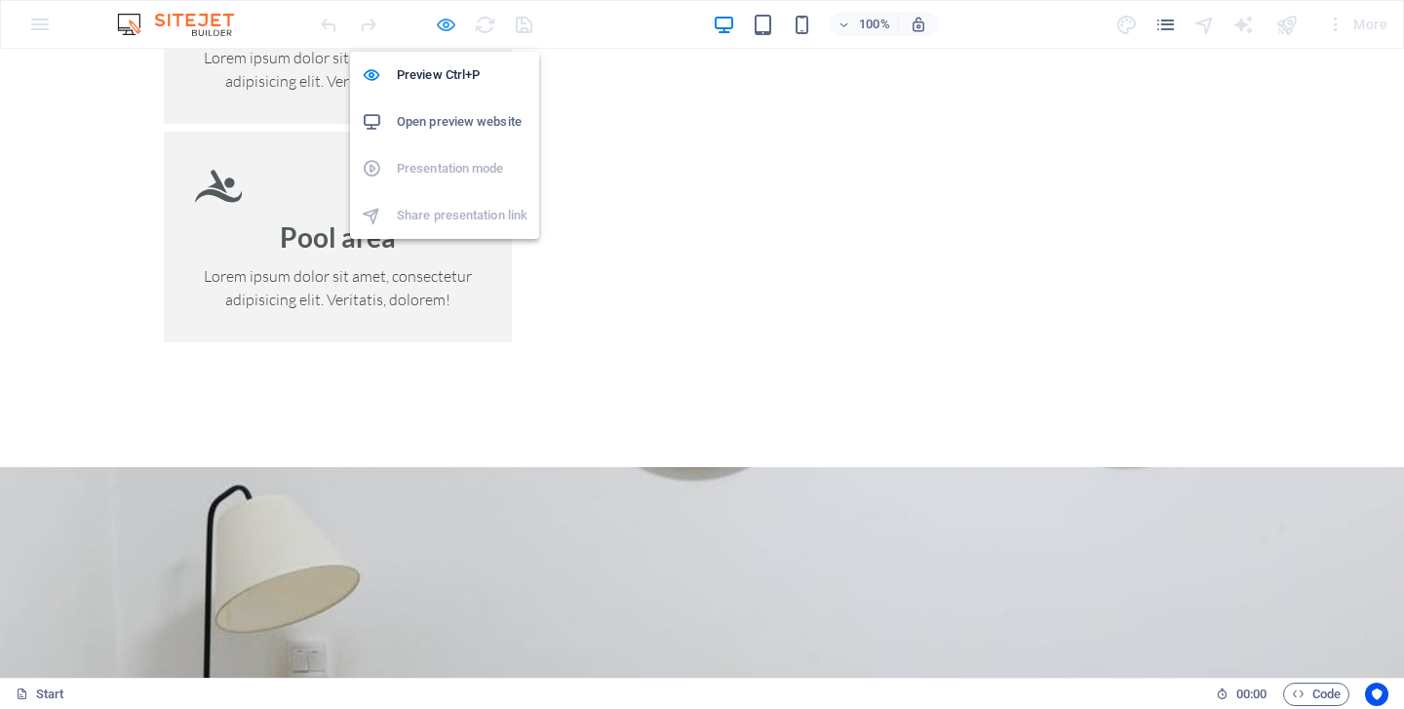
scroll to position [3021, 0]
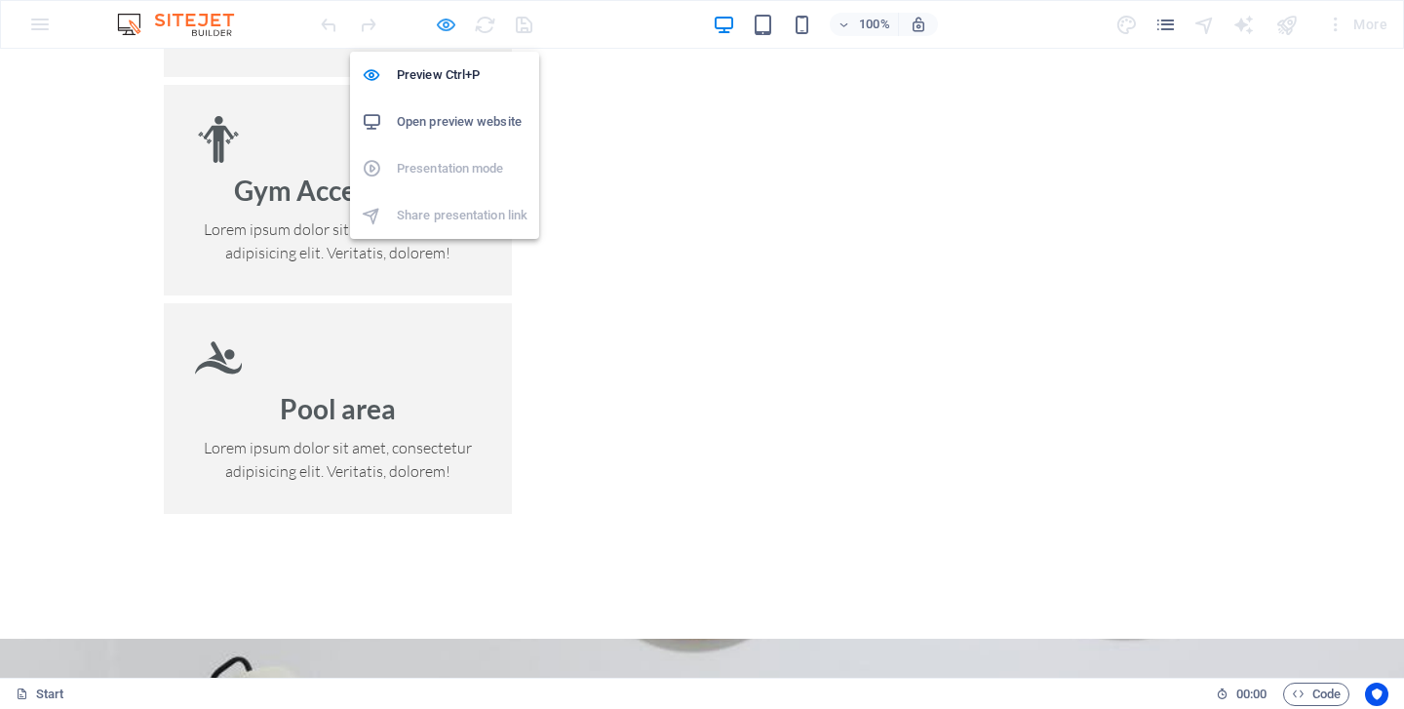
click at [0, 0] on icon "button" at bounding box center [0, 0] width 0 height 0
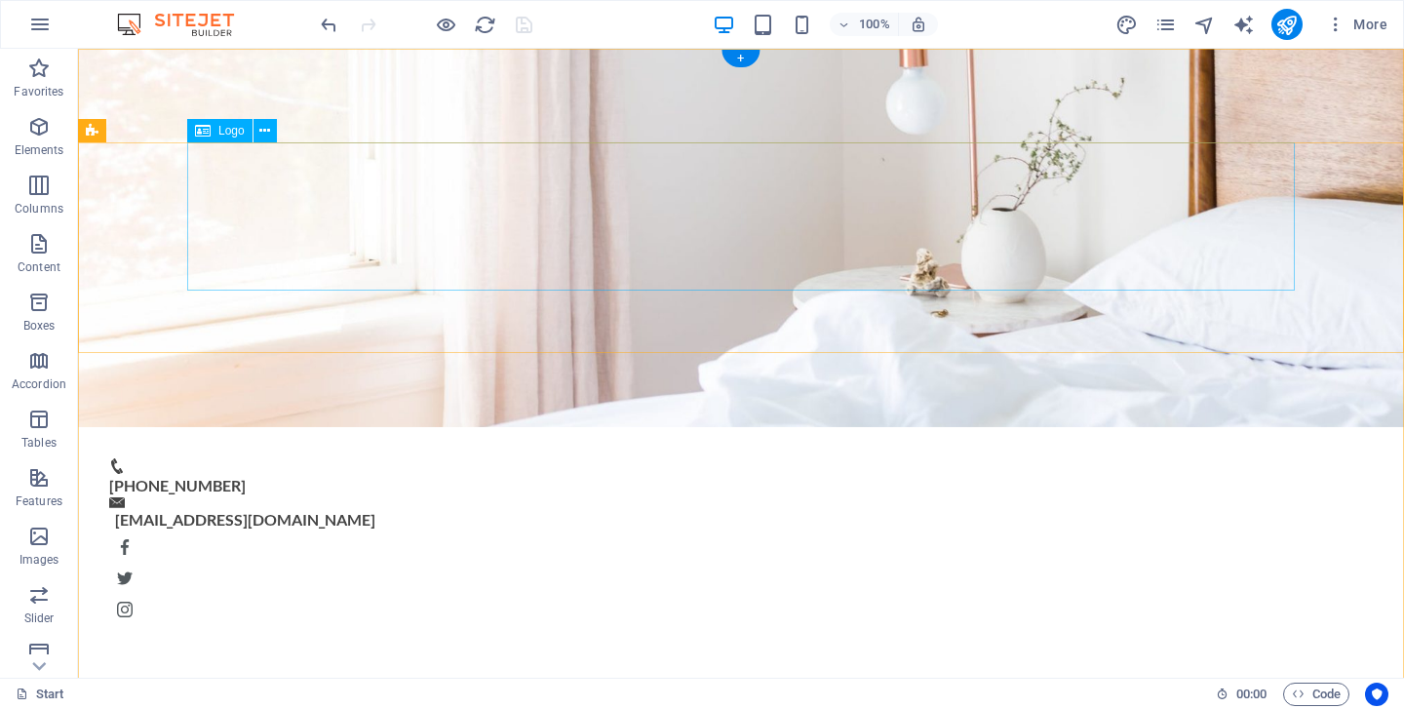
scroll to position [0, 0]
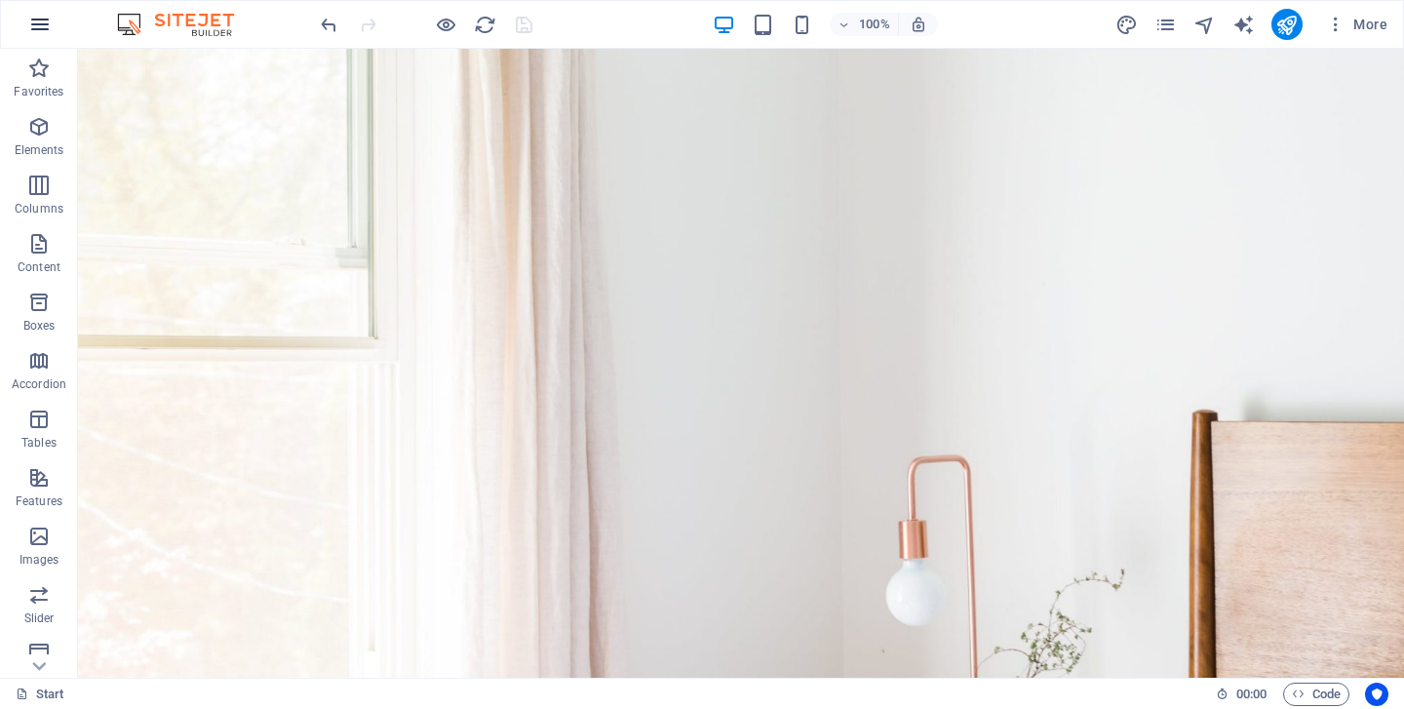
click at [36, 19] on icon "button" at bounding box center [39, 24] width 23 height 23
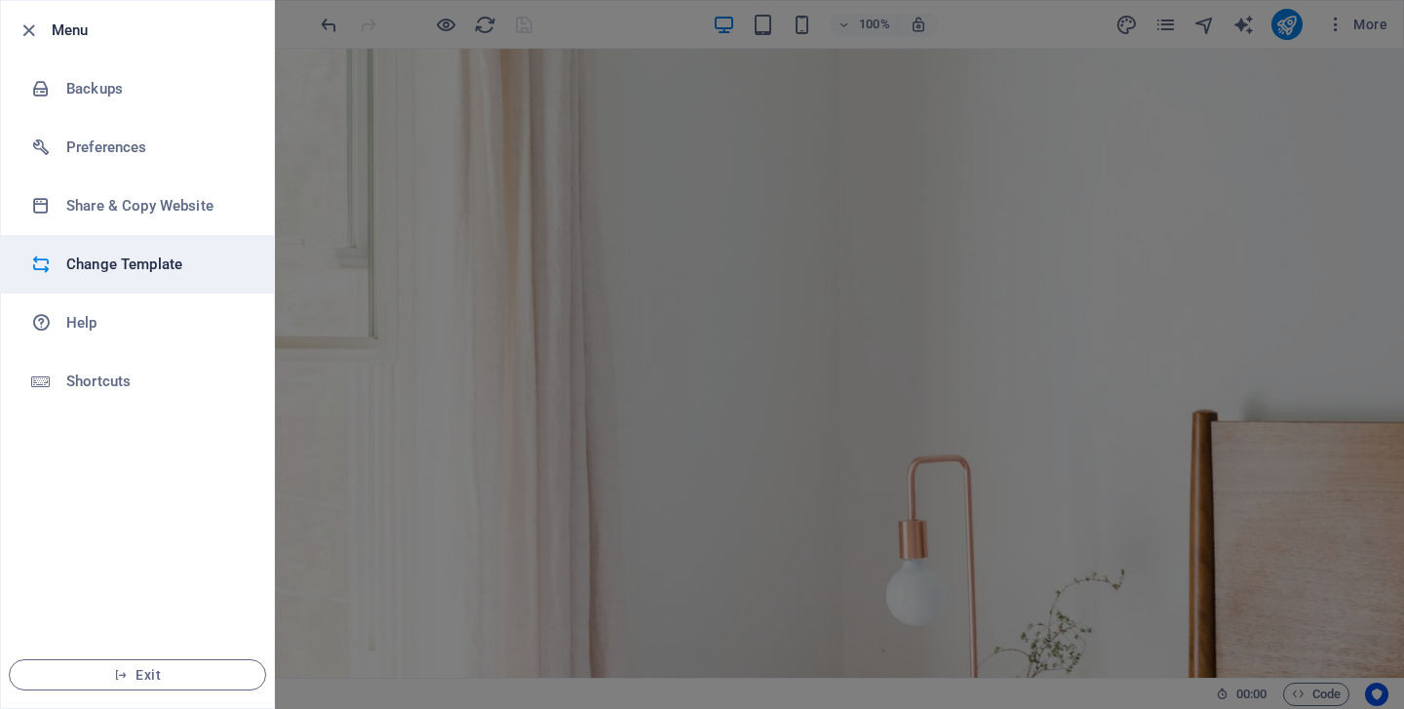
click at [132, 258] on h6 "Change Template" at bounding box center [156, 263] width 180 height 23
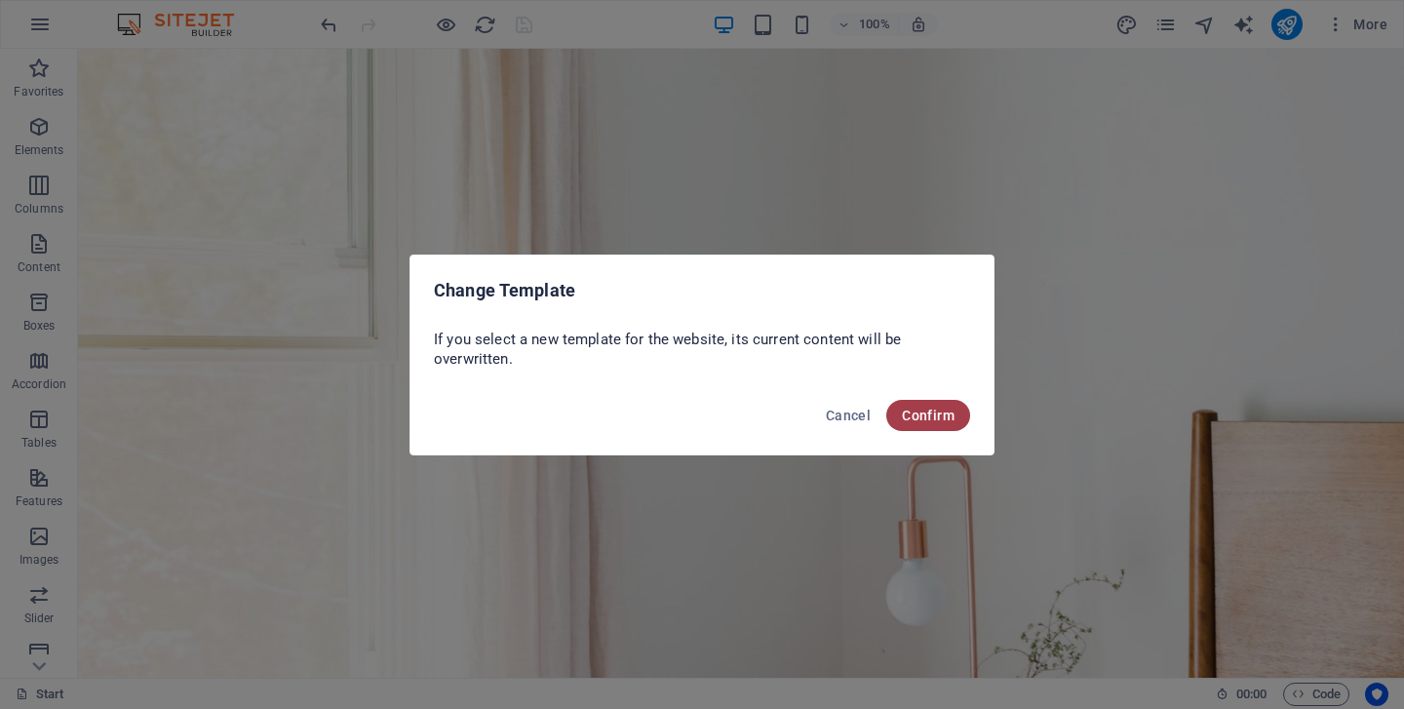
click at [935, 414] on span "Confirm" at bounding box center [928, 415] width 53 height 16
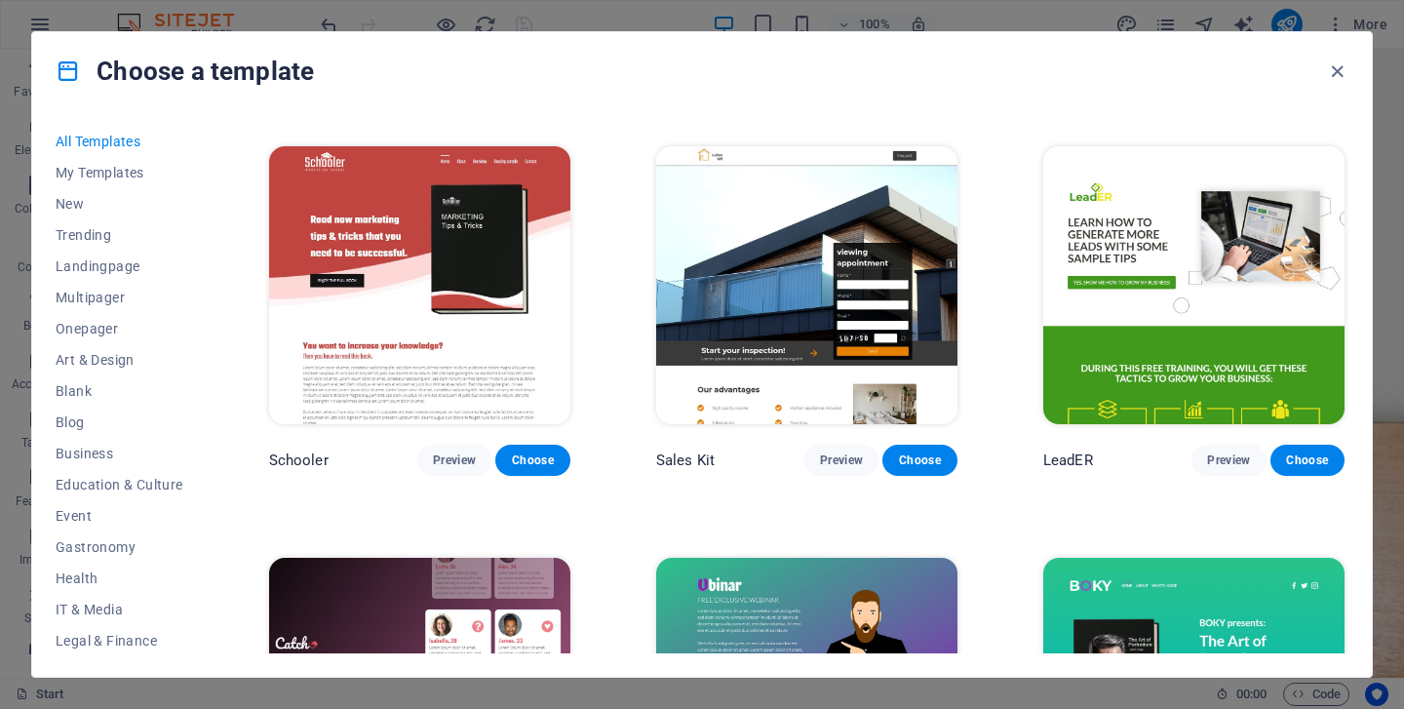
scroll to position [10556, 0]
